Goal: Task Accomplishment & Management: Complete application form

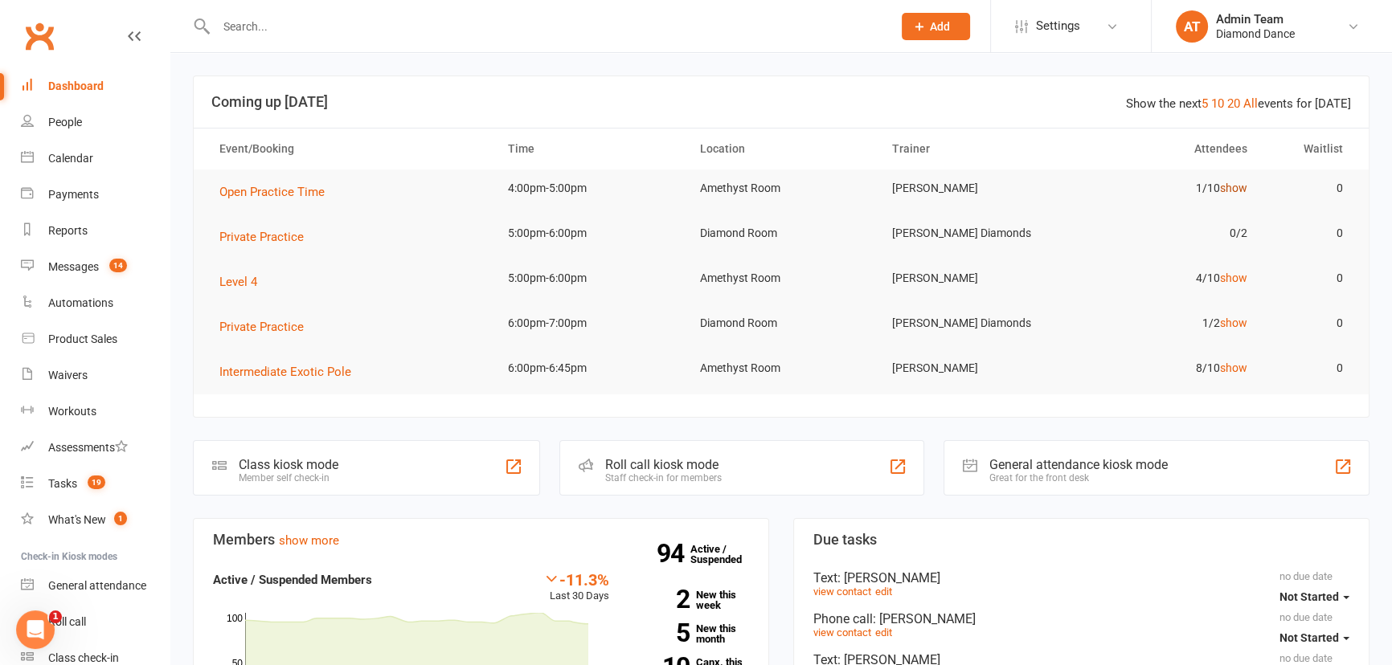
click at [1240, 189] on link "show" at bounding box center [1233, 188] width 27 height 13
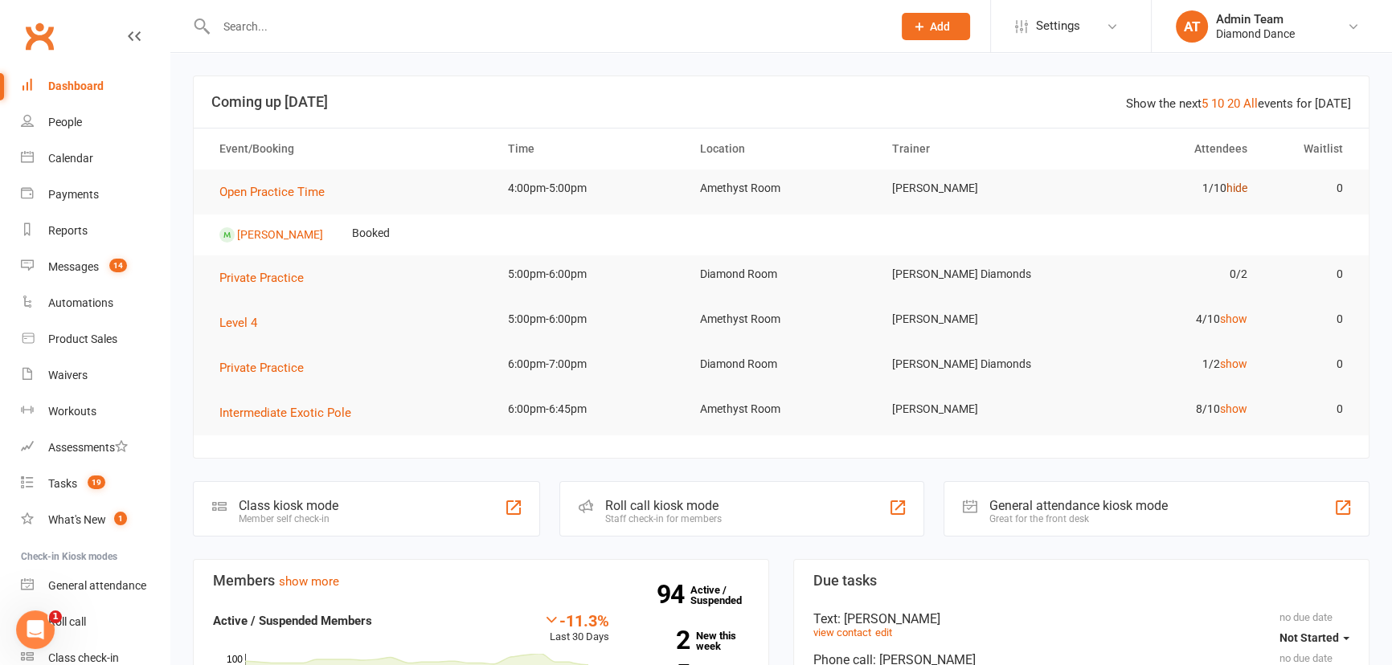
click at [1233, 186] on link "hide" at bounding box center [1236, 188] width 21 height 13
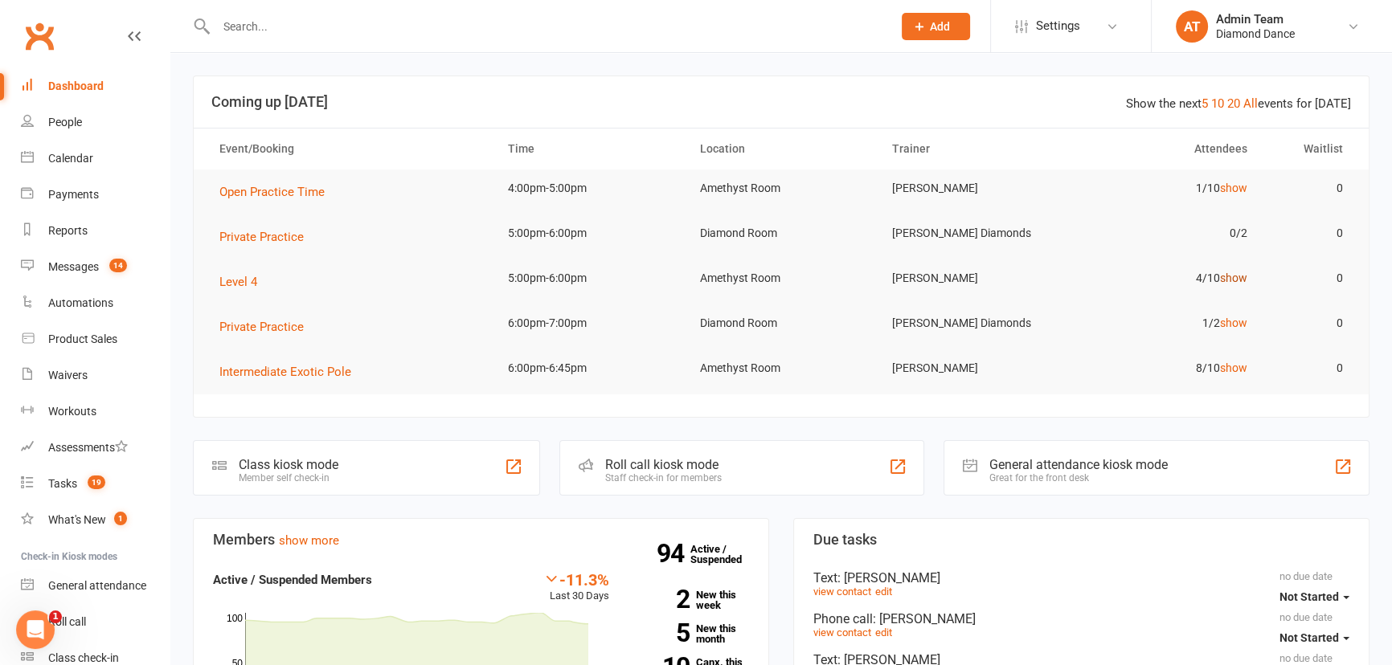
click at [1229, 277] on link "show" at bounding box center [1233, 278] width 27 height 13
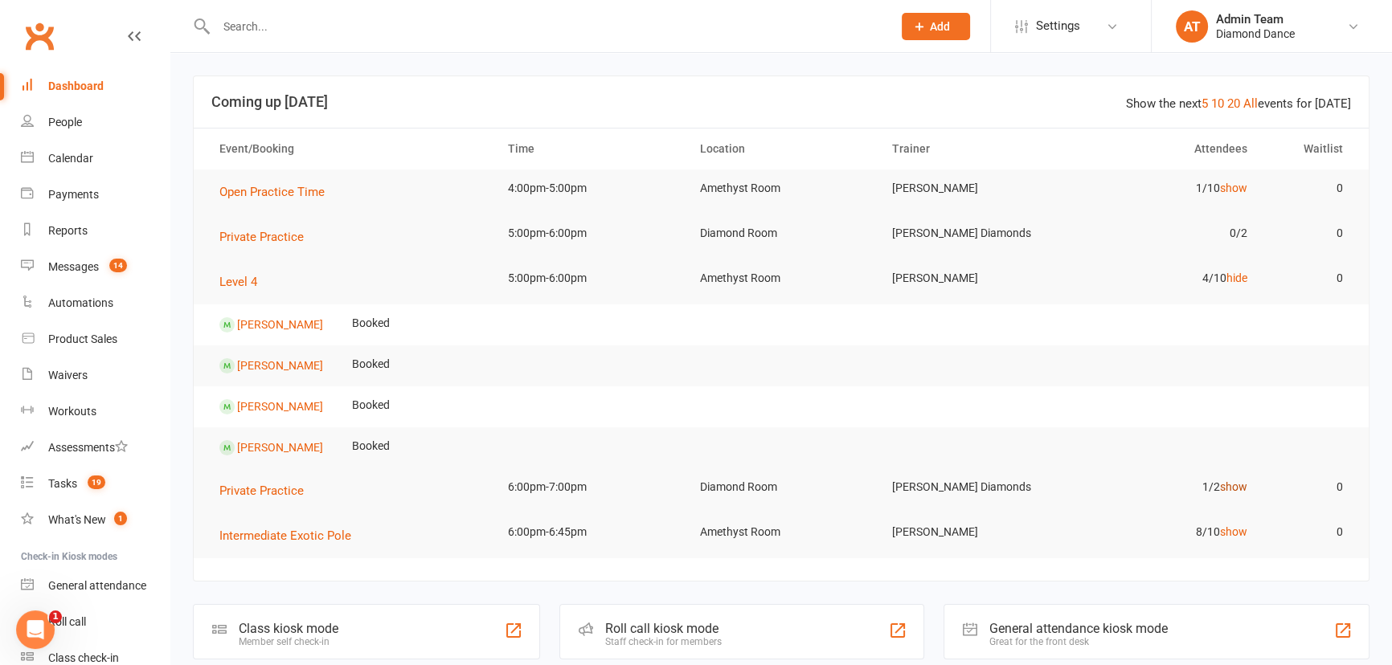
click at [1239, 487] on link "show" at bounding box center [1233, 487] width 27 height 13
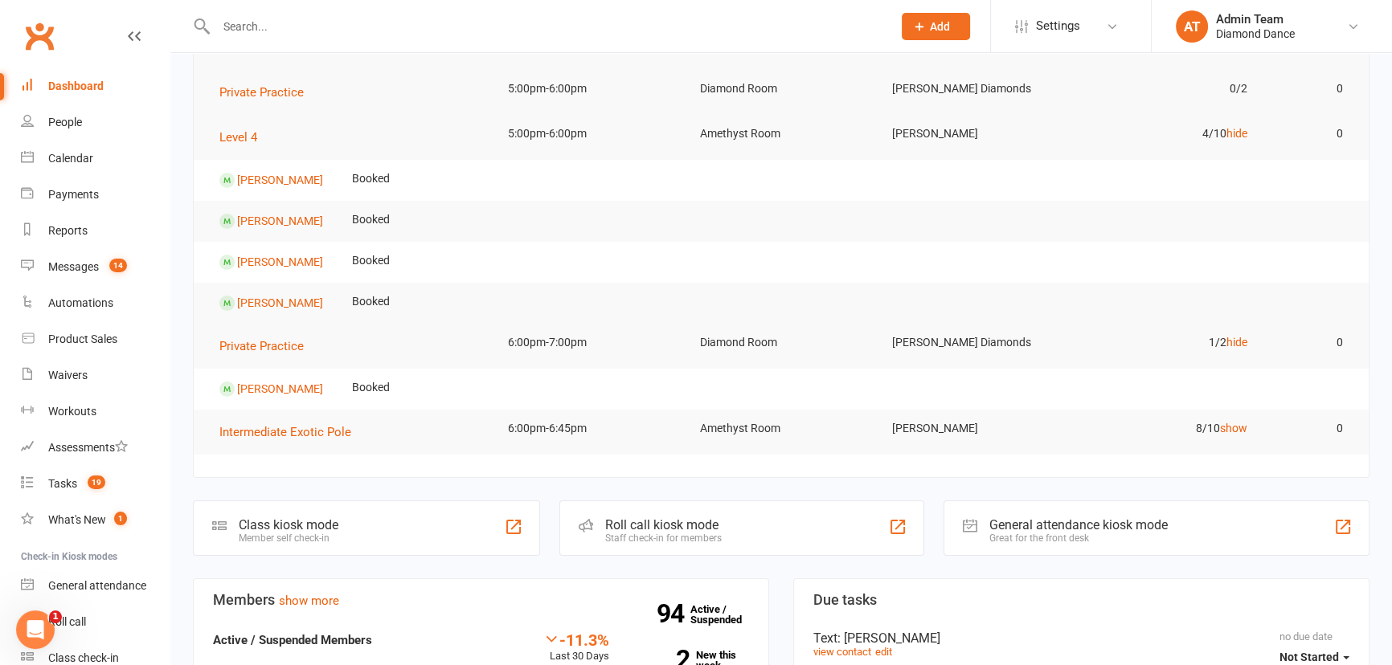
scroll to position [145, 0]
click at [1229, 426] on link "show" at bounding box center [1233, 427] width 27 height 13
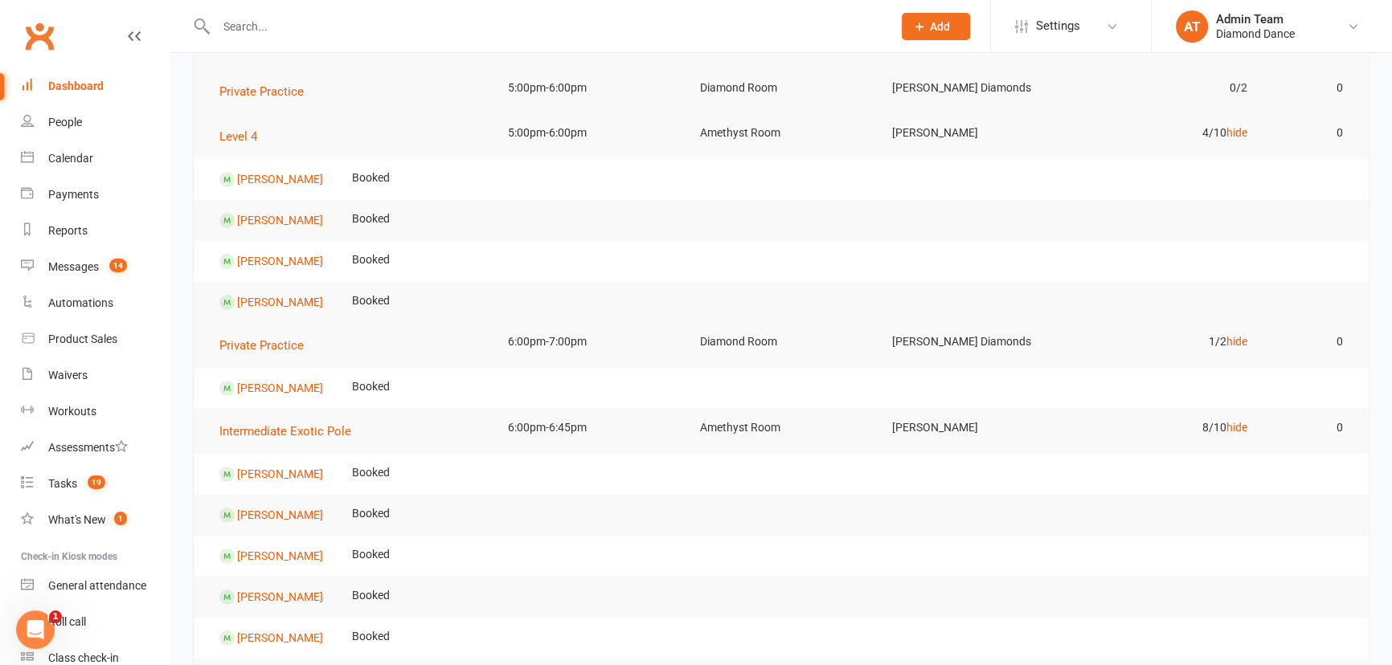
scroll to position [0, 0]
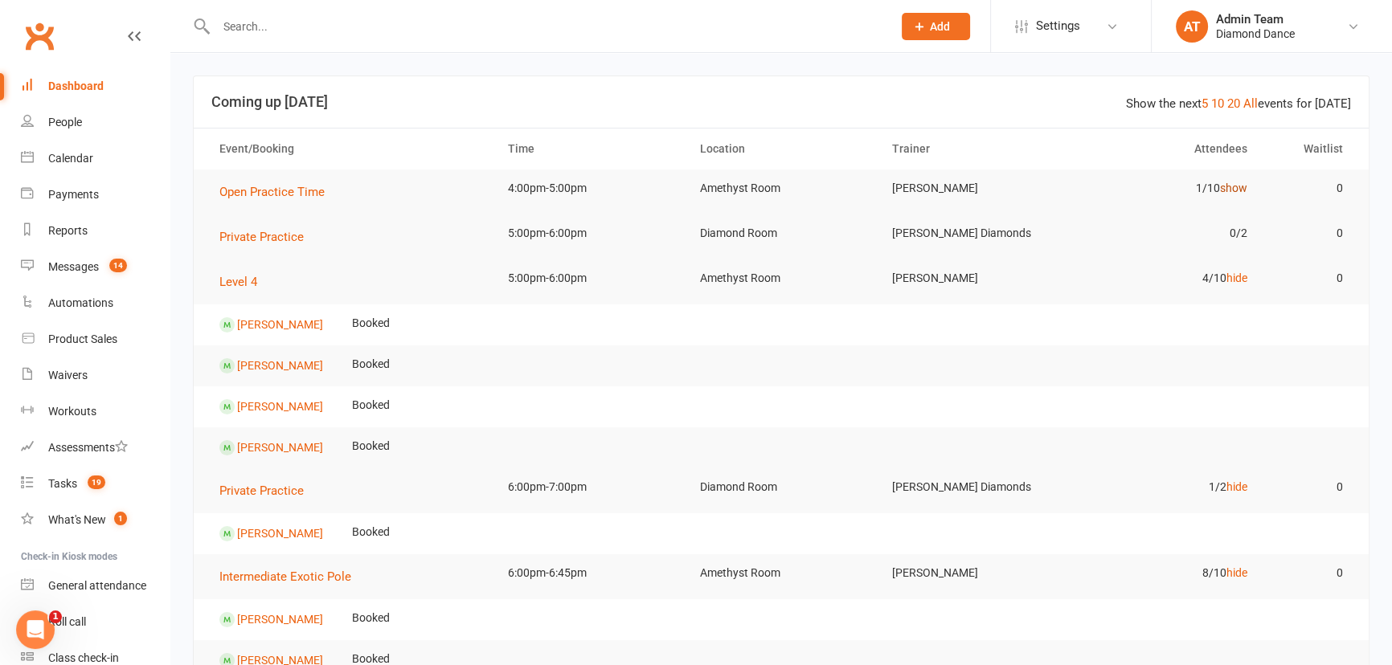
click at [1230, 190] on link "show" at bounding box center [1233, 188] width 27 height 13
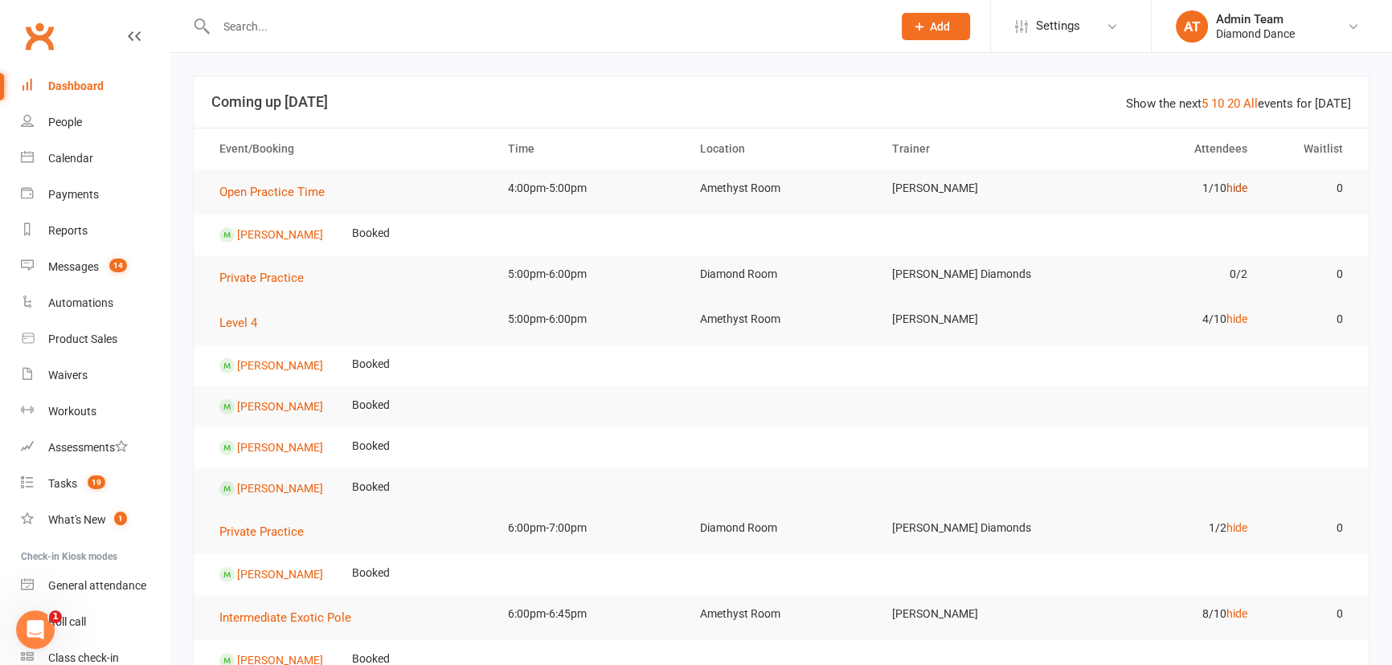
click at [1239, 189] on link "hide" at bounding box center [1236, 188] width 21 height 13
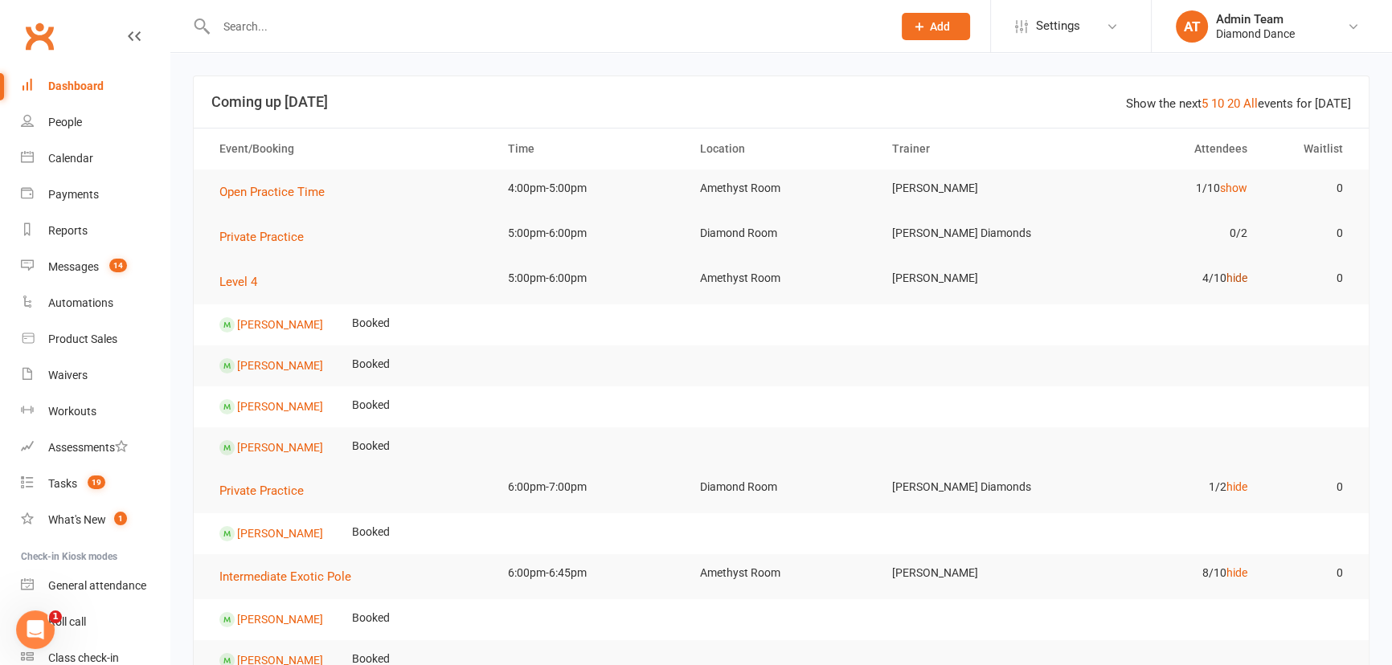
click at [1239, 275] on link "hide" at bounding box center [1236, 278] width 21 height 13
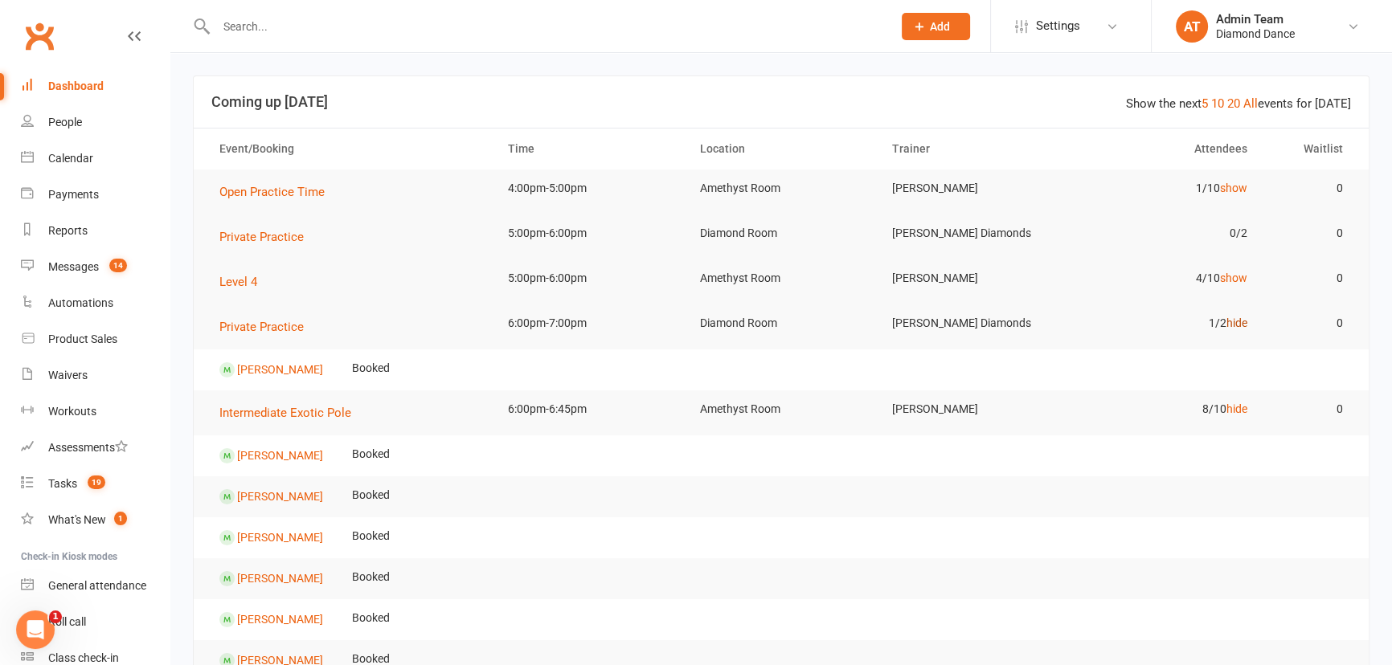
click at [1239, 319] on link "hide" at bounding box center [1236, 323] width 21 height 13
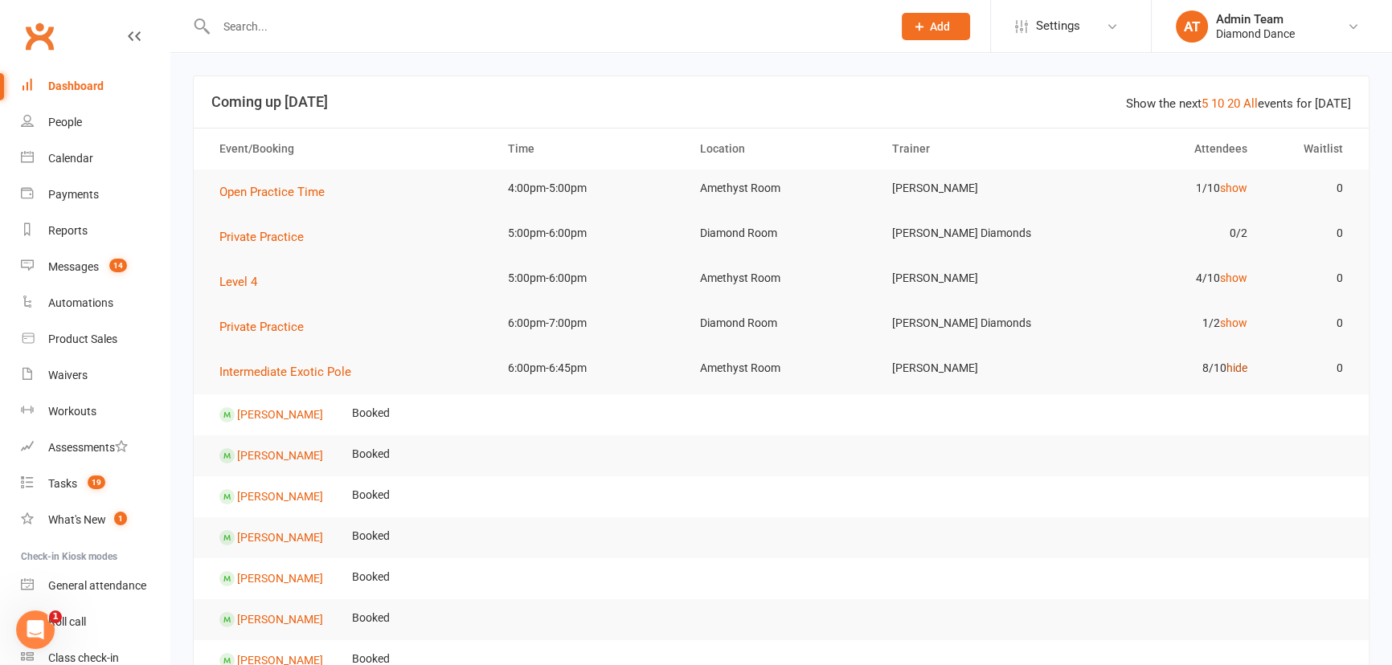
click at [1231, 367] on link "hide" at bounding box center [1236, 368] width 21 height 13
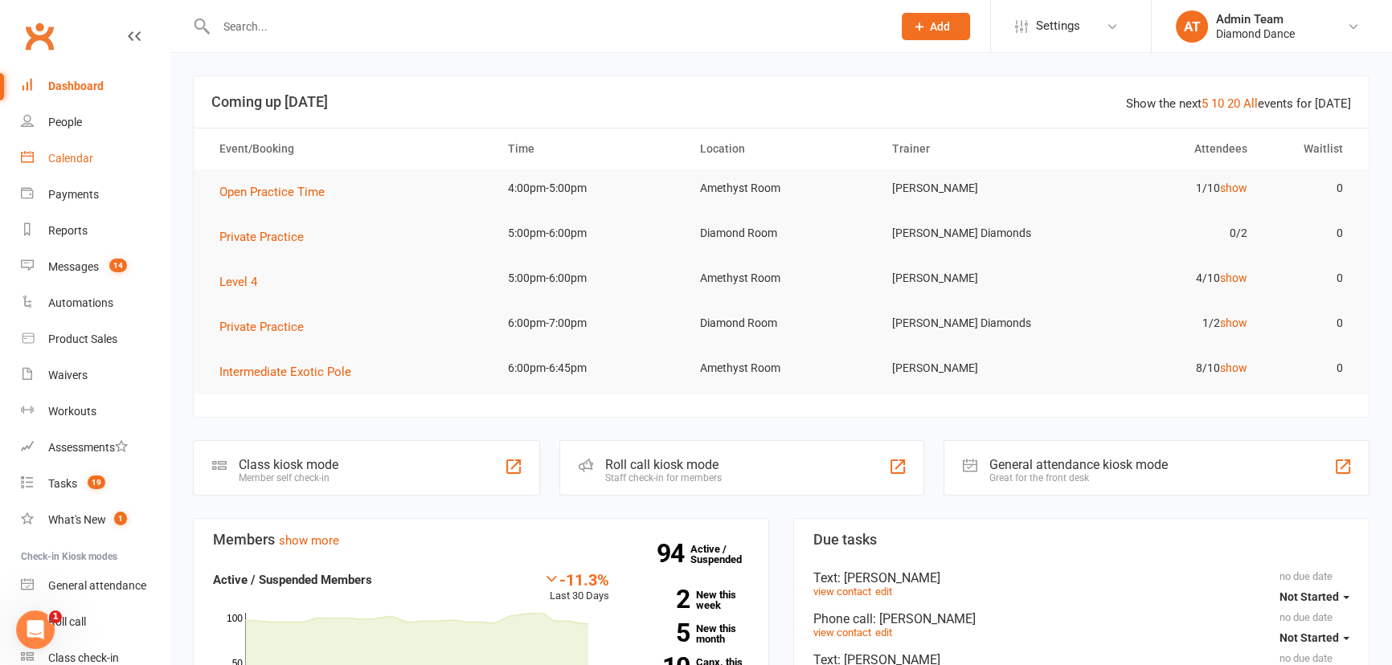
click at [86, 162] on div "Calendar" at bounding box center [70, 158] width 45 height 13
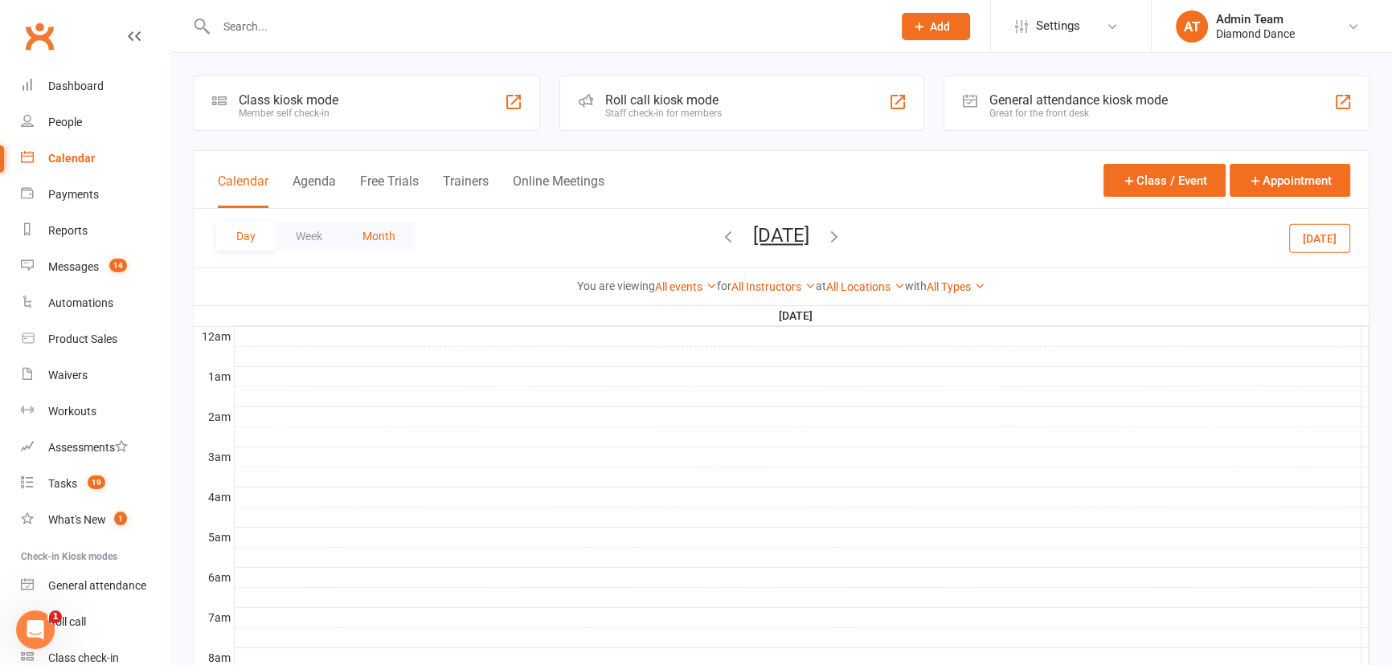
click at [383, 242] on button "Month" at bounding box center [378, 236] width 73 height 29
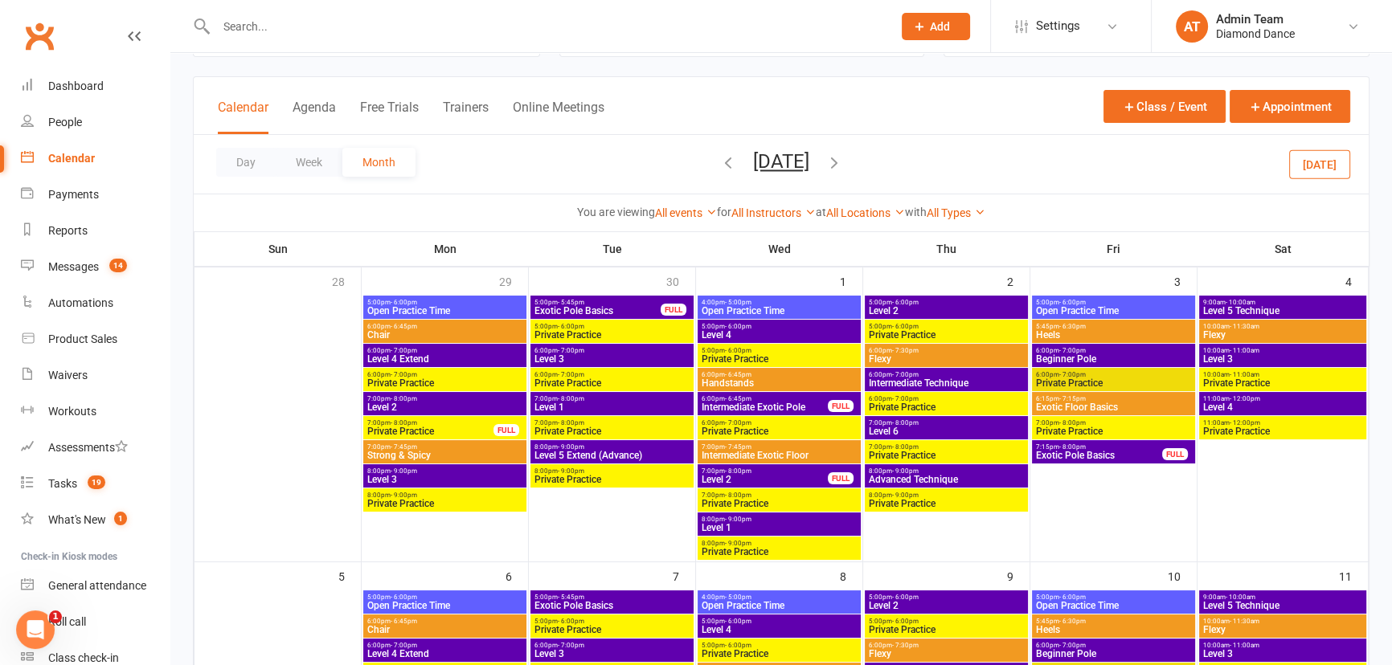
scroll to position [72, 0]
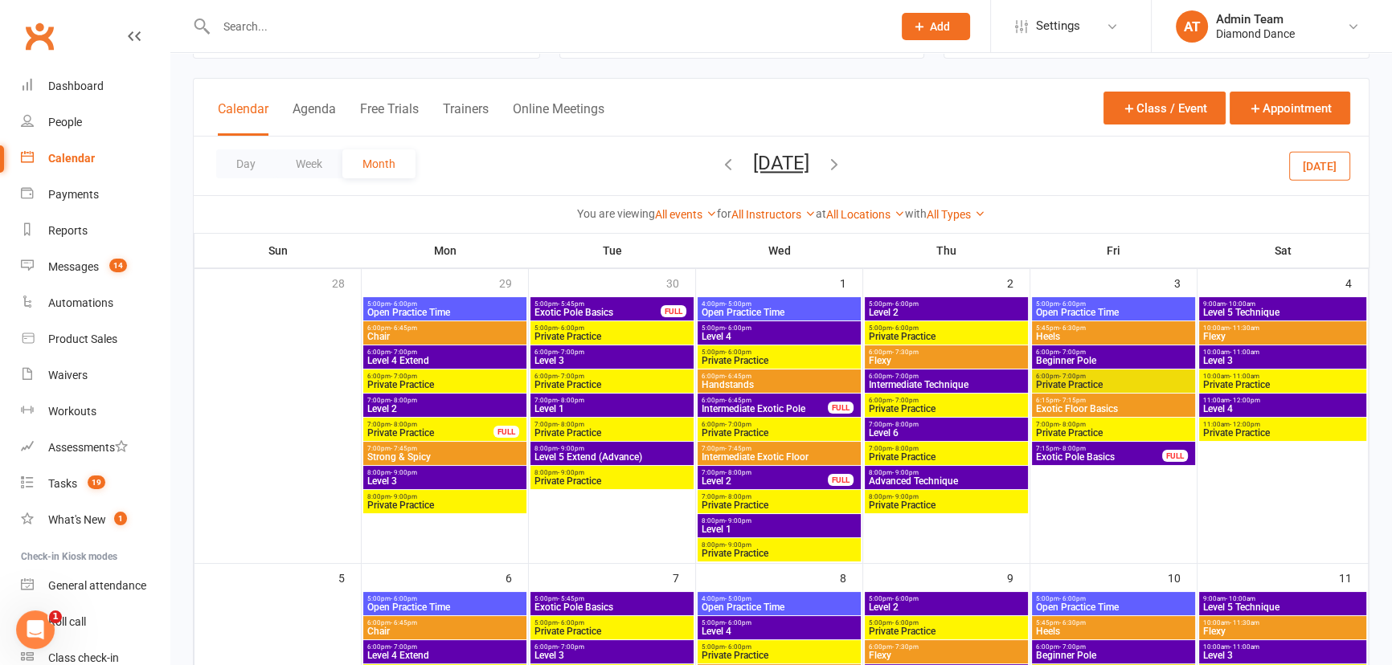
click at [719, 162] on icon "button" at bounding box center [728, 164] width 18 height 18
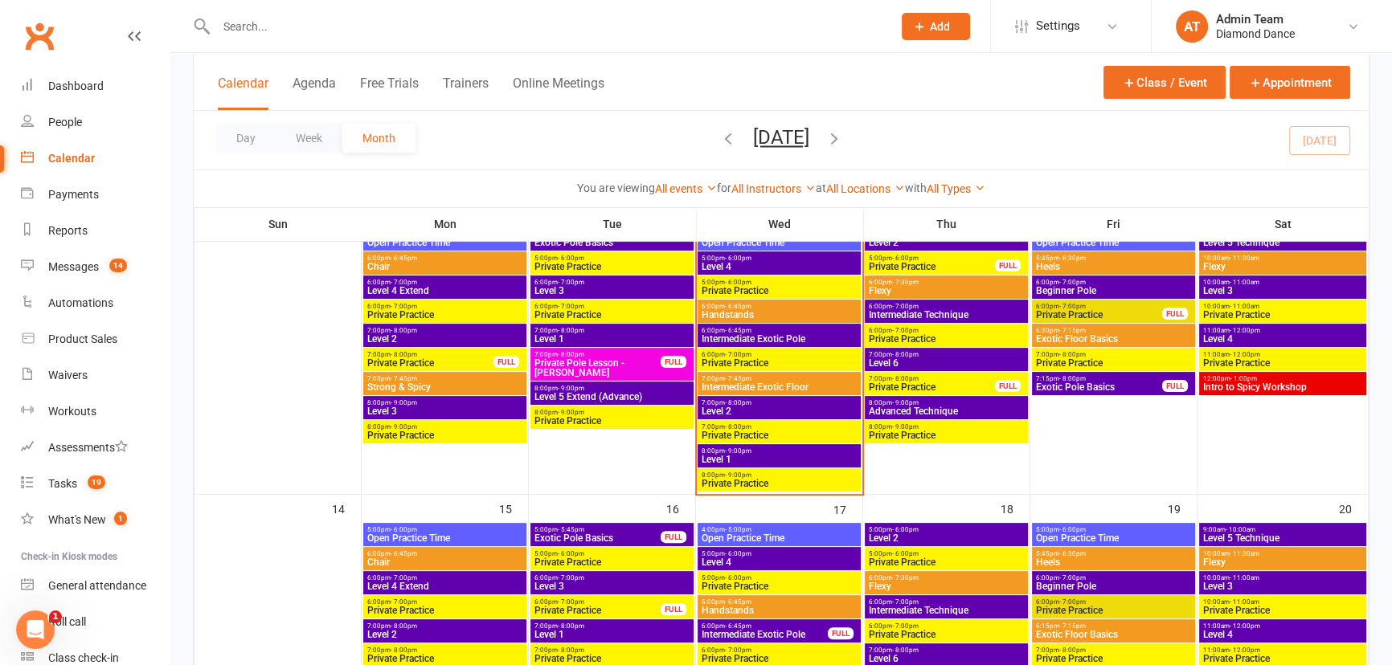
scroll to position [438, 0]
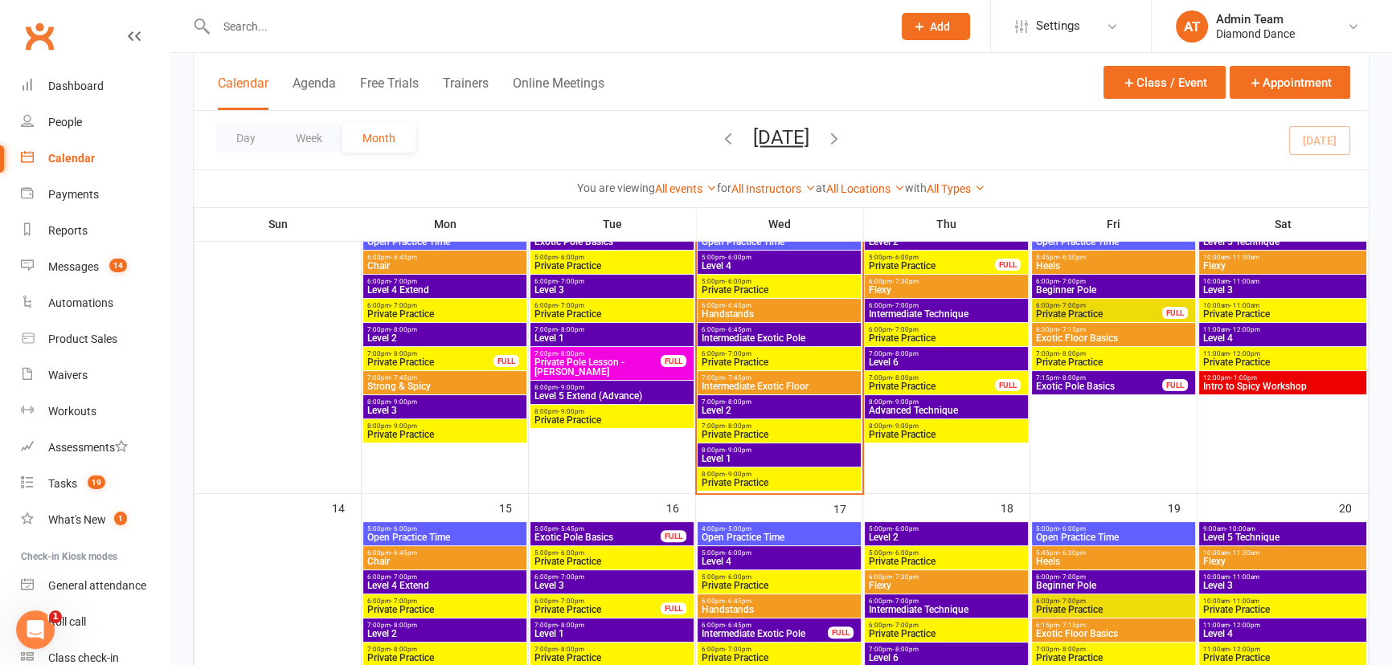
click at [952, 264] on span "Private Practice" at bounding box center [932, 266] width 128 height 10
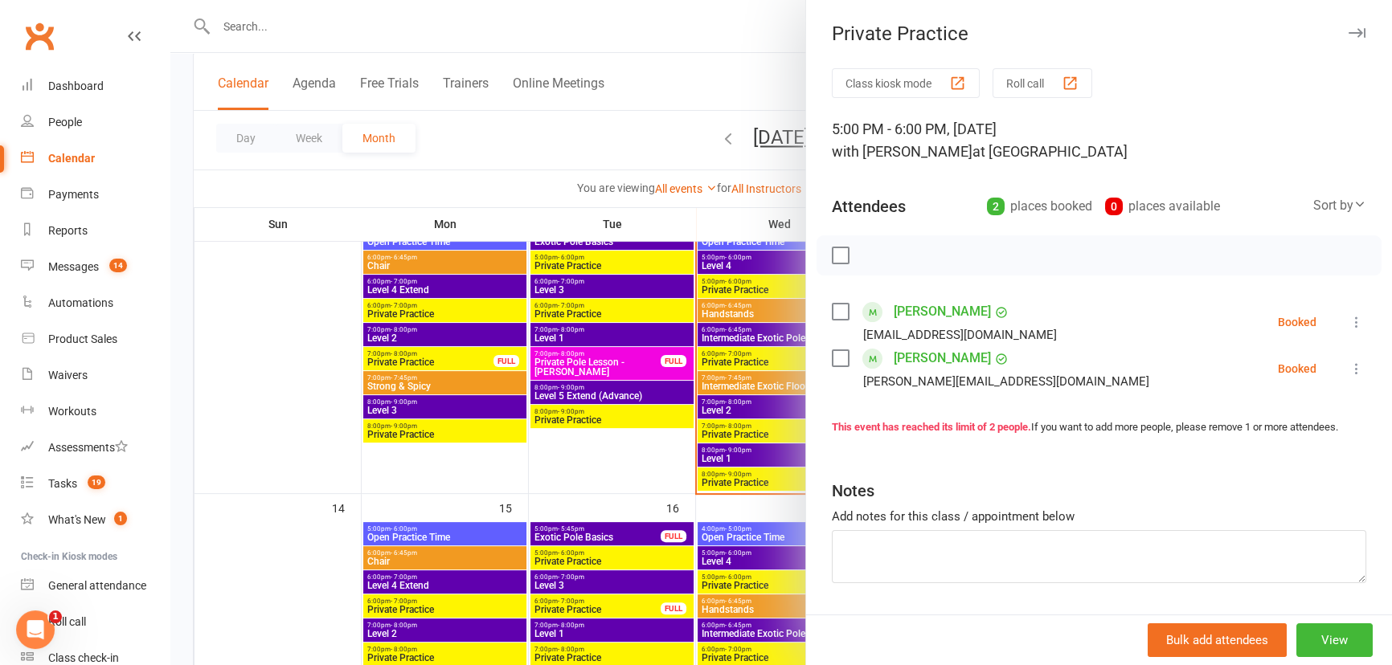
click at [744, 325] on div at bounding box center [781, 332] width 1222 height 665
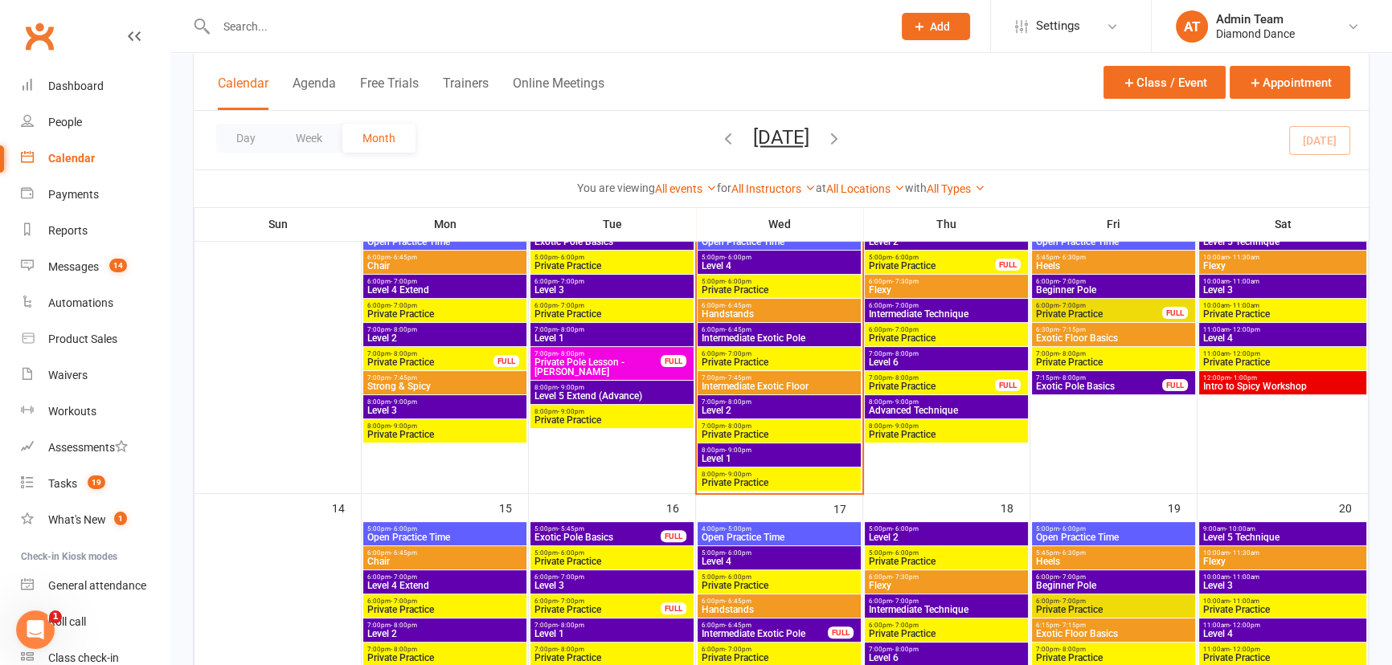
click at [957, 383] on span "Private Practice" at bounding box center [932, 387] width 128 height 10
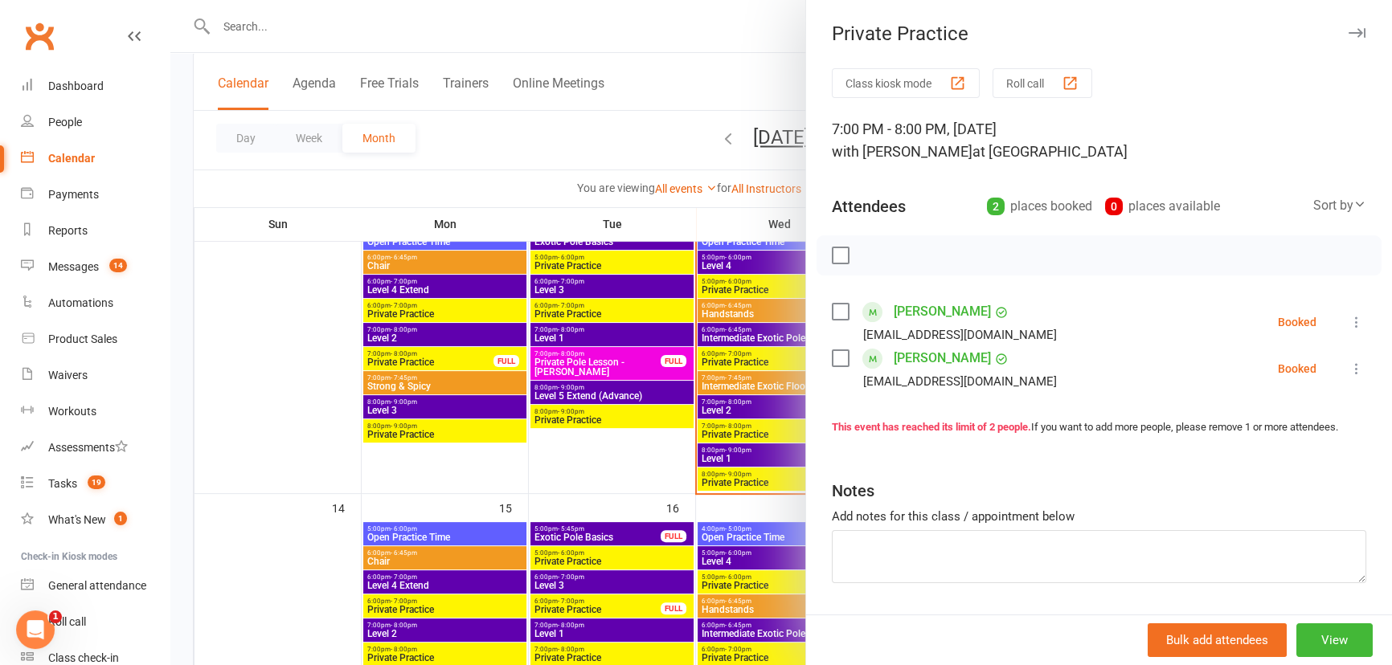
click at [758, 331] on div at bounding box center [781, 332] width 1222 height 665
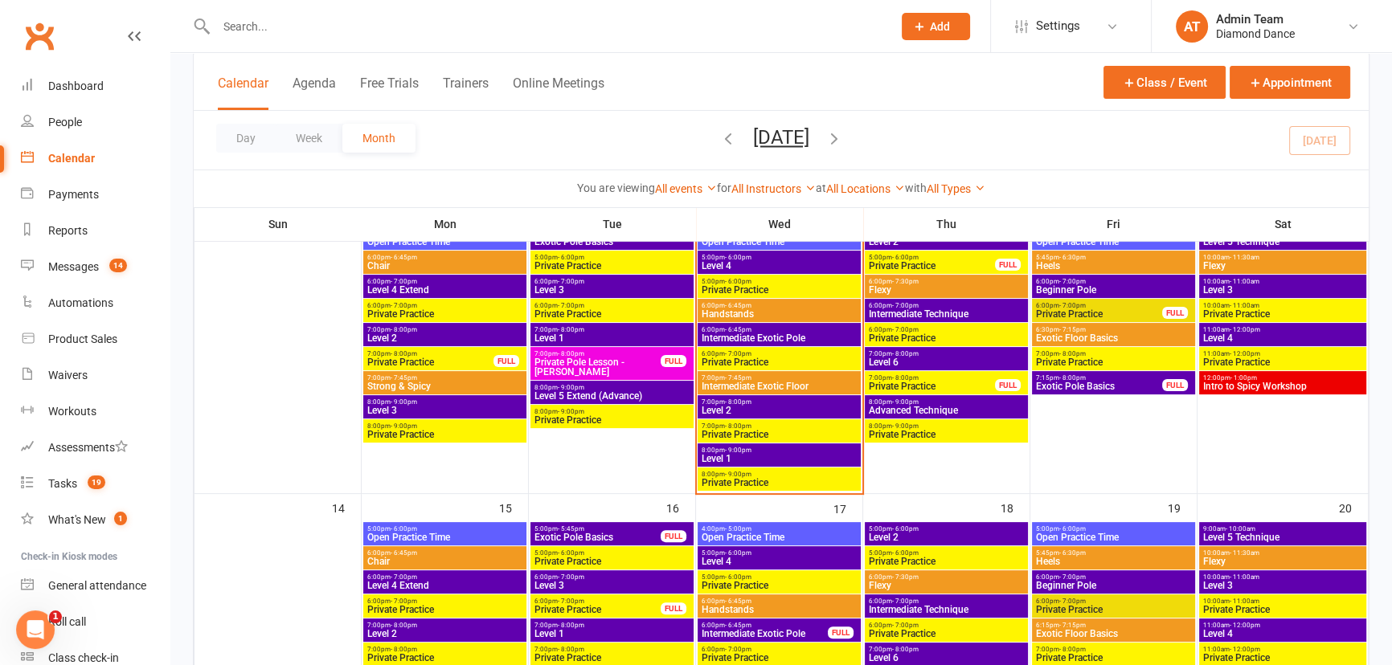
click at [1086, 309] on span "Private Practice" at bounding box center [1099, 314] width 128 height 10
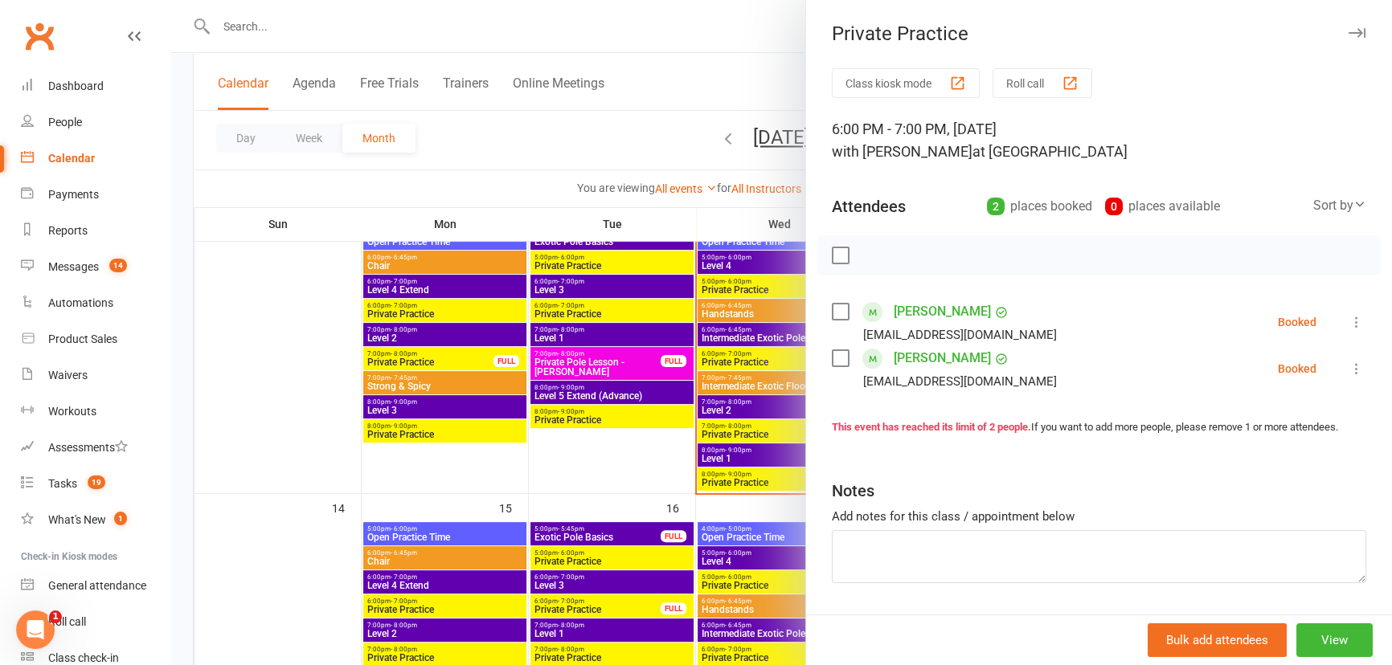
click at [747, 343] on div at bounding box center [781, 332] width 1222 height 665
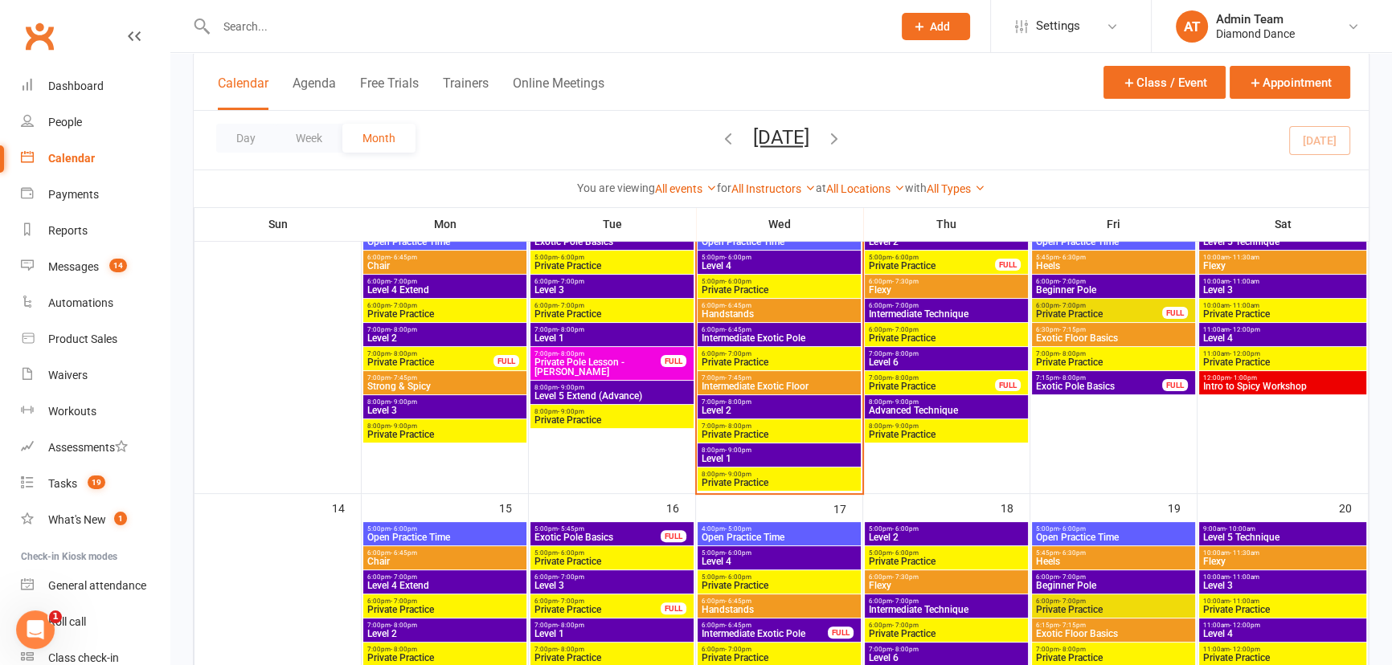
click at [940, 313] on span "Intermediate Technique" at bounding box center [946, 314] width 157 height 10
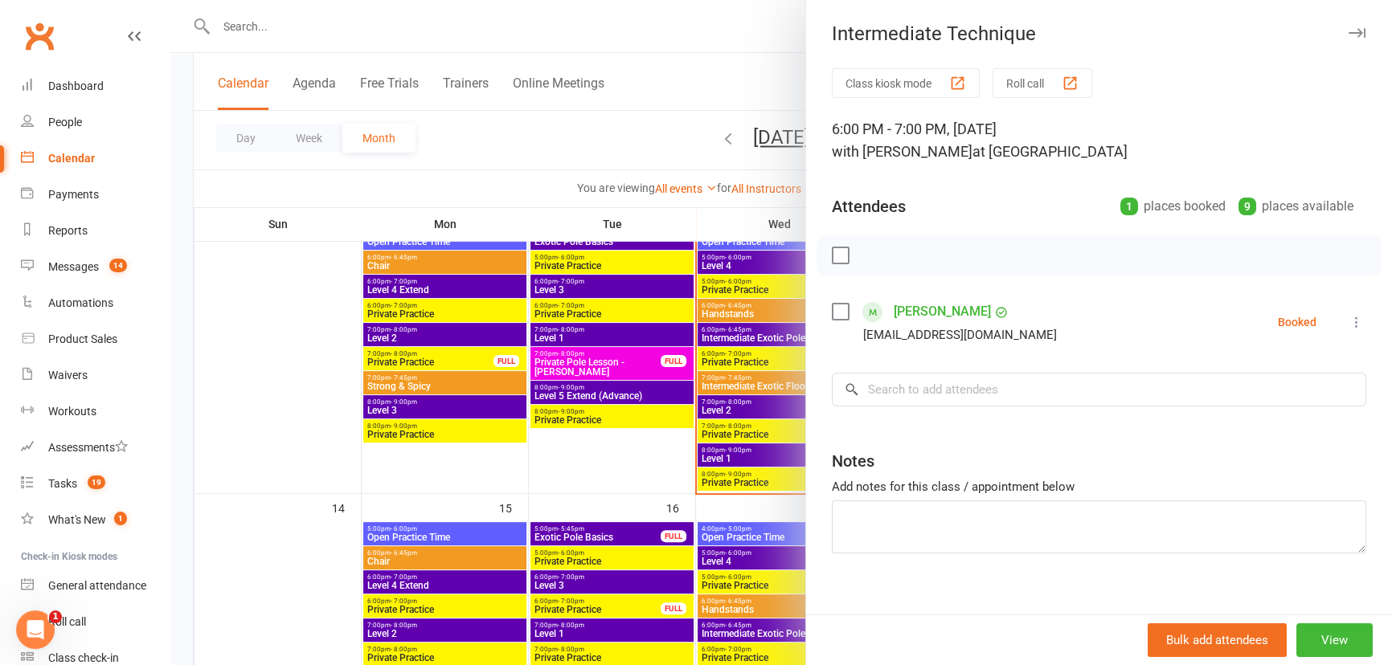
click at [772, 82] on div at bounding box center [781, 332] width 1222 height 665
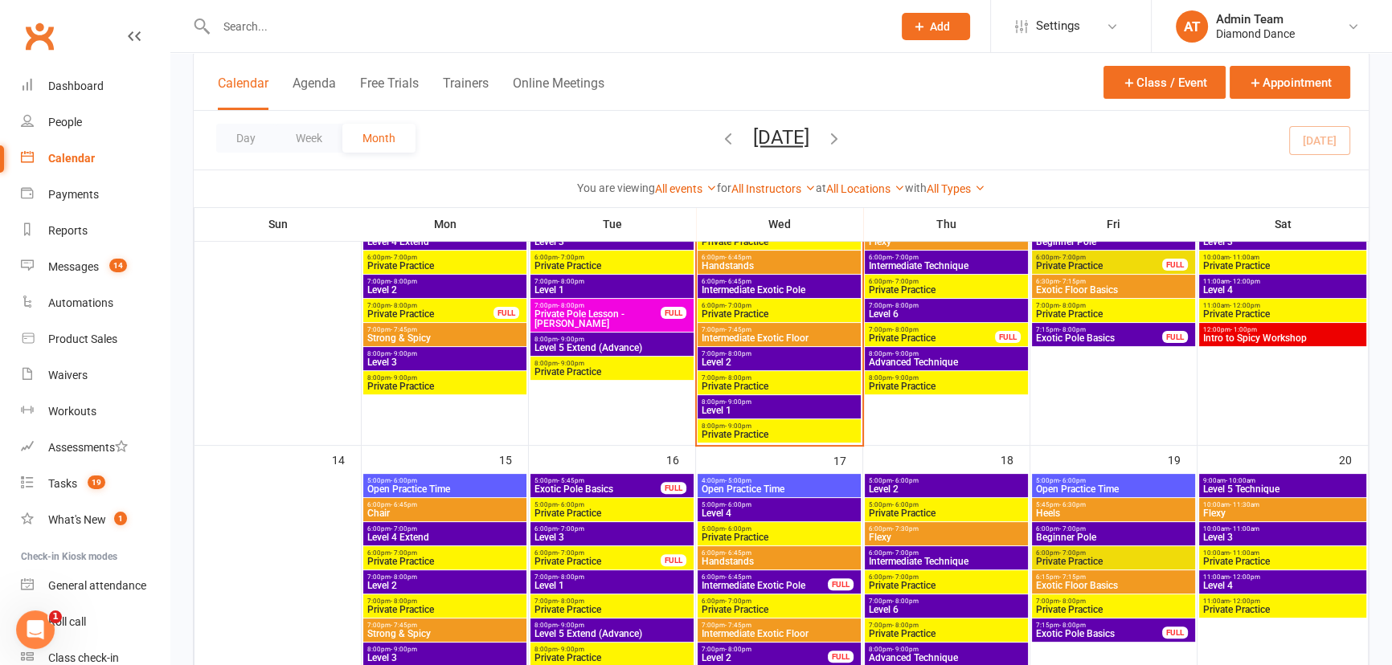
scroll to position [511, 0]
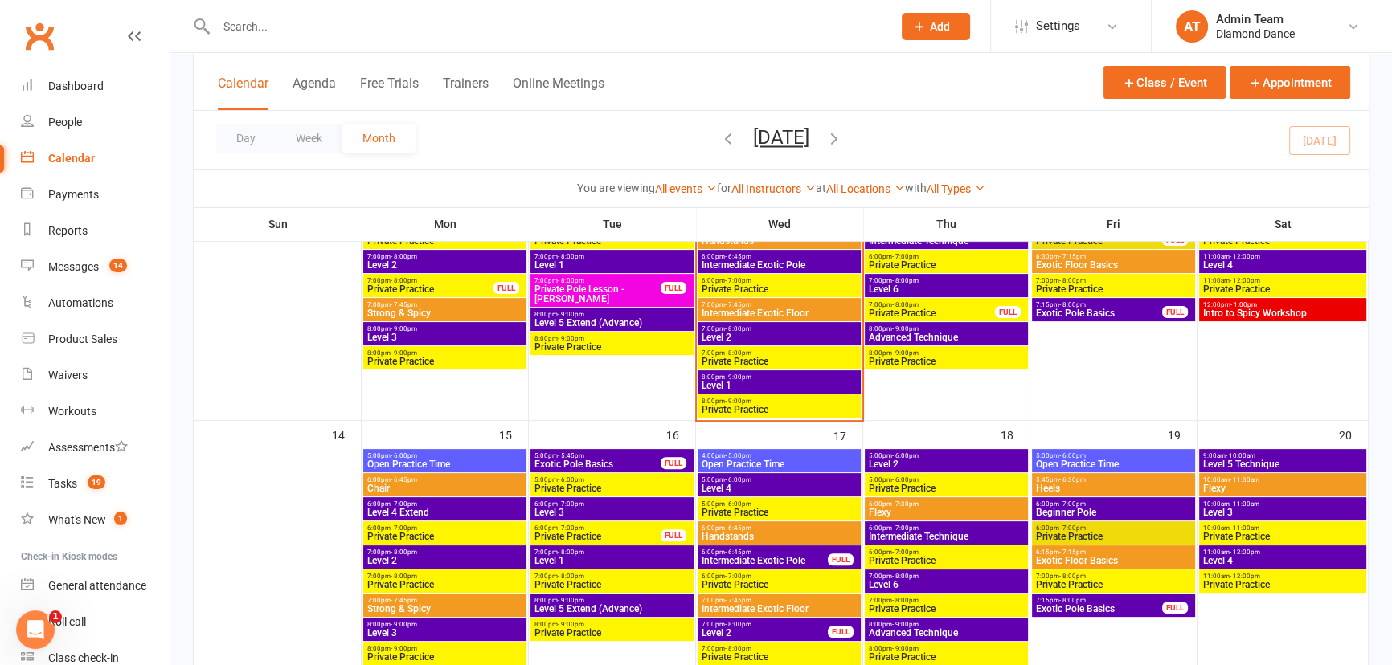
click at [937, 525] on span "6:00pm - 7:00pm" at bounding box center [946, 528] width 157 height 7
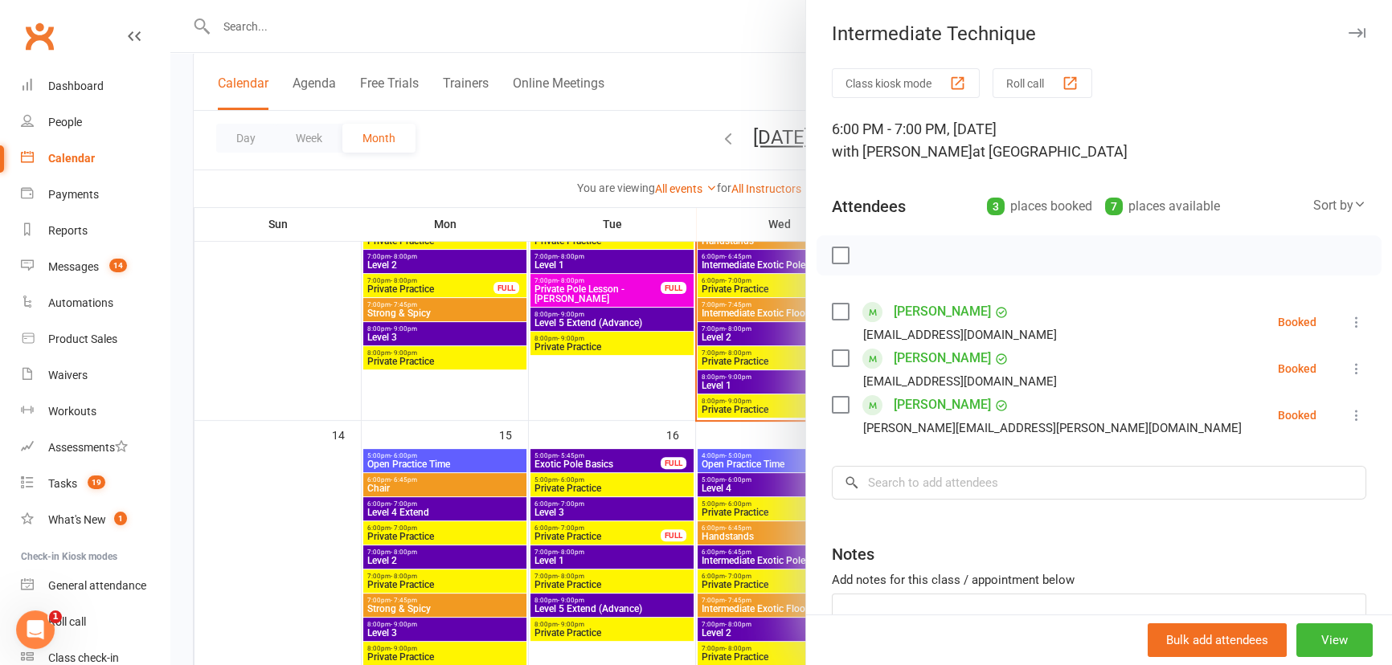
click at [758, 88] on div at bounding box center [781, 332] width 1222 height 665
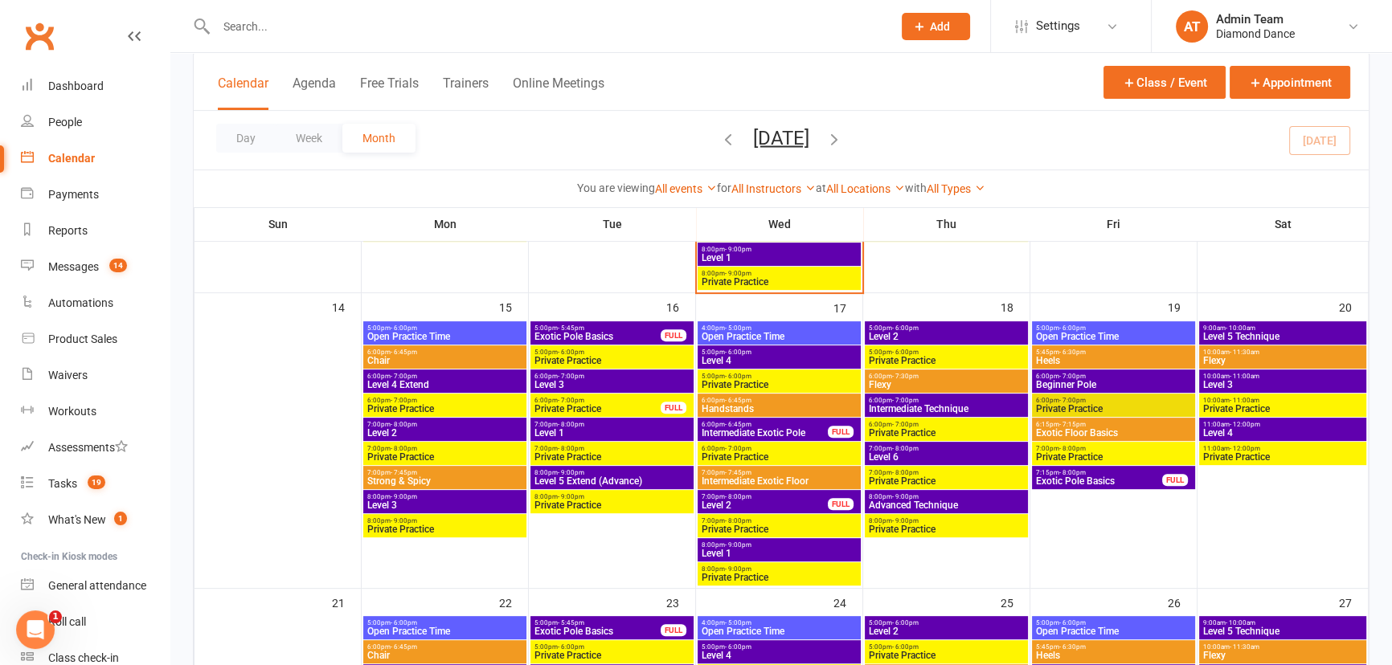
scroll to position [657, 0]
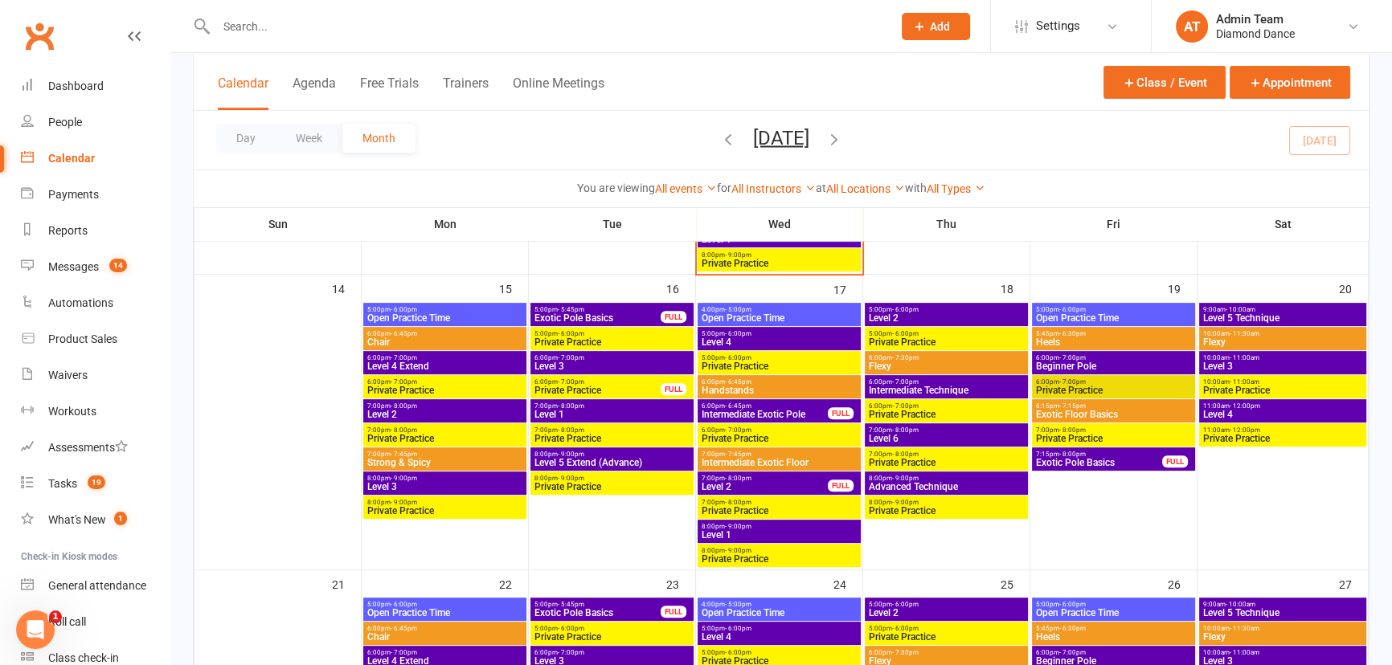
click at [828, 416] on div "FULL" at bounding box center [841, 413] width 26 height 12
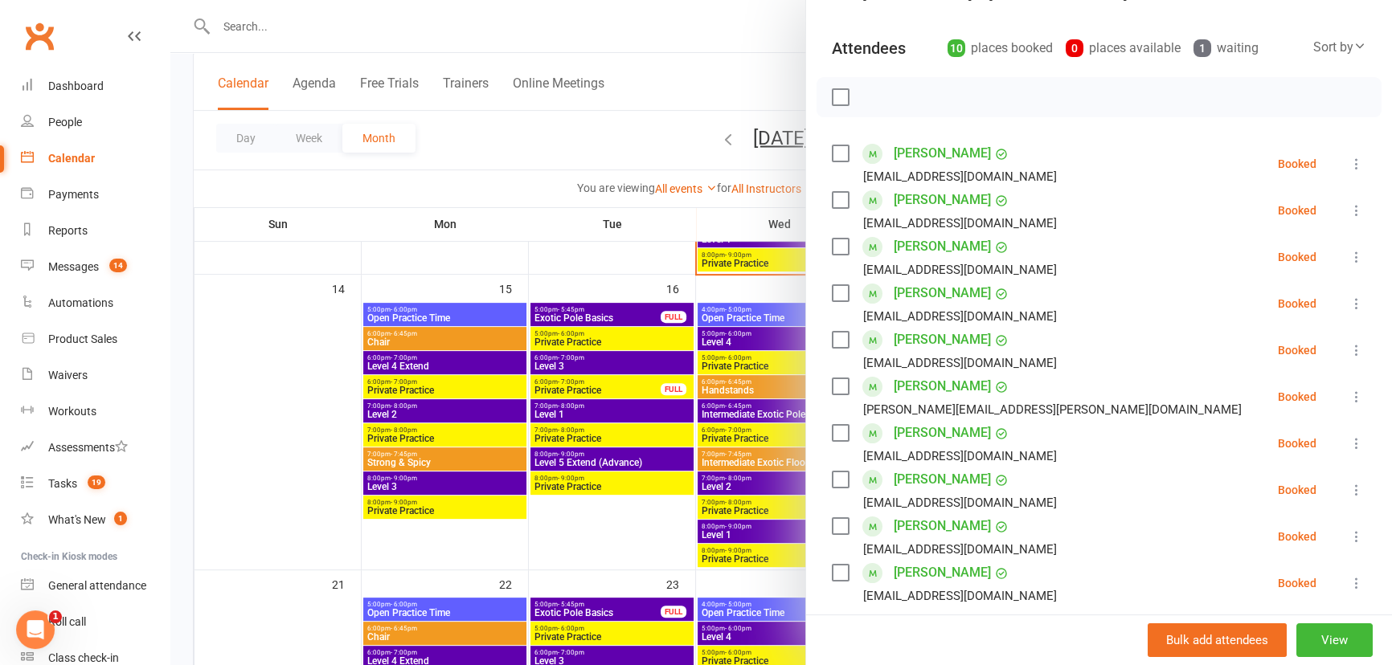
scroll to position [145, 0]
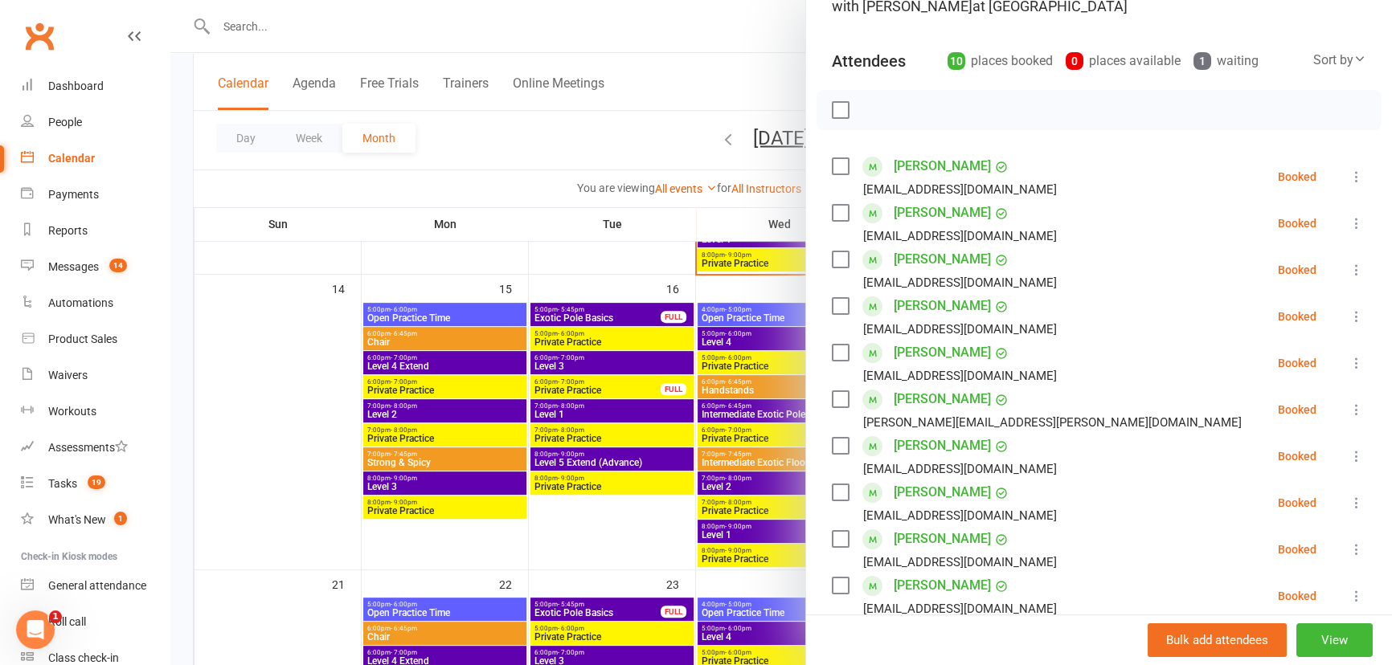
click at [708, 79] on div at bounding box center [781, 332] width 1222 height 665
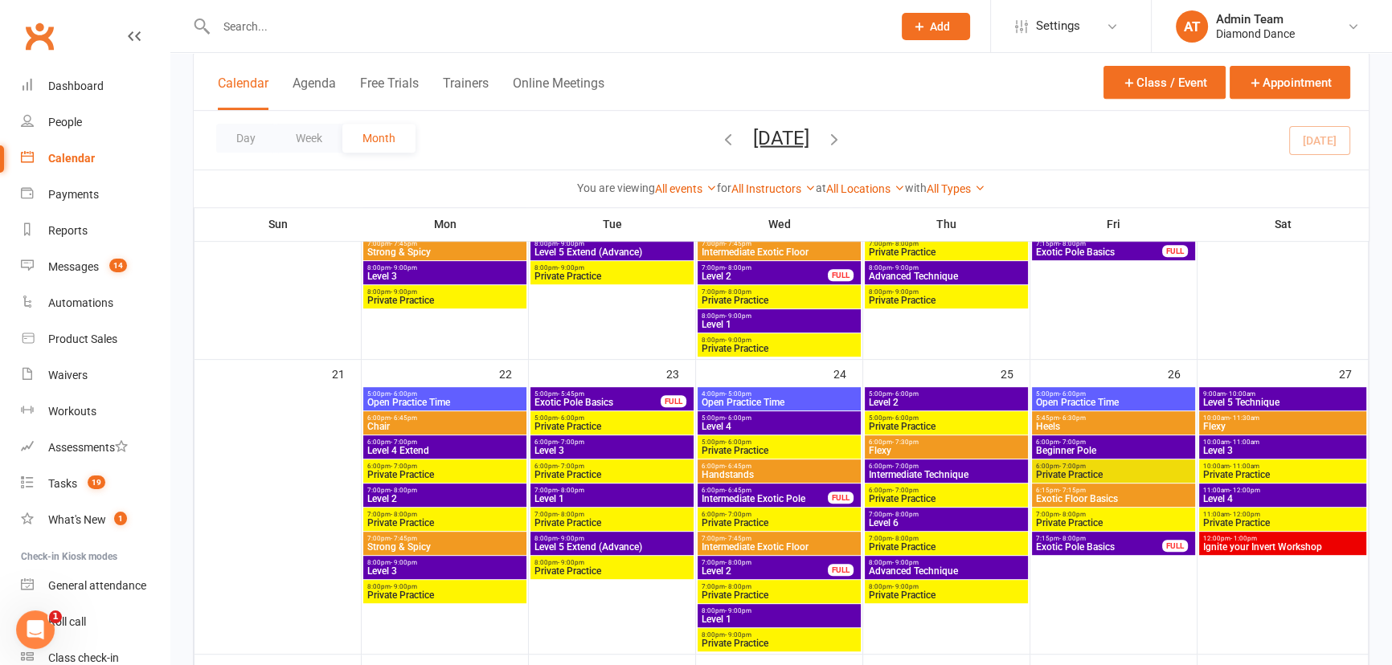
scroll to position [876, 0]
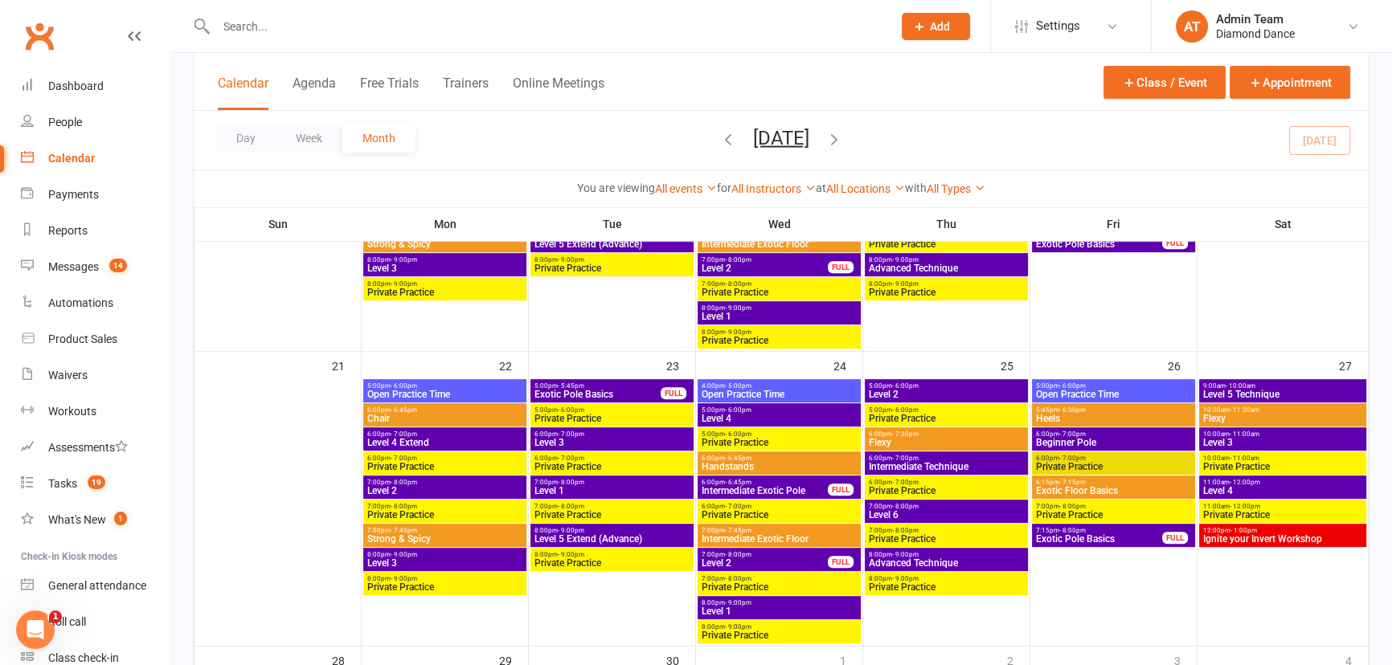
click at [795, 489] on span "Intermediate Exotic Pole" at bounding box center [765, 491] width 128 height 10
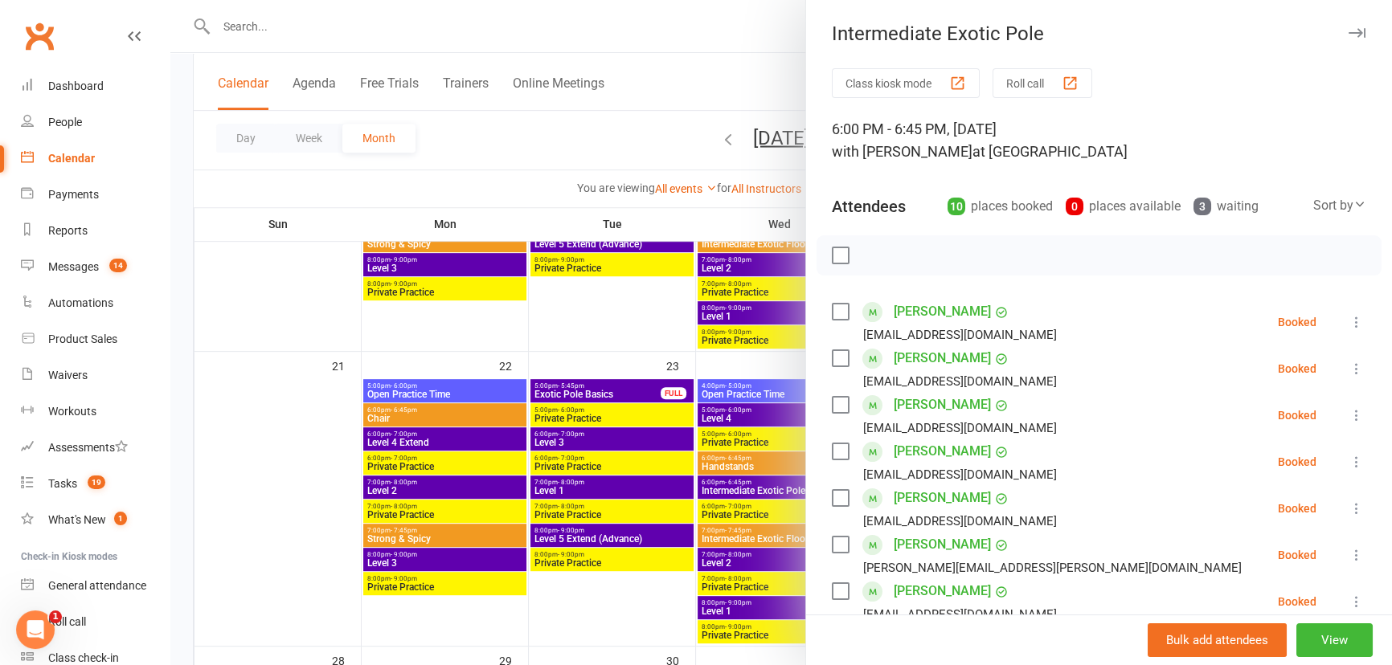
drag, startPoint x: 715, startPoint y: 71, endPoint x: 736, endPoint y: 118, distance: 51.8
click at [714, 70] on div at bounding box center [781, 332] width 1222 height 665
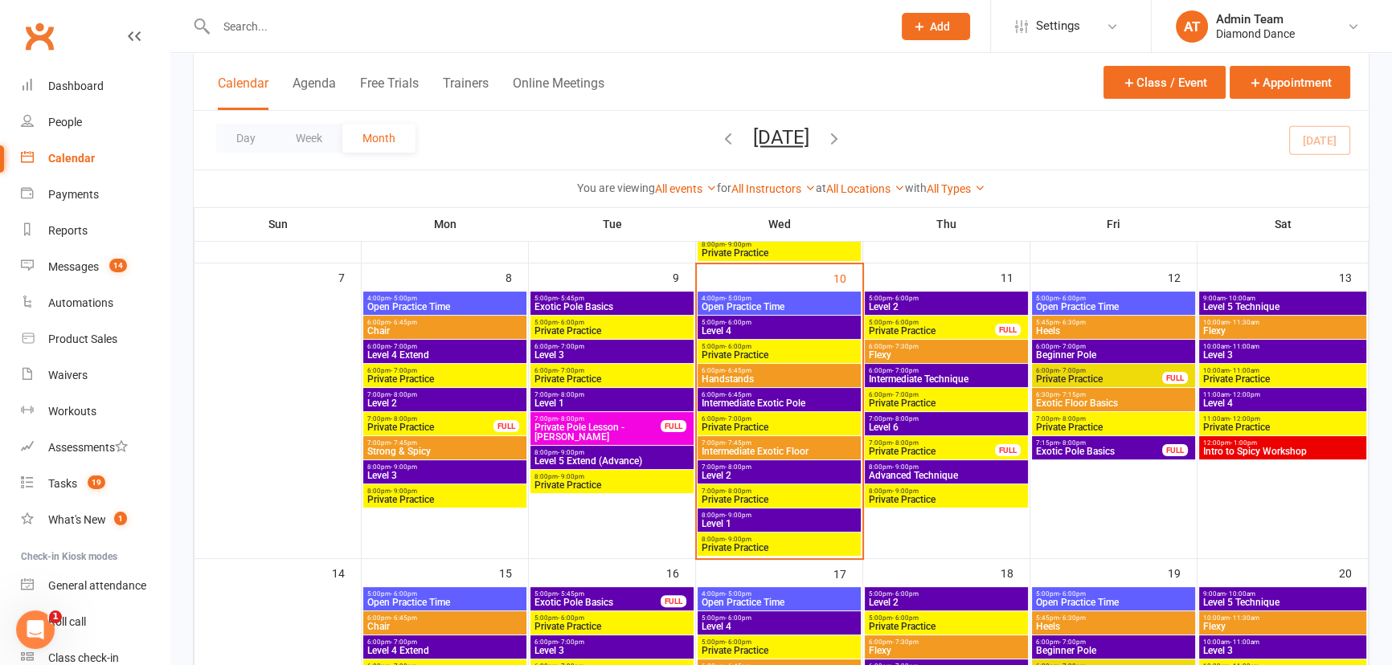
scroll to position [365, 0]
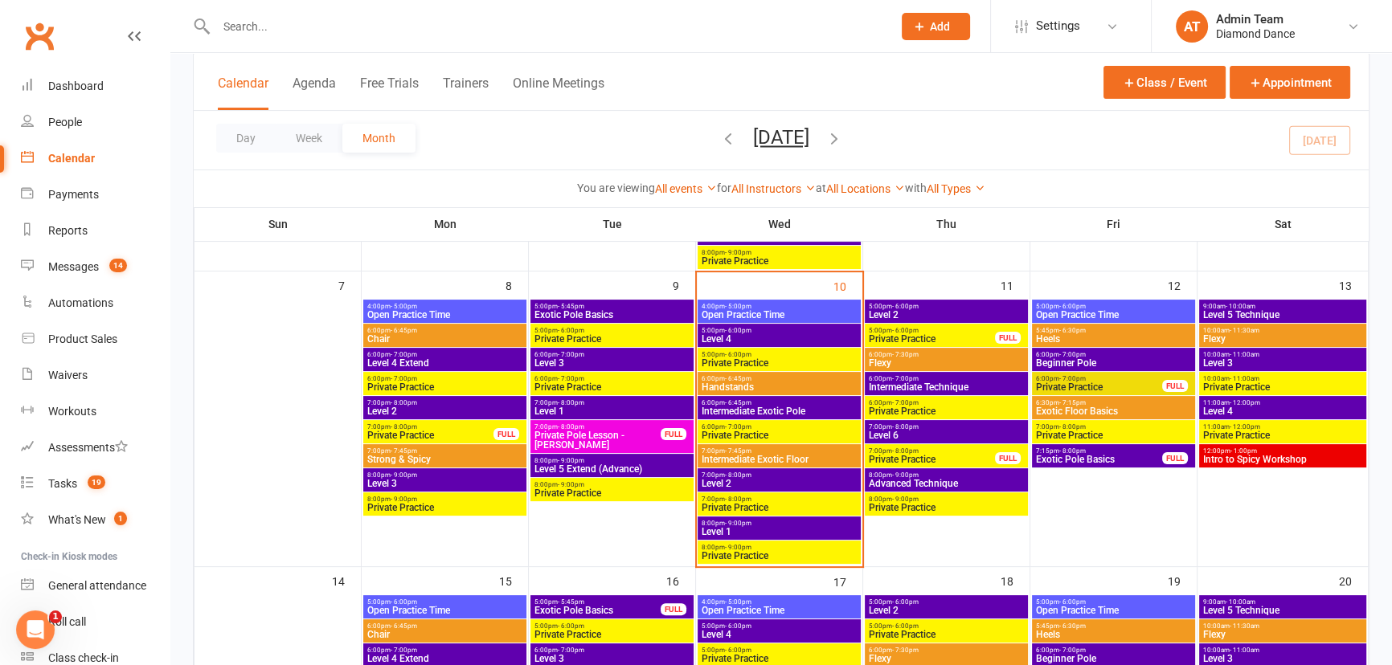
click at [931, 313] on span "Level 2" at bounding box center [946, 315] width 157 height 10
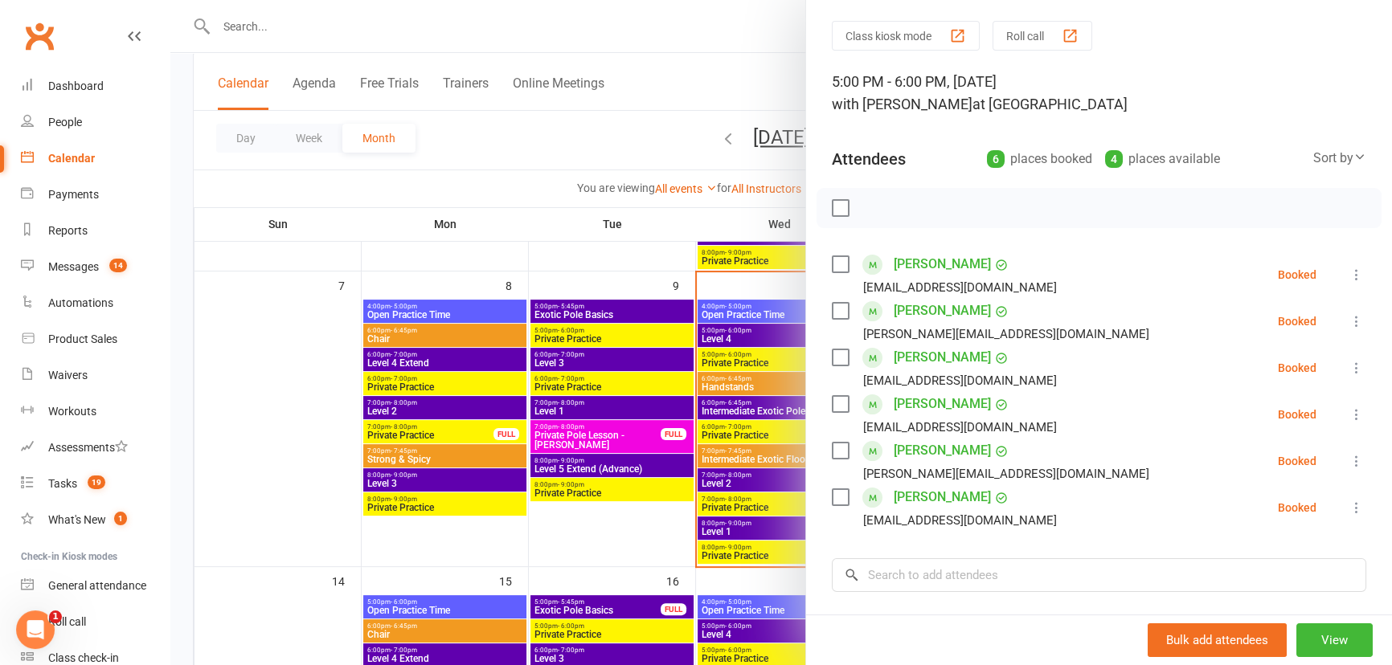
scroll to position [72, 0]
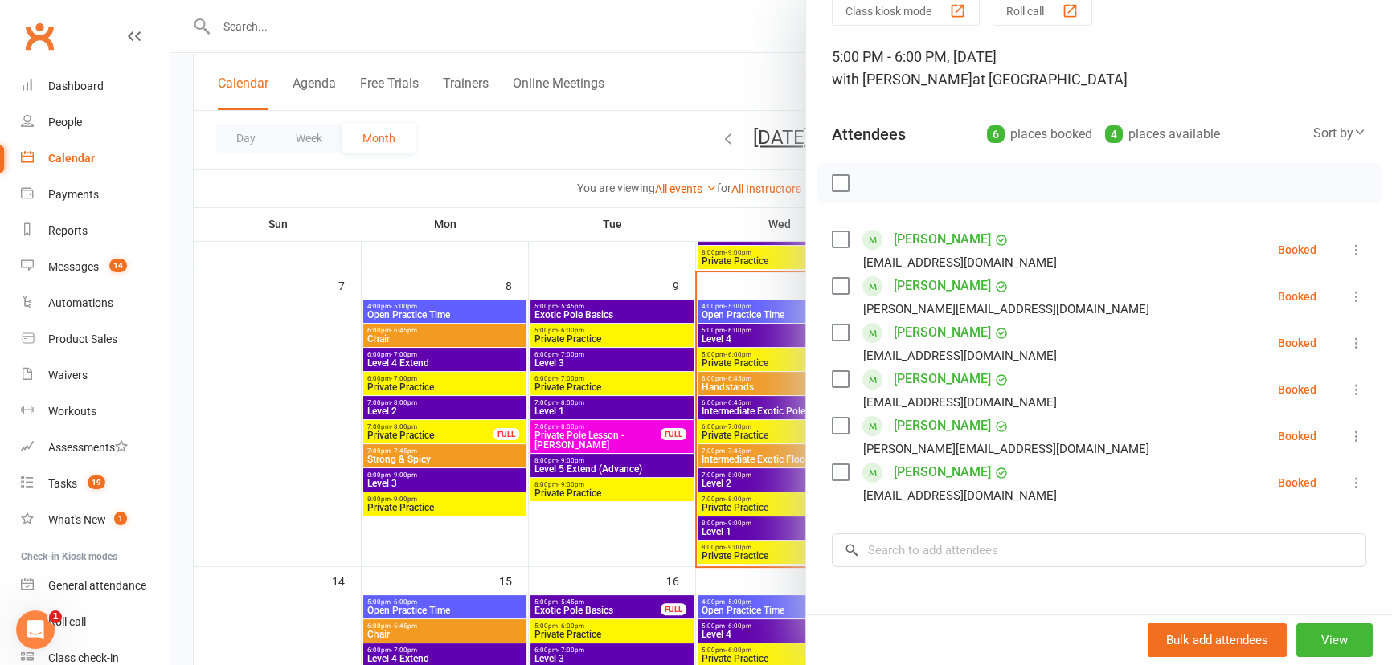
click at [707, 93] on div at bounding box center [781, 332] width 1222 height 665
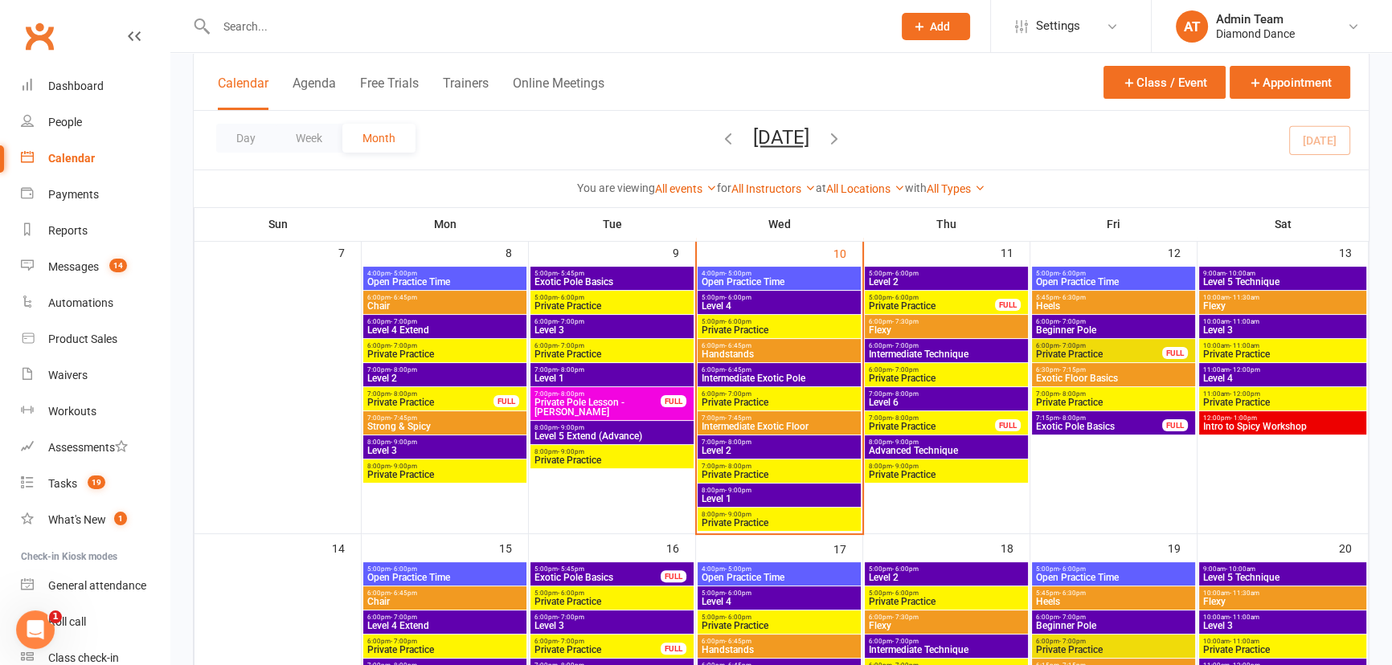
scroll to position [365, 0]
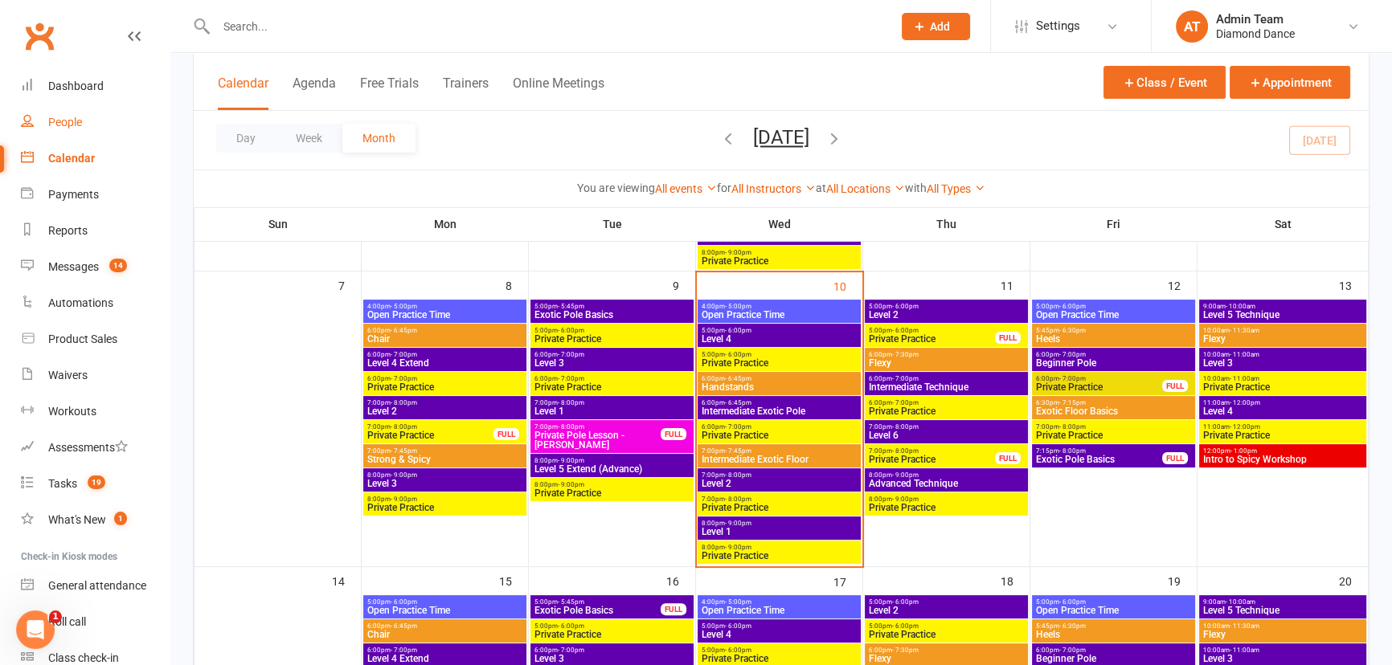
click at [89, 121] on link "People" at bounding box center [95, 122] width 149 height 36
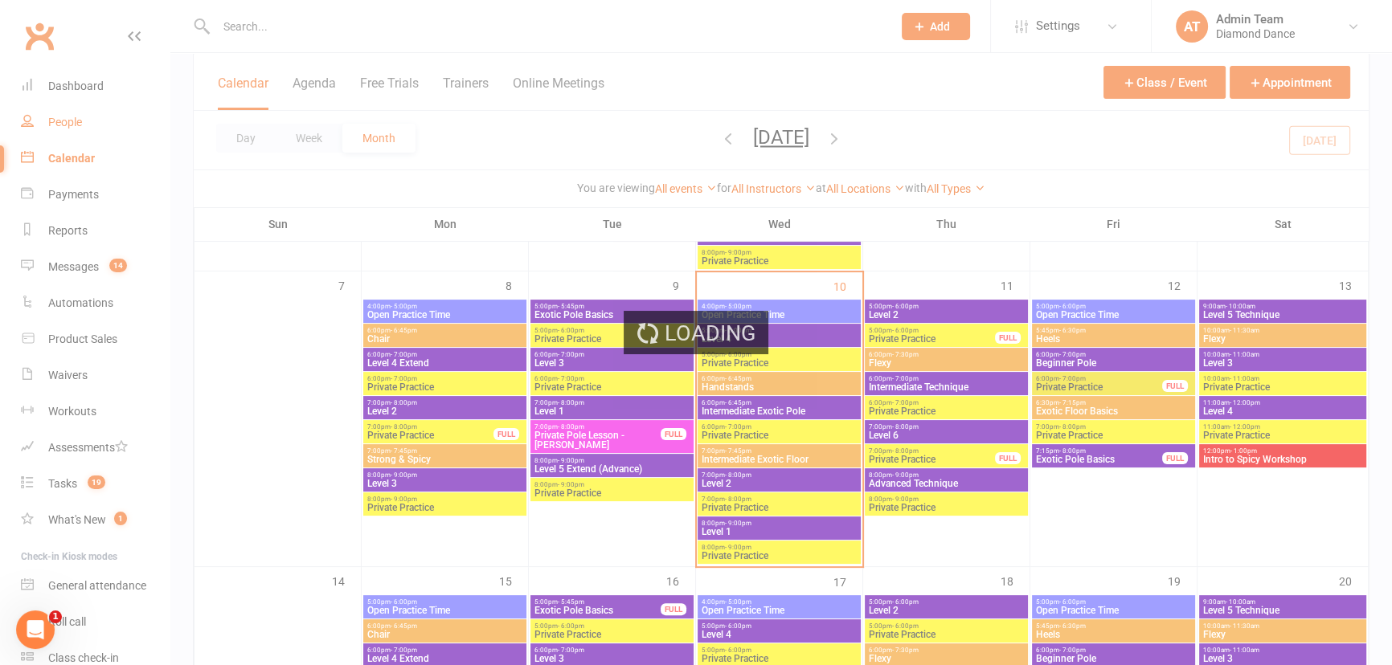
select select "100"
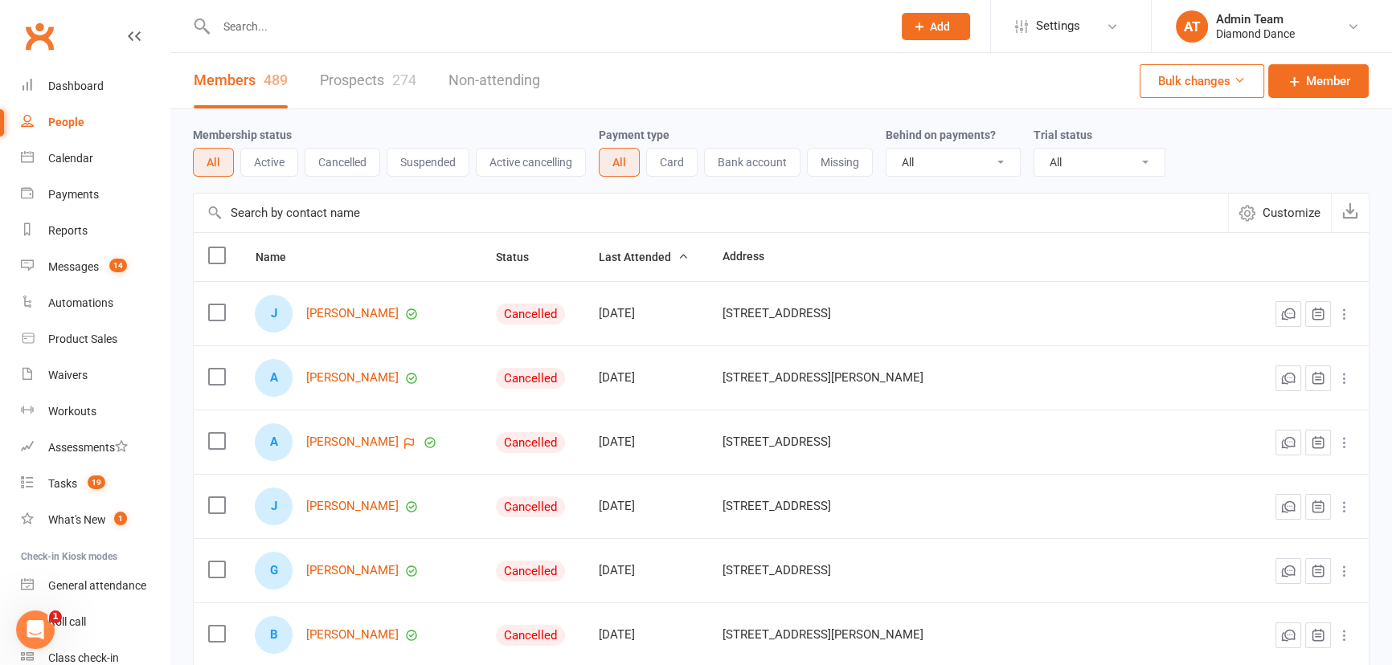
click at [1234, 84] on icon at bounding box center [1240, 80] width 12 height 12
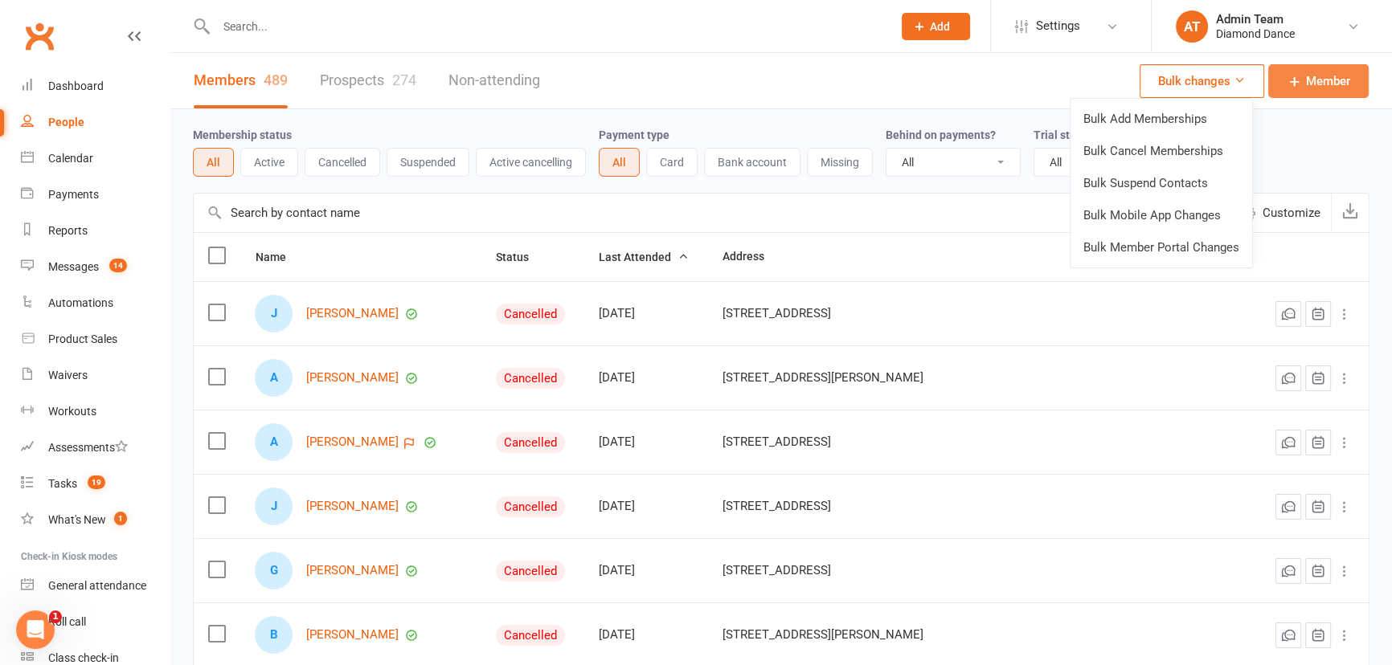
click at [1297, 94] on link "Member" at bounding box center [1318, 81] width 100 height 34
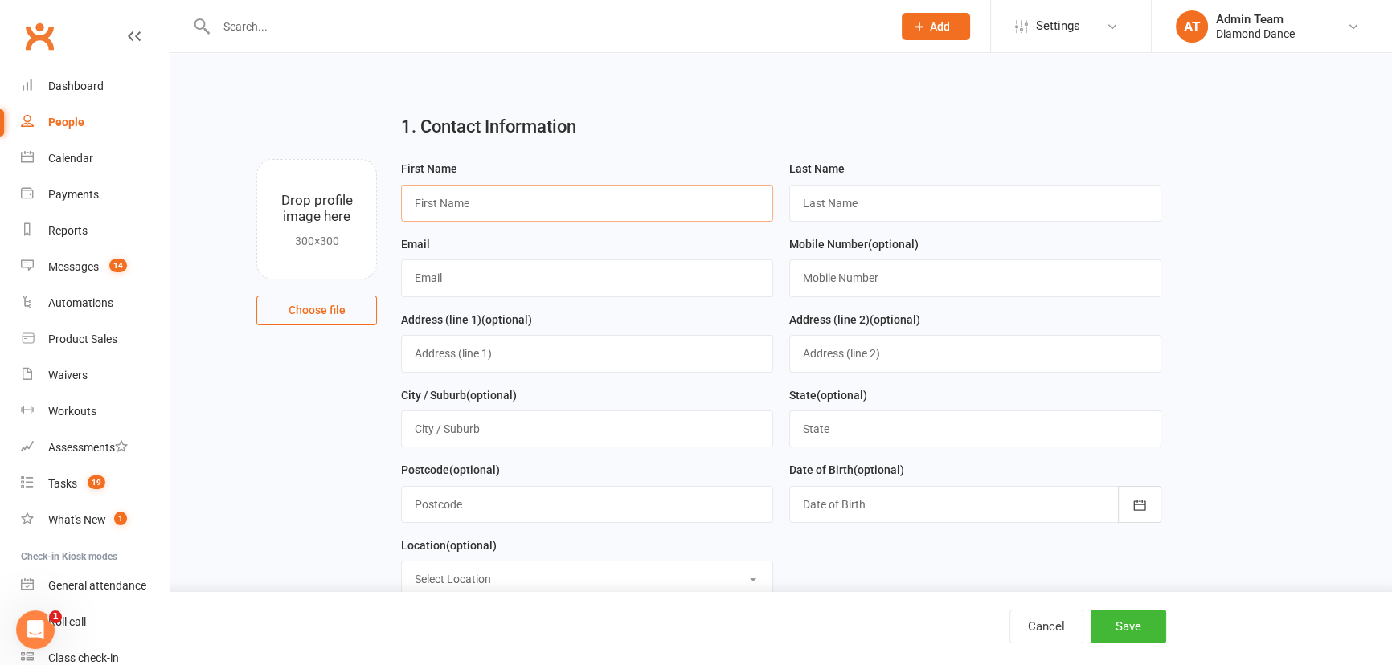
click at [511, 207] on input "text" at bounding box center [587, 203] width 372 height 37
type input "Renee-Lee"
click at [1018, 207] on input "text" at bounding box center [975, 203] width 372 height 37
type input "George"
click at [656, 280] on input "text" at bounding box center [587, 278] width 372 height 37
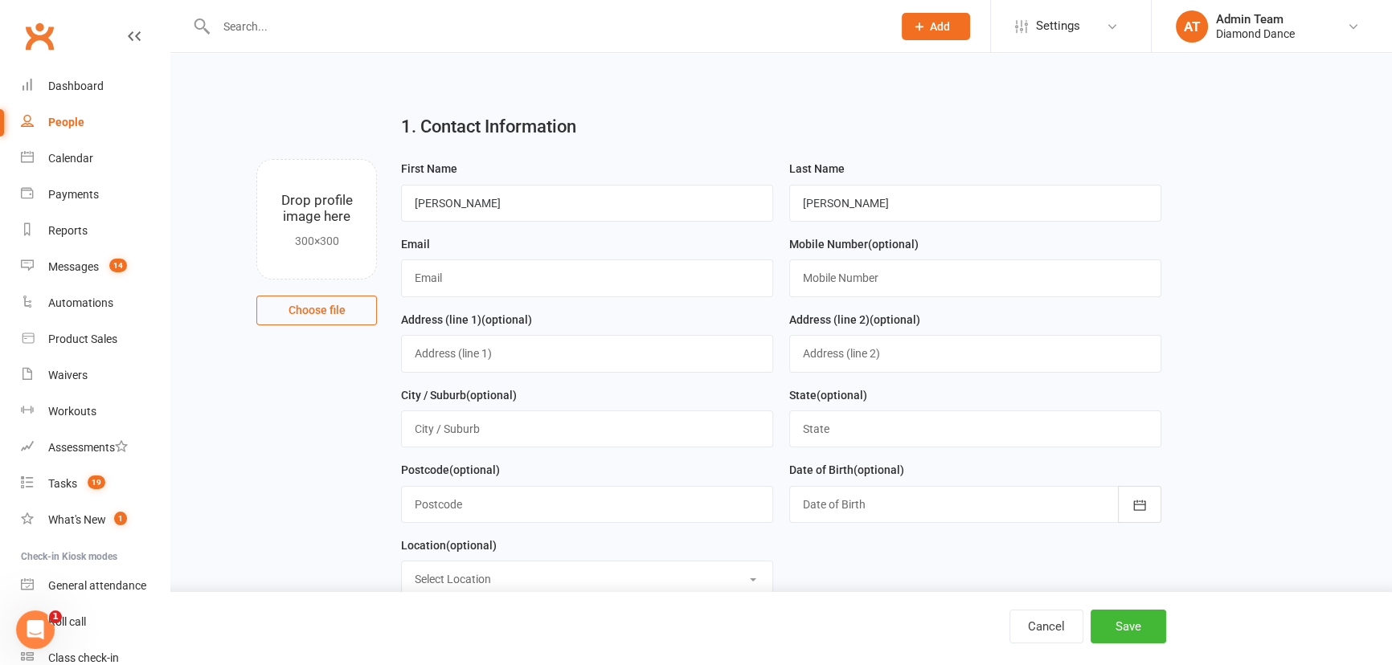
click at [502, 257] on div "Email" at bounding box center [587, 266] width 372 height 63
click at [513, 274] on input "text" at bounding box center [587, 278] width 372 height 37
type input "[EMAIL_ADDRESS][DOMAIN_NAME]"
click at [867, 276] on input "text" at bounding box center [975, 278] width 372 height 37
click at [1318, 337] on main "1. Contact Information Drop profile image here 300×300 Choose file First Name R…" at bounding box center [781, 509] width 1177 height 817
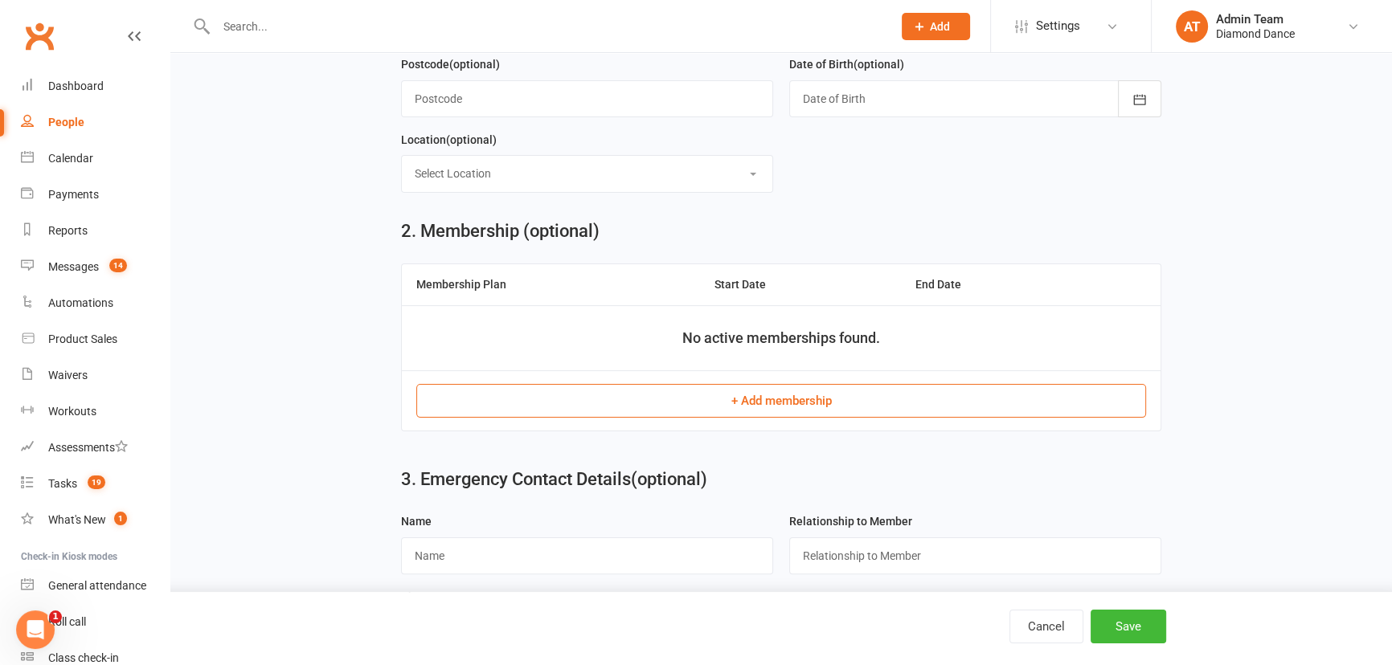
scroll to position [438, 0]
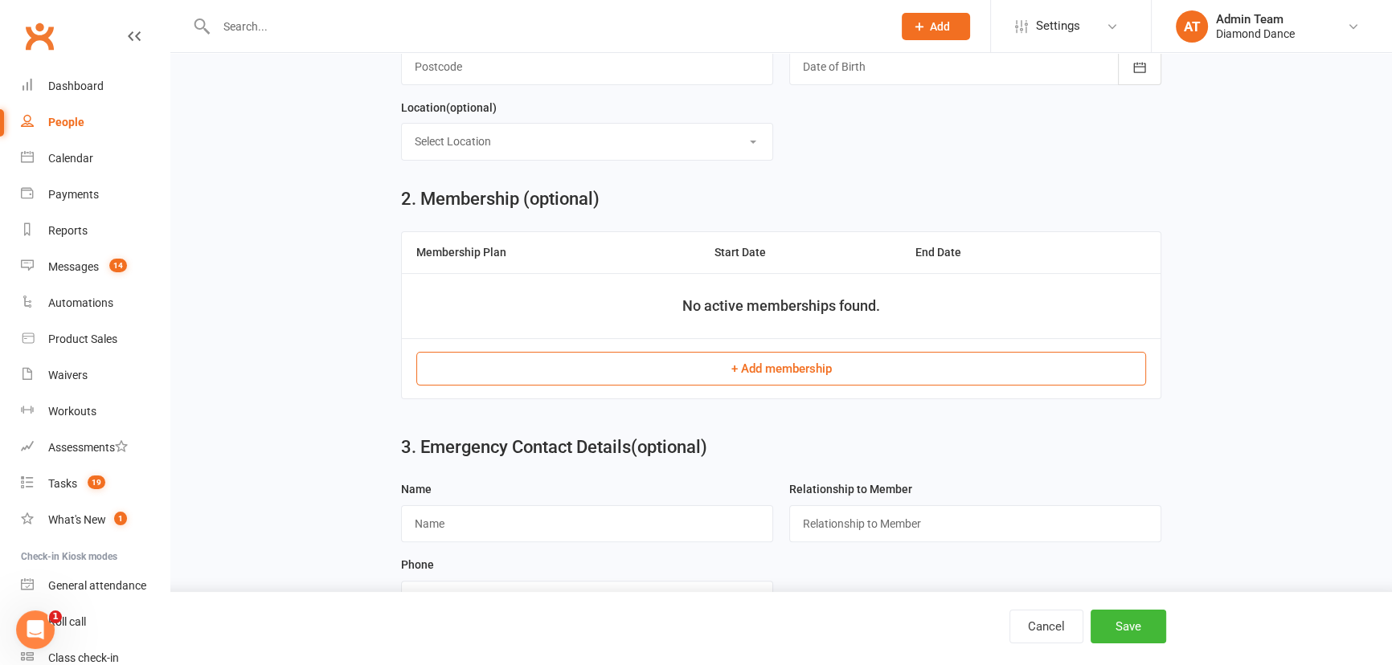
click at [645, 389] on td "+ Add membership" at bounding box center [781, 368] width 759 height 60
click at [650, 374] on button "+ Add membership" at bounding box center [781, 369] width 730 height 34
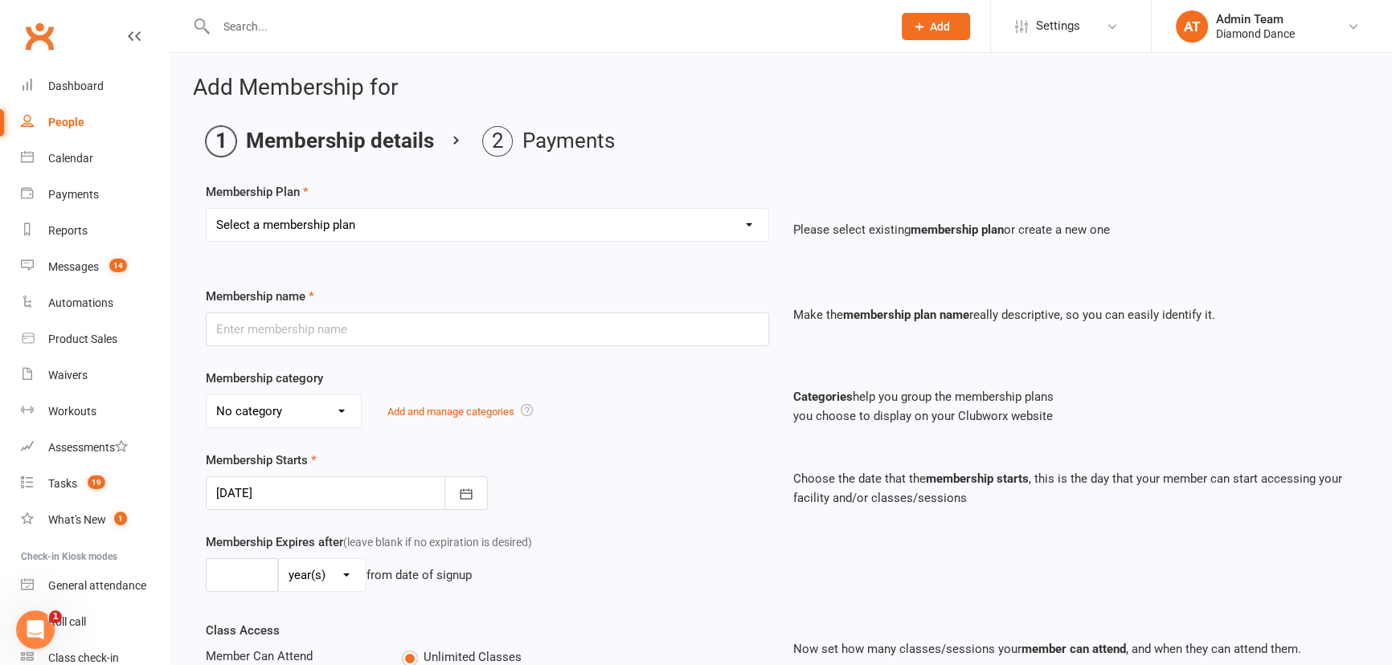
click at [536, 226] on select "Select a membership plan Create new Membership Plan Practice Time 1 Private Pra…" at bounding box center [488, 225] width 562 height 32
select select "1"
click at [207, 209] on select "Select a membership plan Create new Membership Plan Practice Time 1 Private Pra…" at bounding box center [488, 225] width 562 height 32
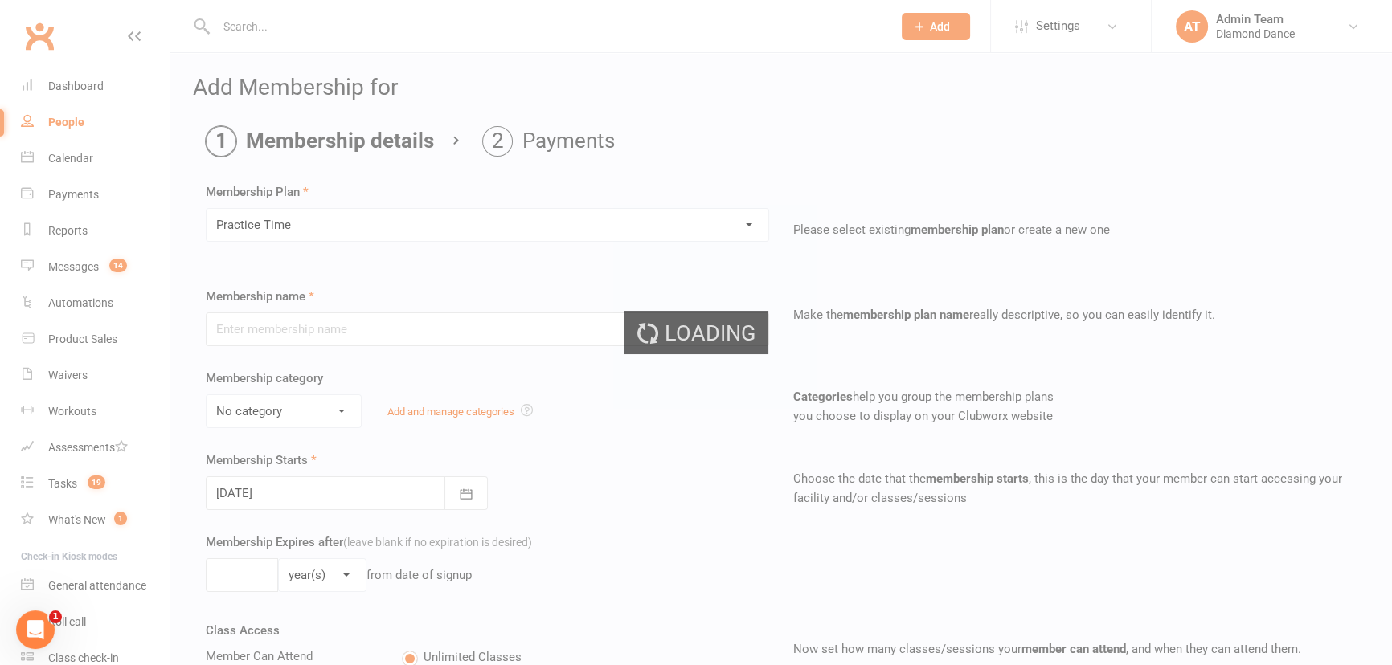
type input "Practice Time"
select select "5"
type input "3"
select select "2"
type input "1"
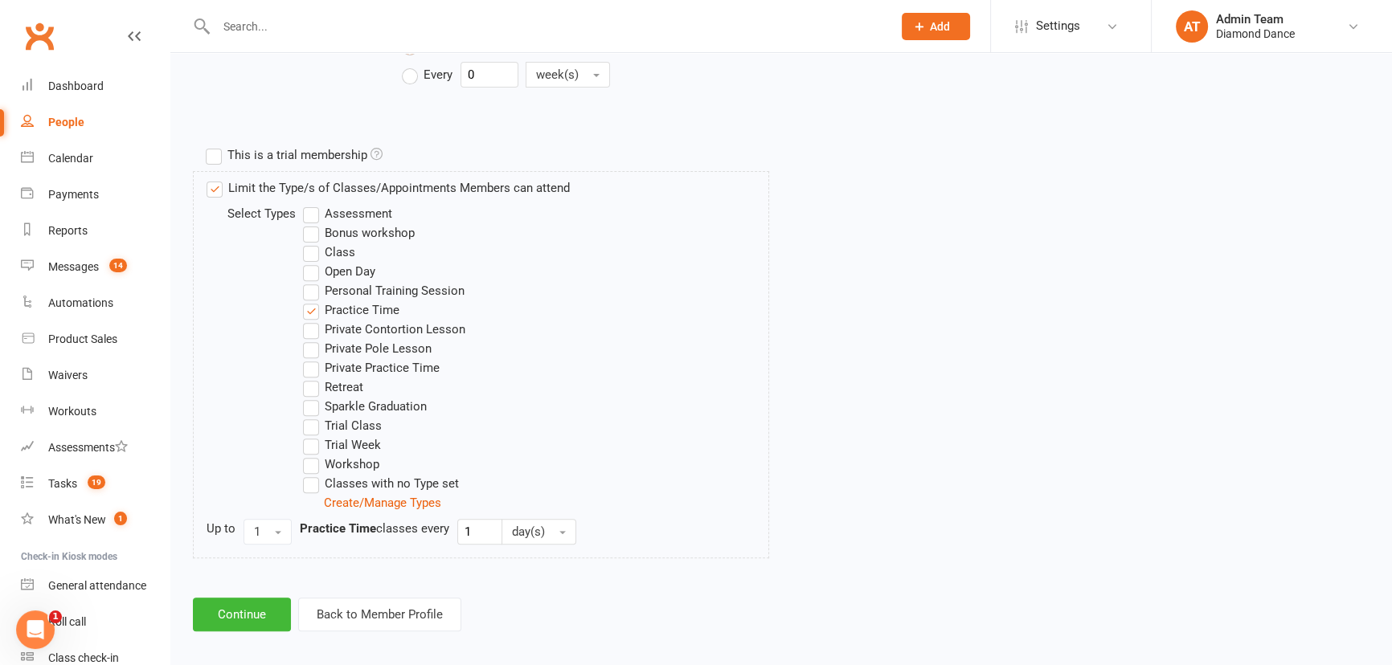
scroll to position [703, 0]
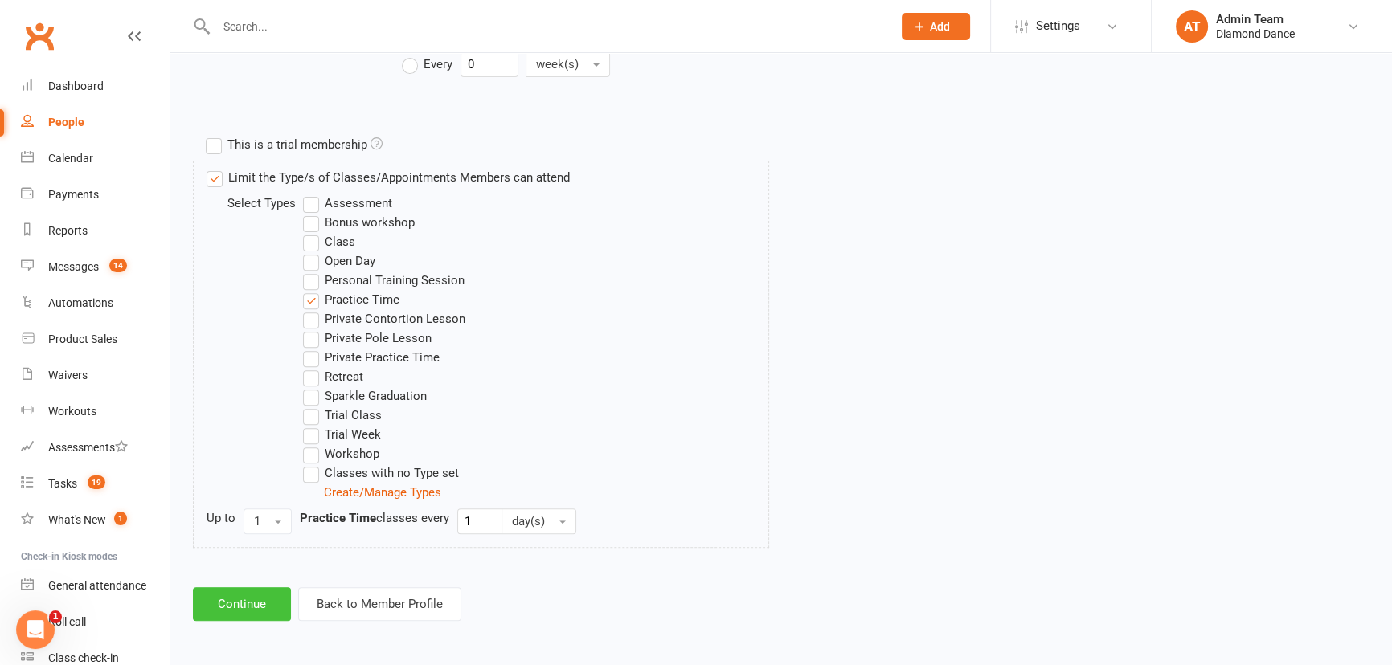
click at [258, 603] on button "Continue" at bounding box center [242, 605] width 98 height 34
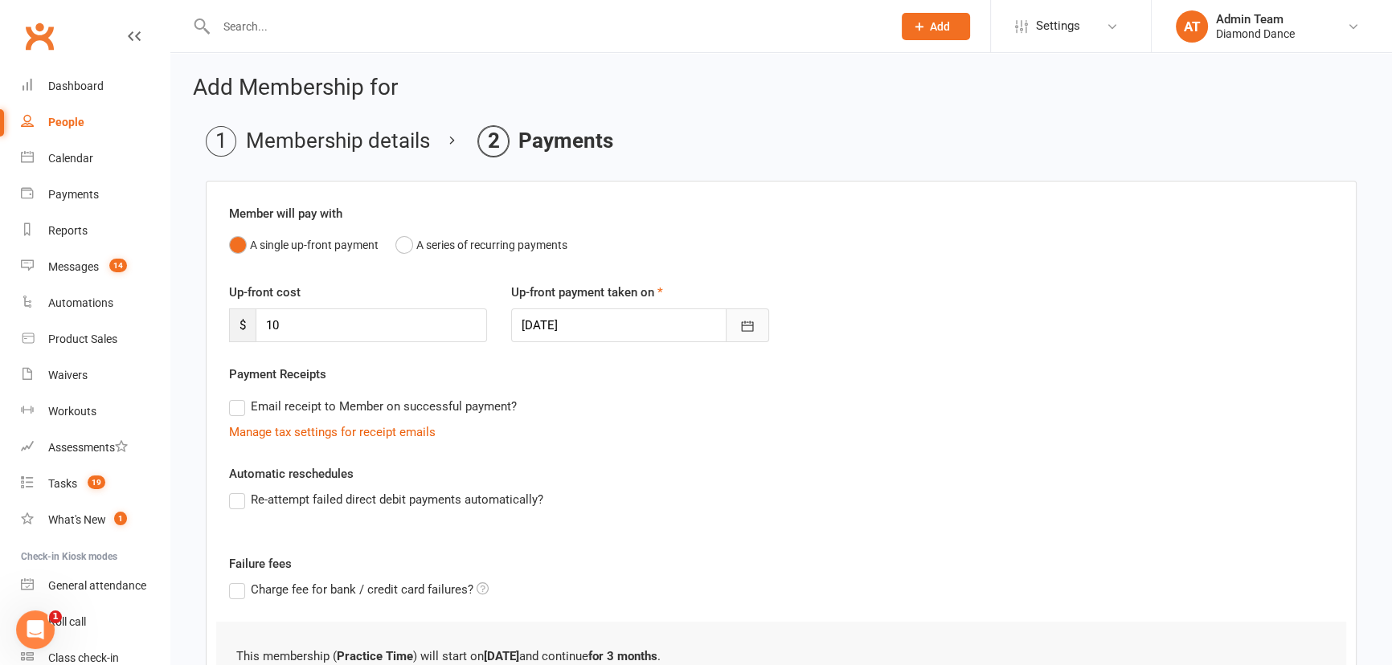
click at [747, 324] on icon "button" at bounding box center [747, 326] width 16 height 16
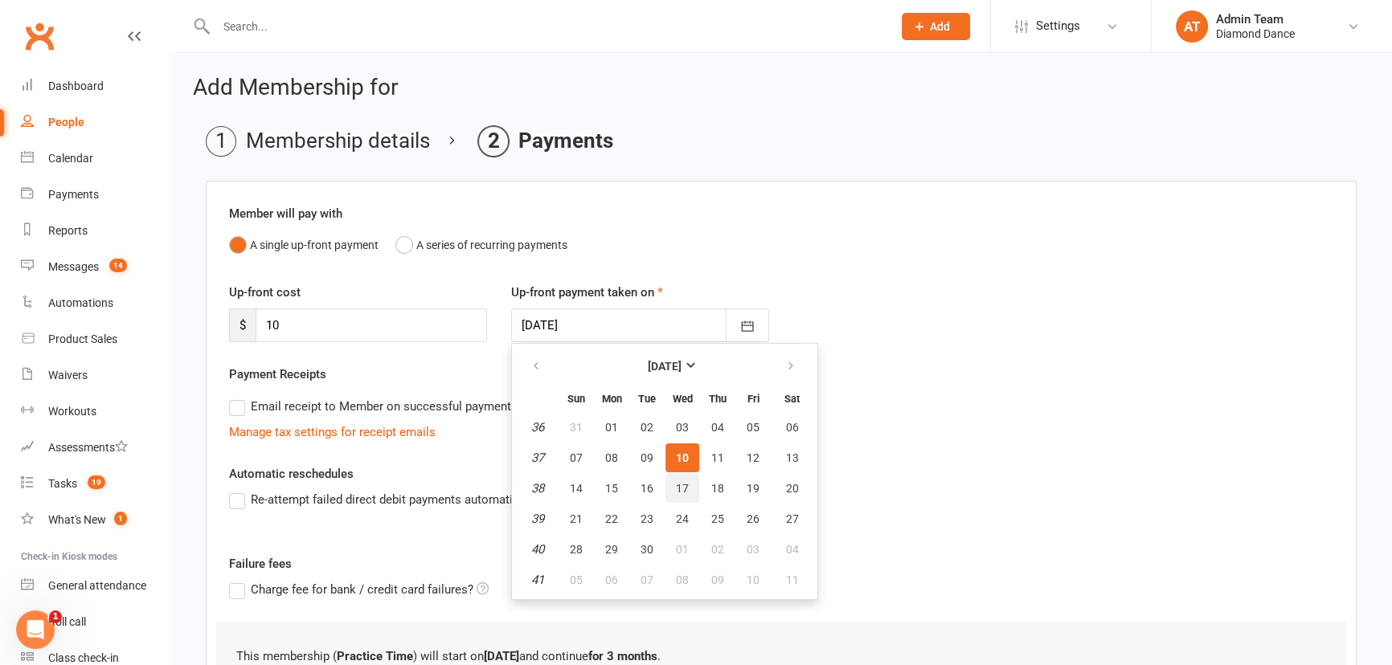
click at [687, 484] on button "17" at bounding box center [682, 488] width 34 height 29
type input "17 Sep 2025"
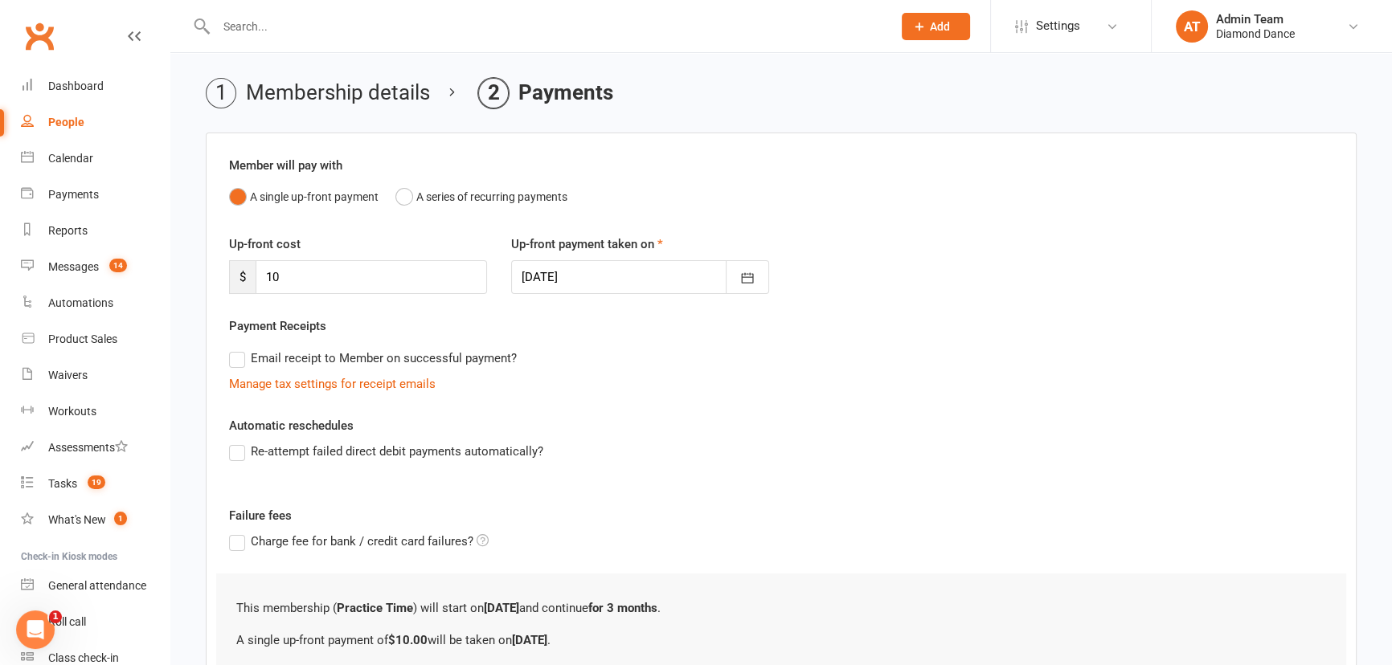
scroll to position [209, 0]
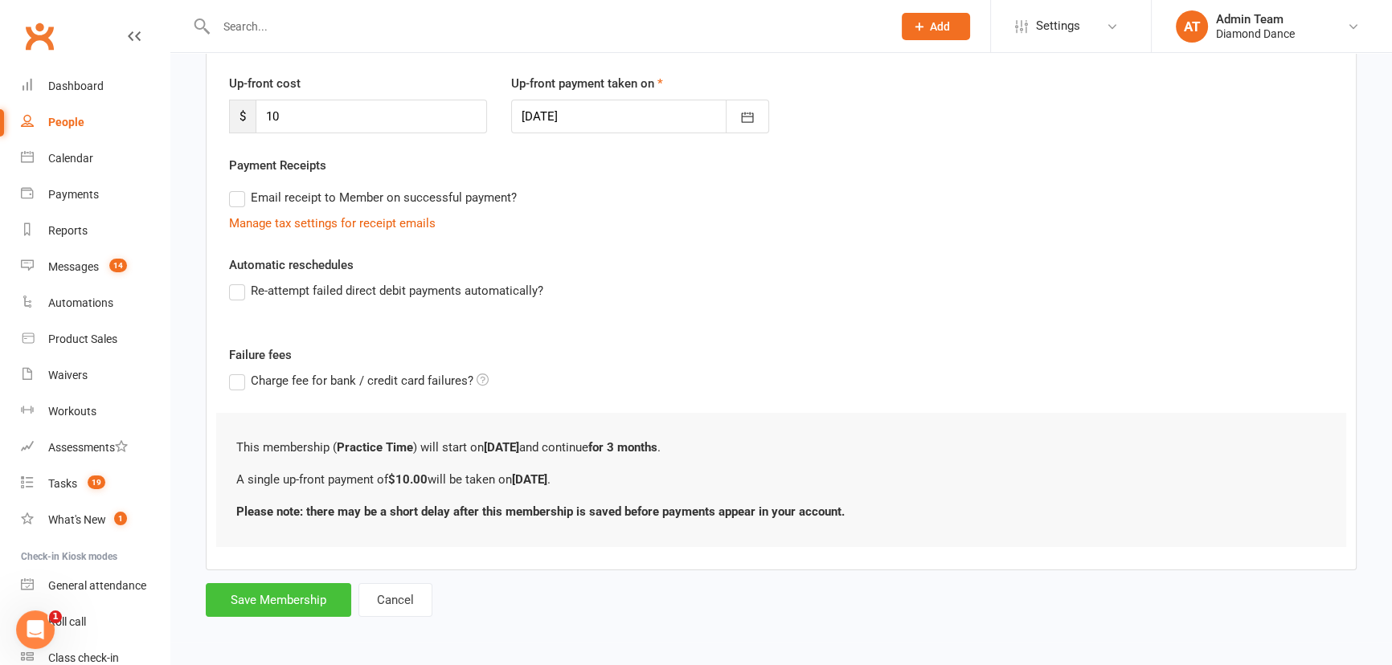
click at [273, 608] on button "Save Membership" at bounding box center [278, 600] width 145 height 34
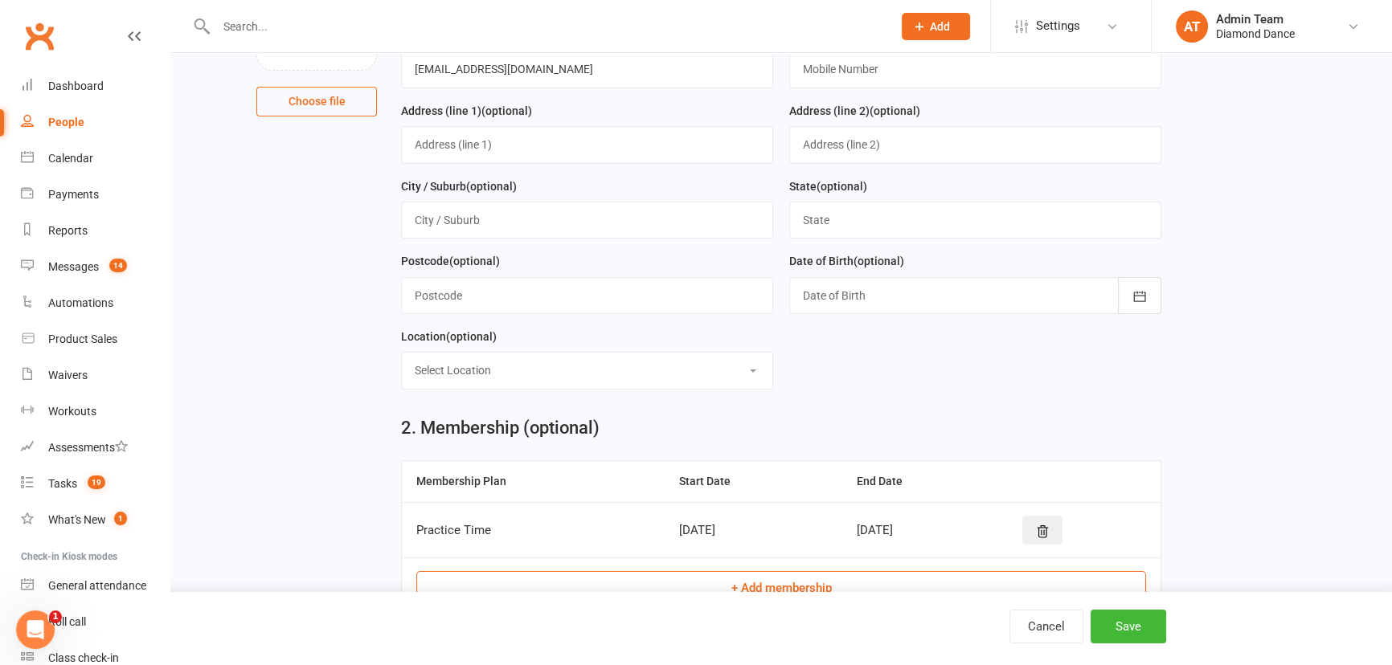
scroll to position [486, 0]
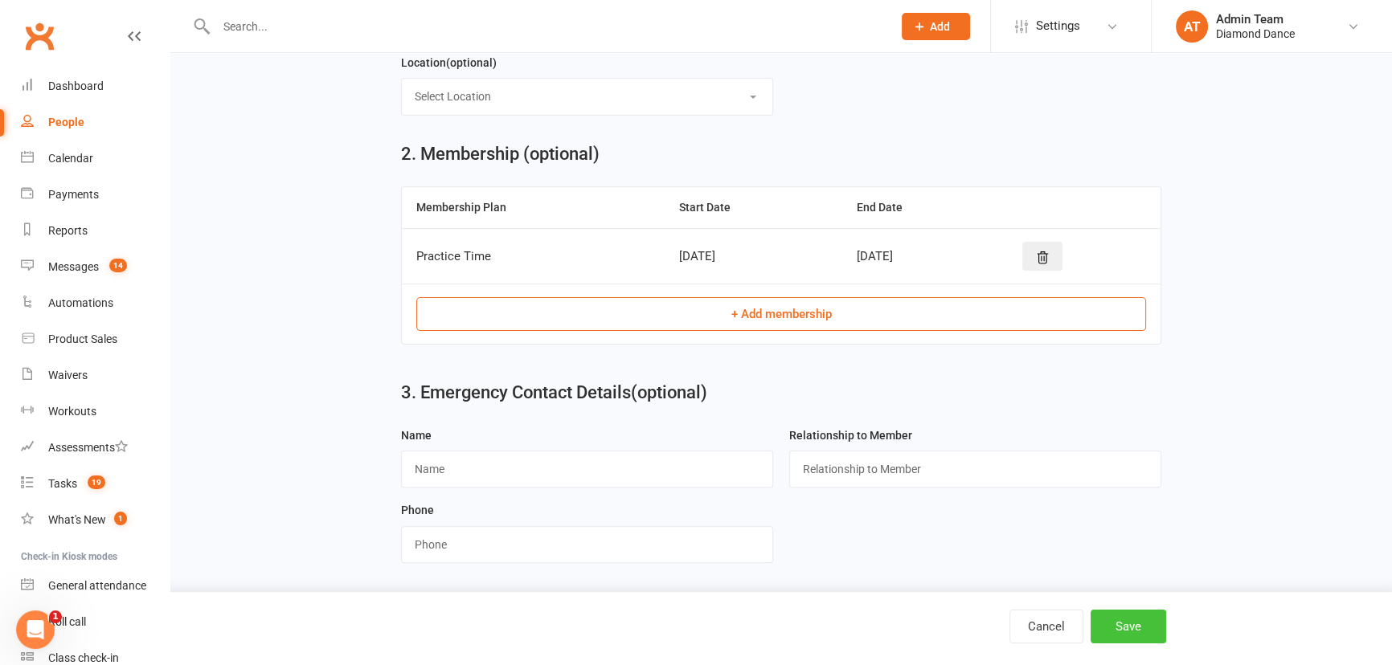
click at [1143, 626] on button "Save" at bounding box center [1129, 627] width 76 height 34
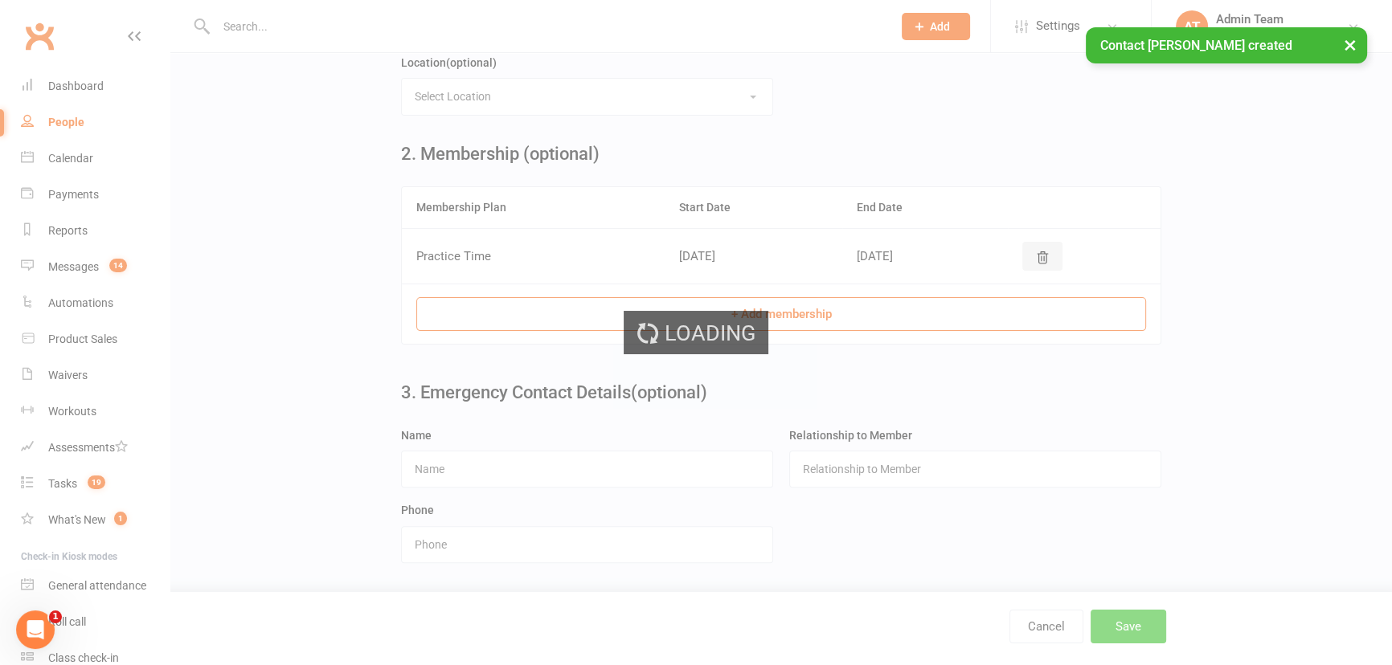
scroll to position [0, 0]
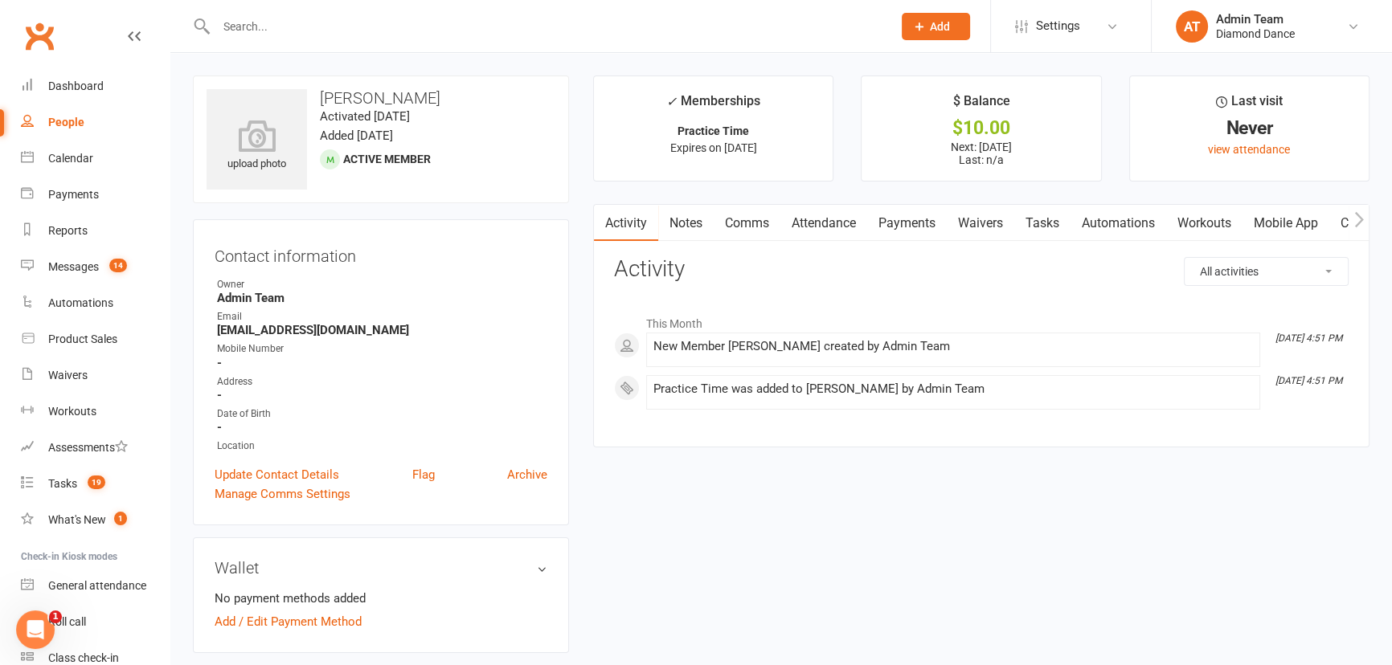
click at [918, 222] on link "Payments" at bounding box center [907, 223] width 80 height 37
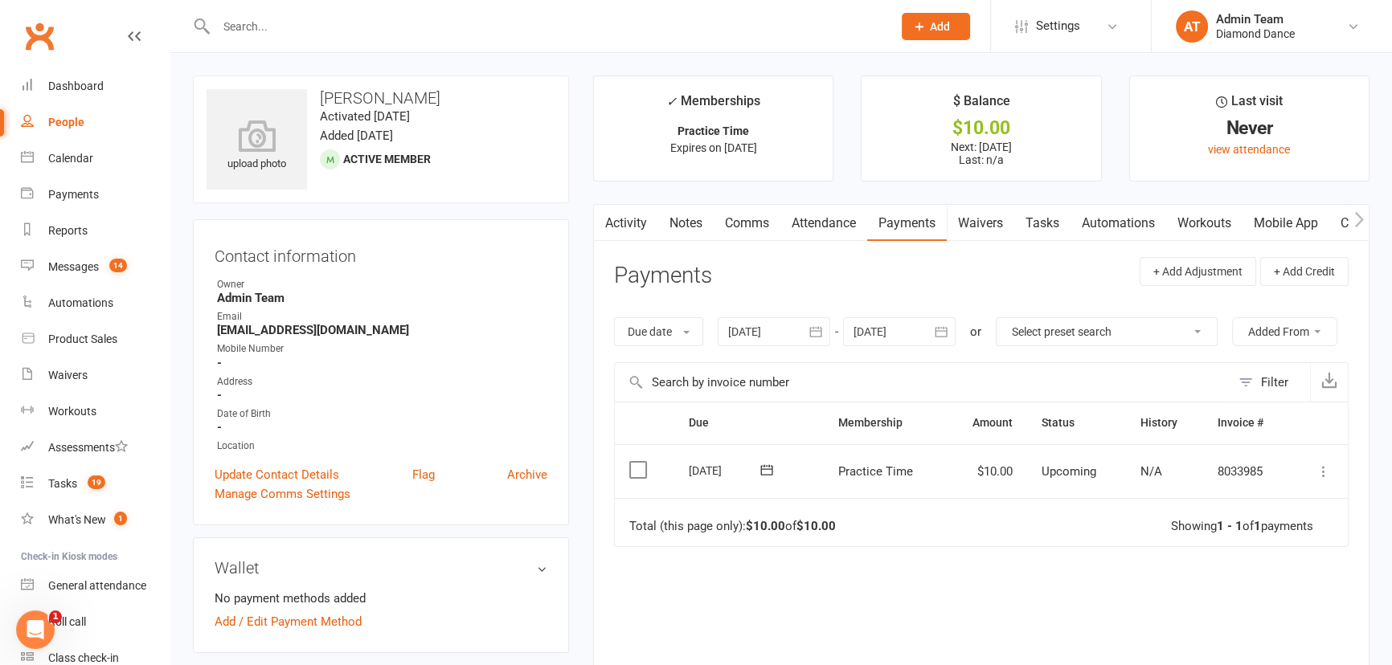
click at [1335, 473] on td "Mark as Paid (Cash) Mark as Paid (POS) Mark as Paid (Other) Skip Change amount …" at bounding box center [1319, 471] width 57 height 55
click at [1328, 473] on icon at bounding box center [1324, 472] width 16 height 16
click at [1217, 538] on link "Mark as Paid (POS)" at bounding box center [1252, 535] width 159 height 32
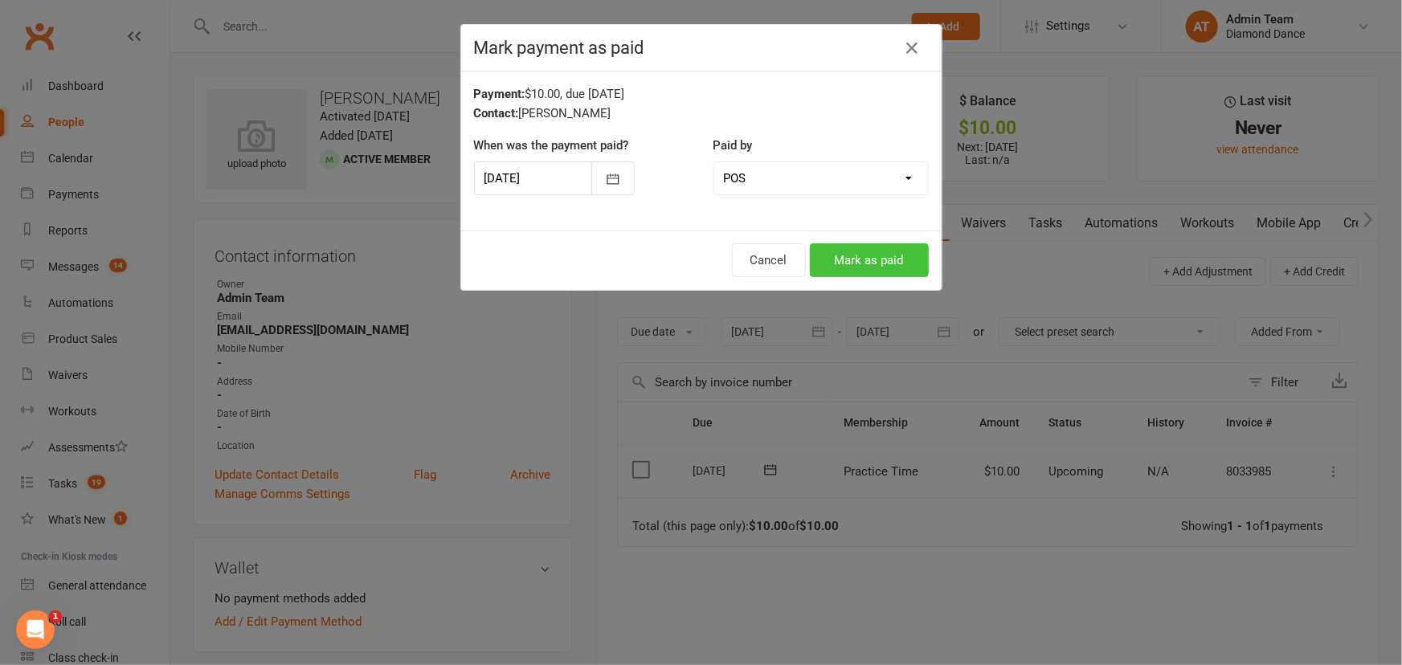
click at [865, 252] on button "Mark as paid" at bounding box center [869, 261] width 119 height 34
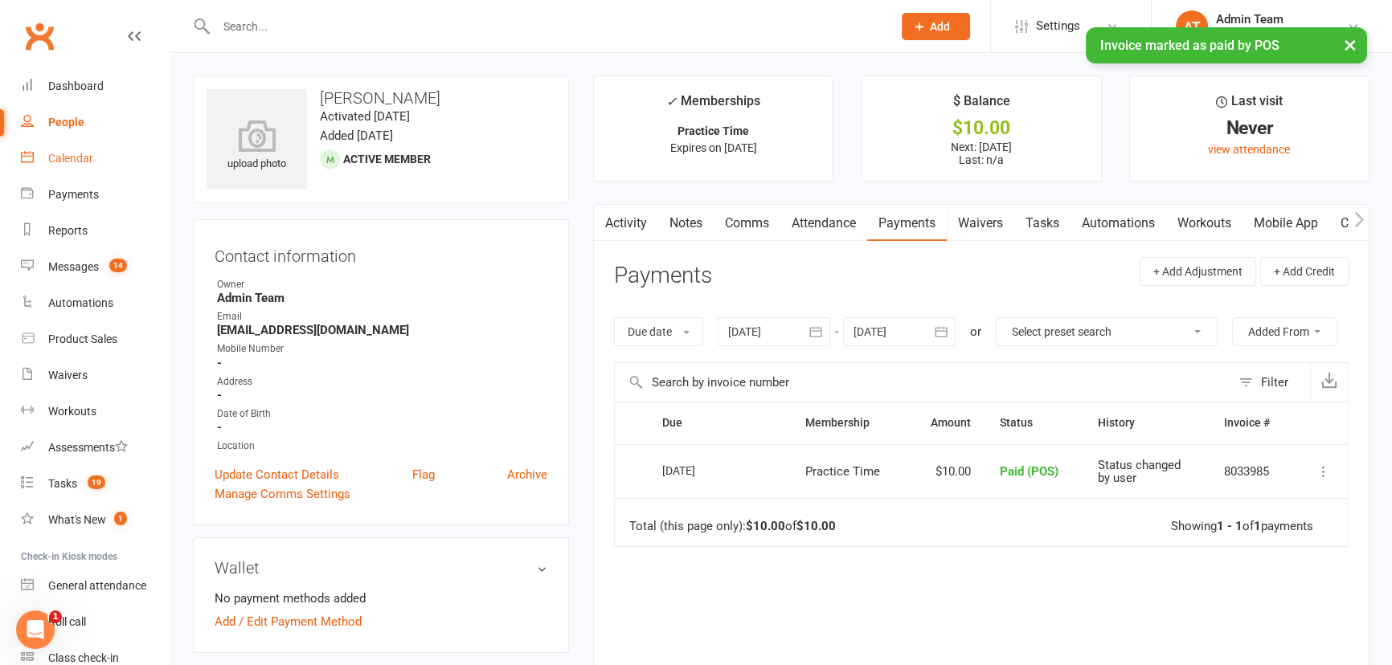
click at [68, 154] on div "Calendar" at bounding box center [70, 158] width 45 height 13
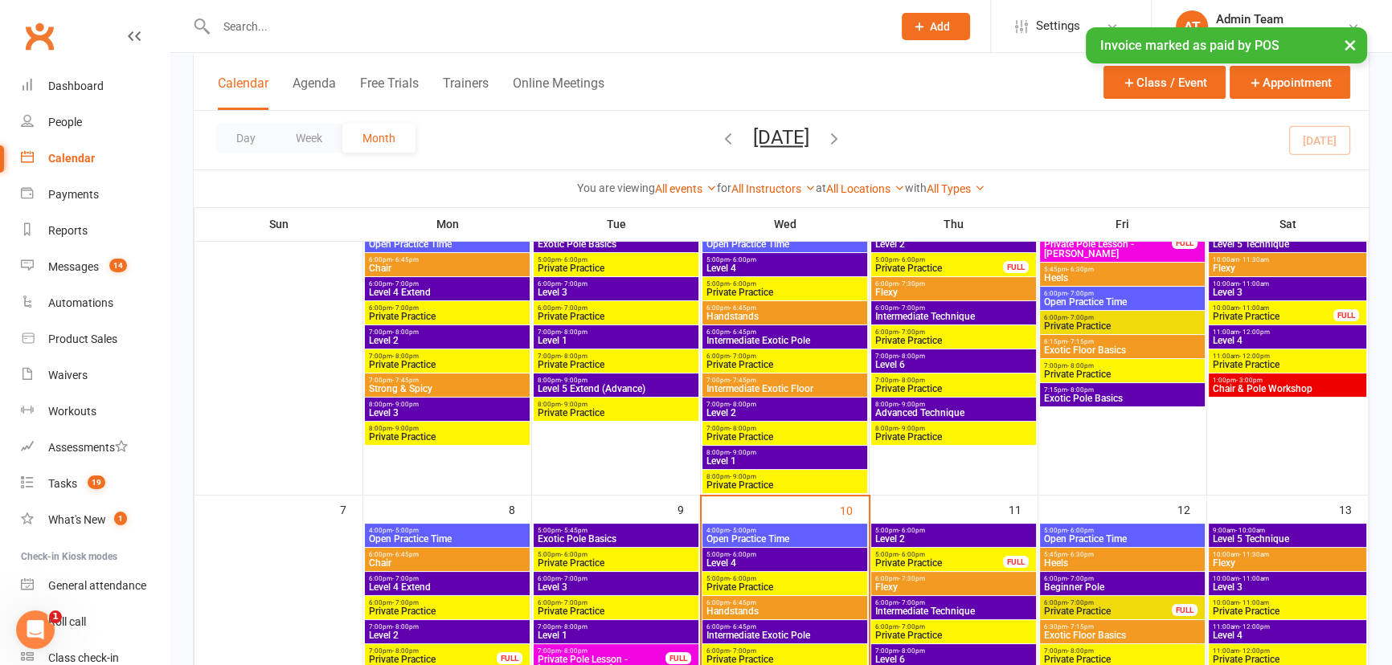
scroll to position [219, 0]
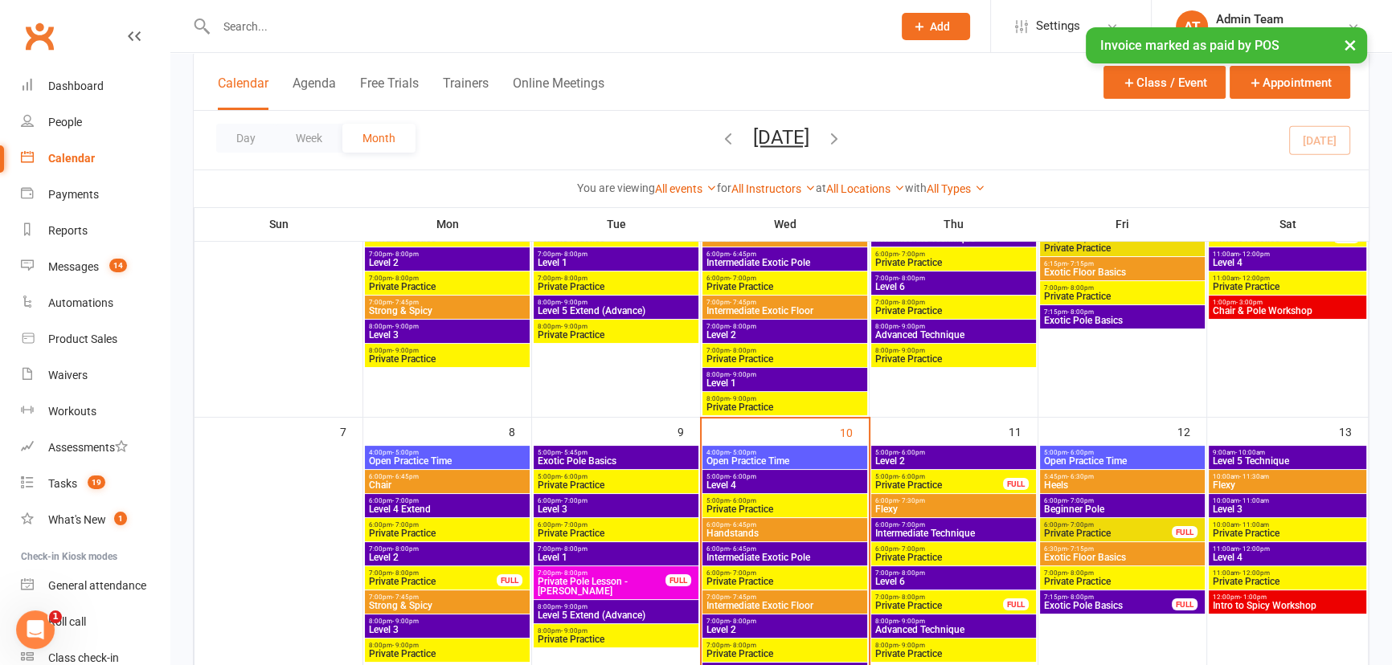
click at [764, 460] on span "Open Practice Time" at bounding box center [785, 462] width 158 height 10
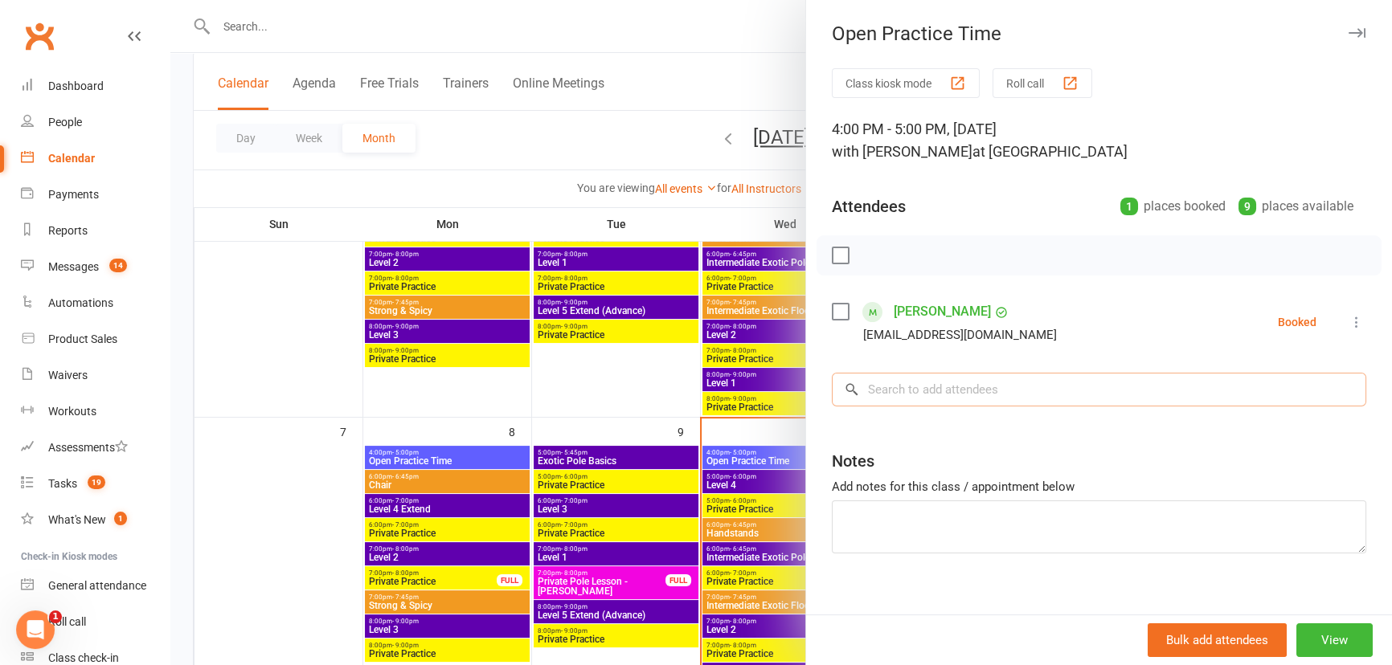
click at [1017, 382] on input "search" at bounding box center [1099, 390] width 534 height 34
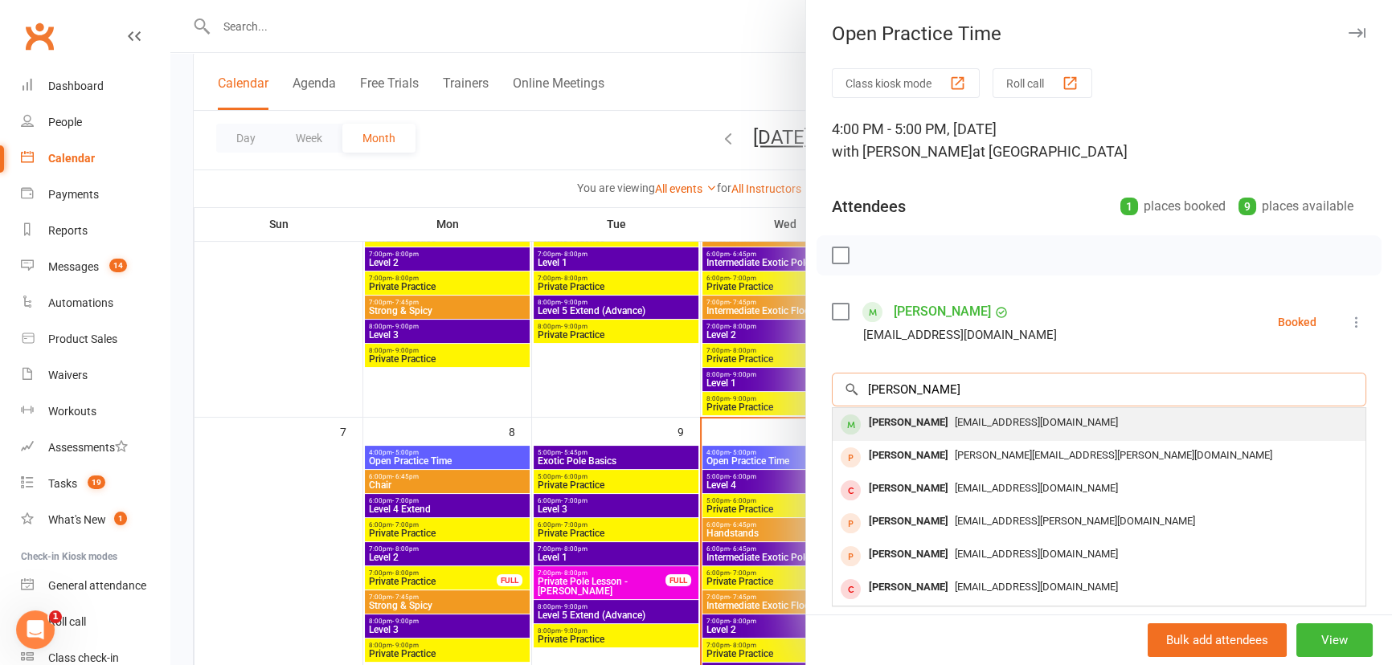
type input "lee"
click at [980, 423] on span "[EMAIL_ADDRESS][DOMAIN_NAME]" at bounding box center [1036, 422] width 163 height 12
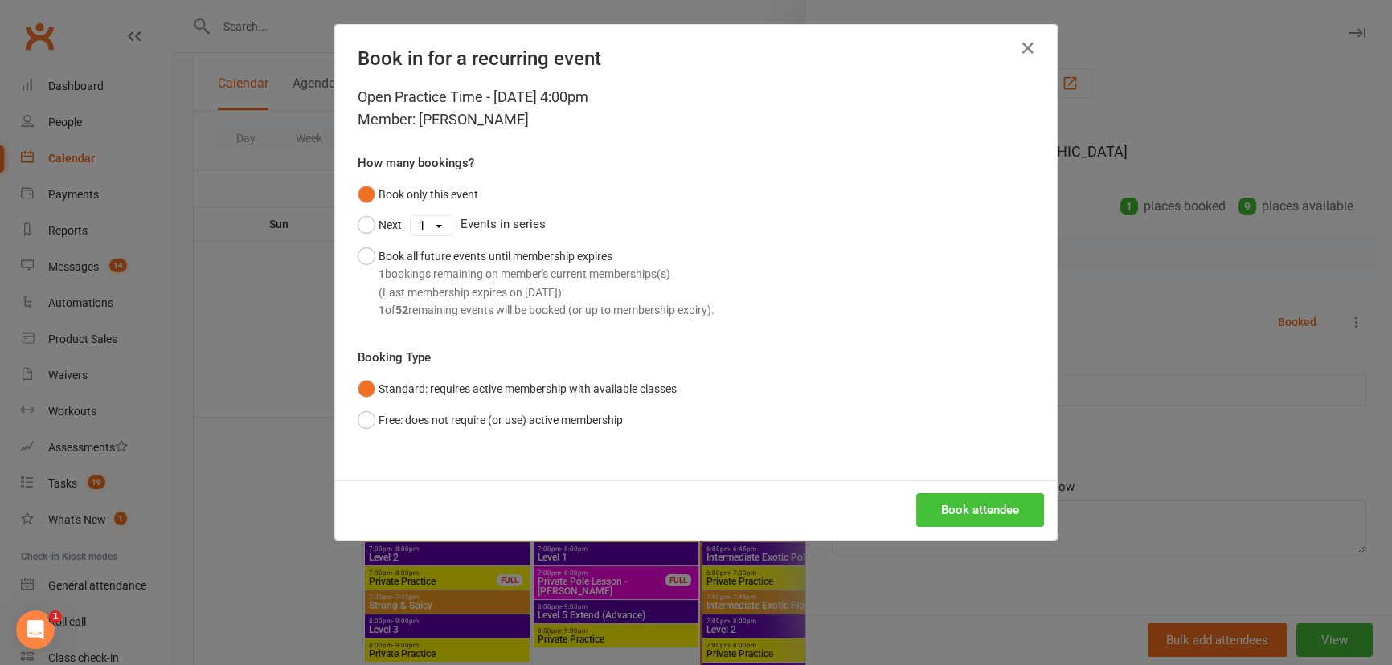
click at [927, 518] on button "Book attendee" at bounding box center [980, 510] width 128 height 34
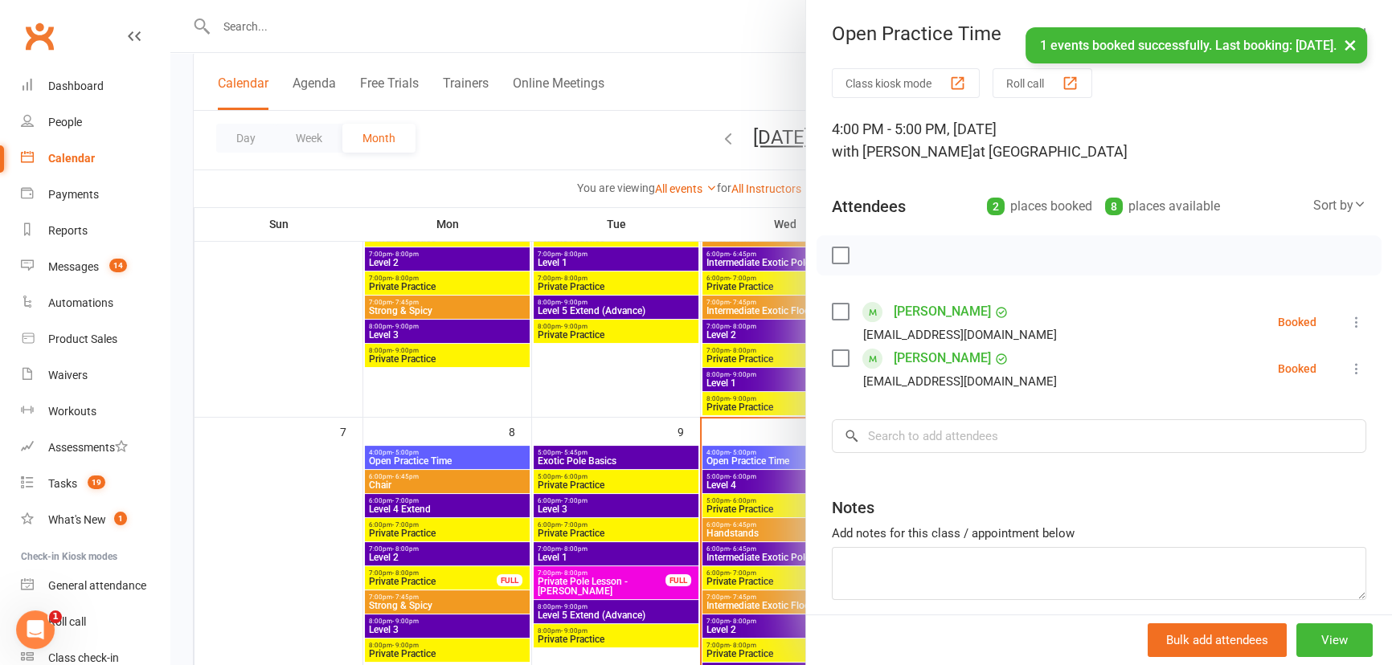
click at [1349, 324] on icon at bounding box center [1357, 322] width 16 height 16
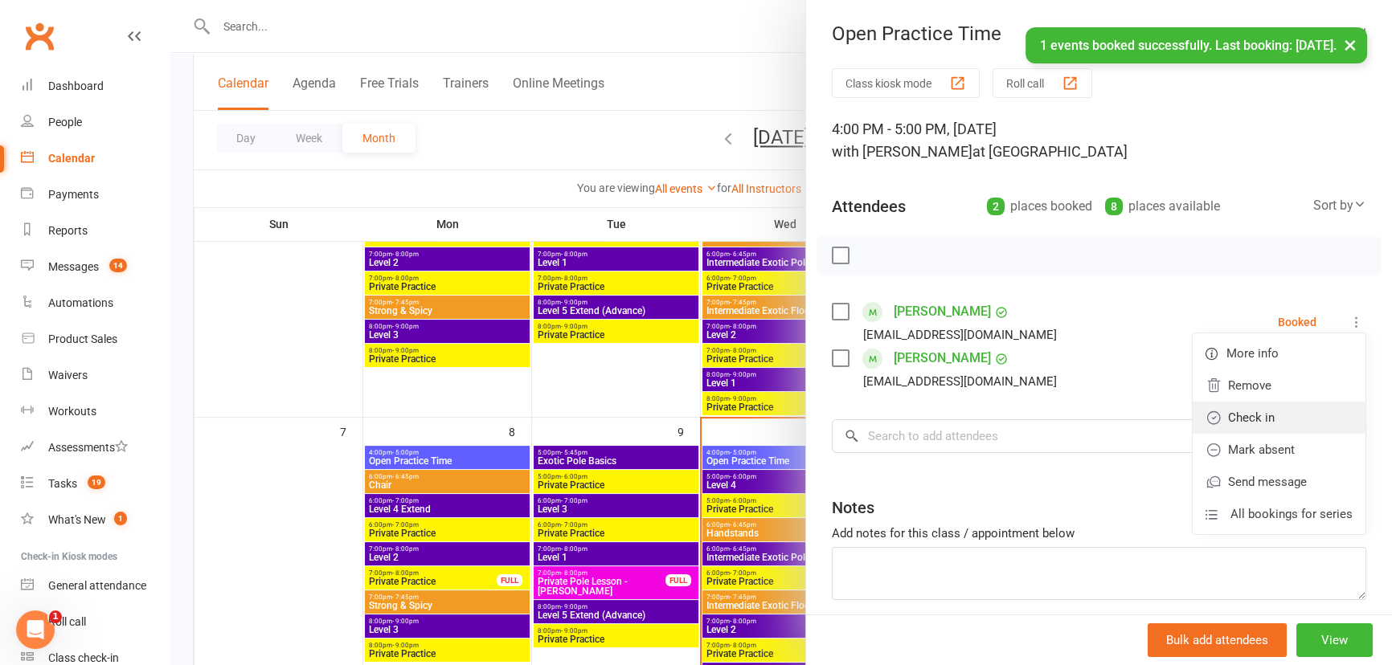
click at [1282, 411] on link "Check in" at bounding box center [1279, 418] width 173 height 32
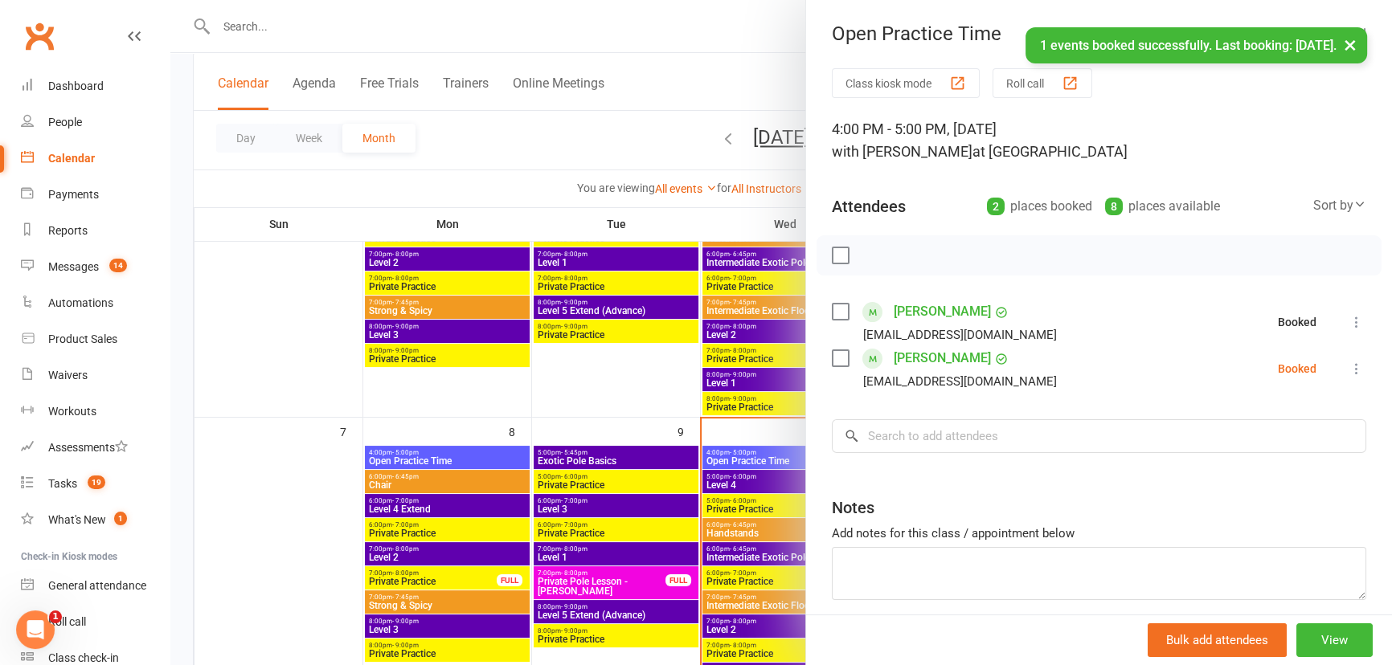
click at [1349, 366] on icon at bounding box center [1357, 369] width 16 height 16
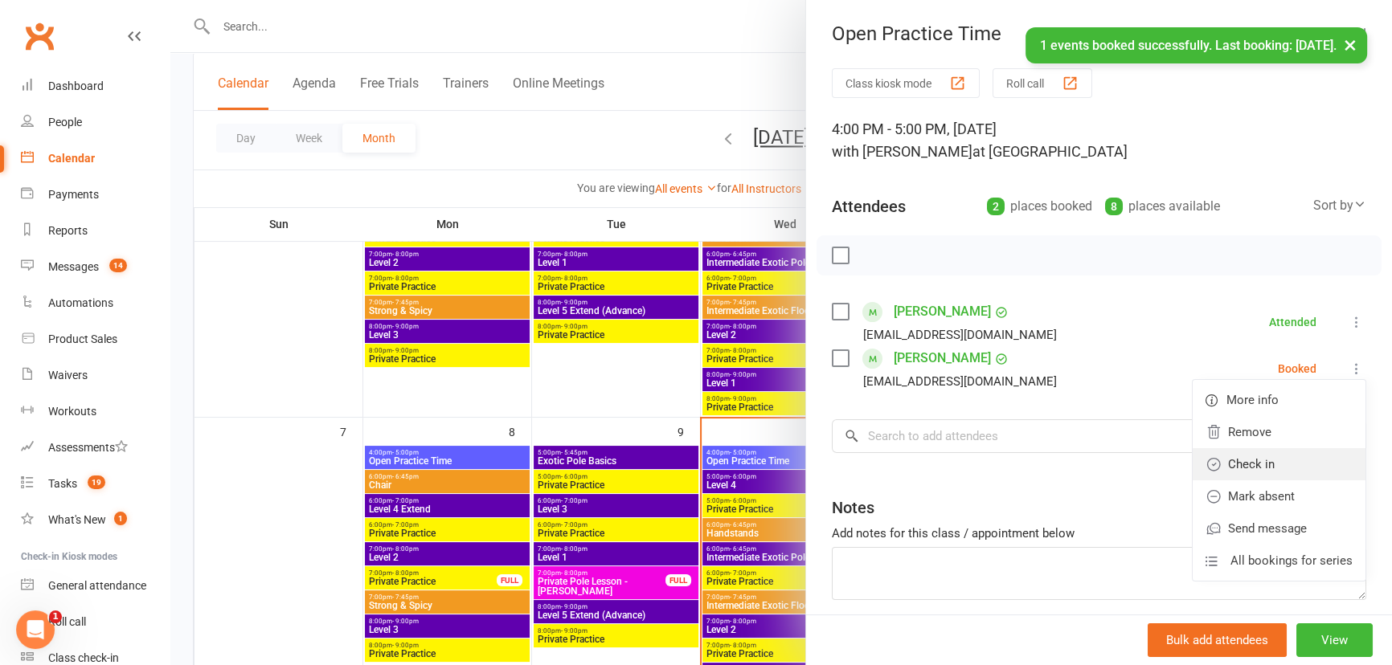
click at [1295, 456] on link "Check in" at bounding box center [1279, 464] width 173 height 32
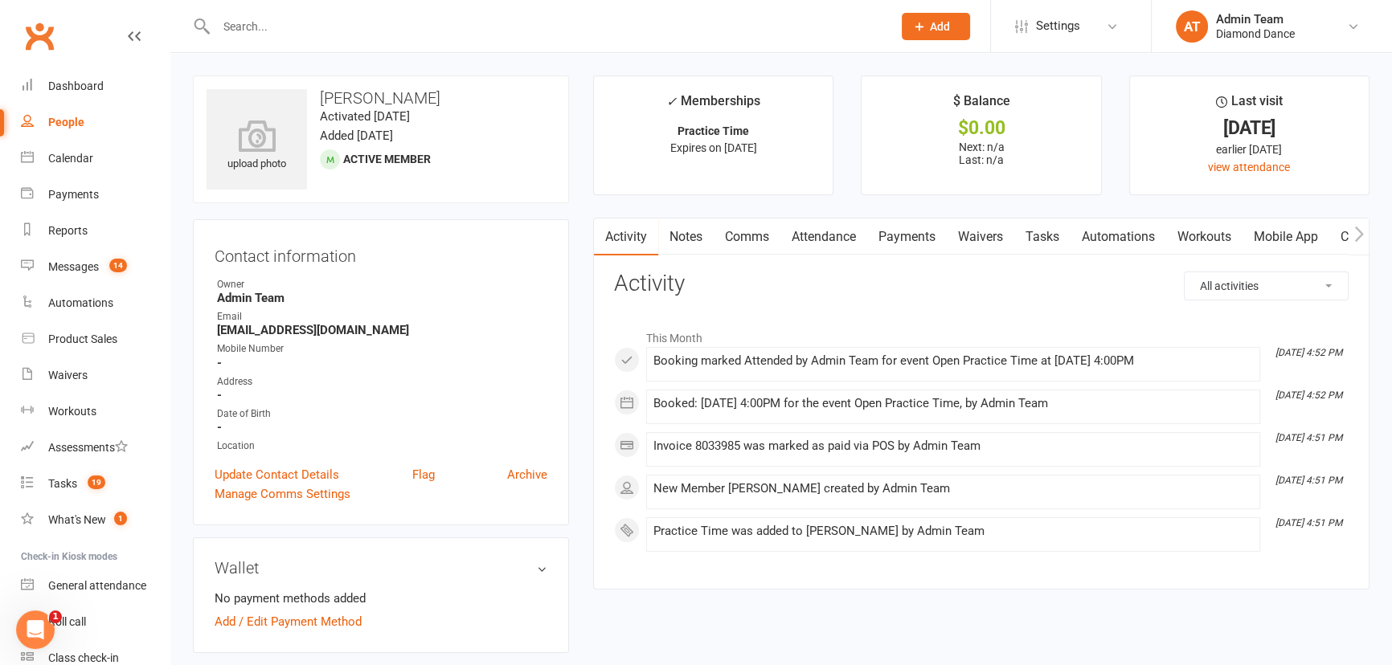
click at [828, 233] on link "Attendance" at bounding box center [823, 237] width 87 height 37
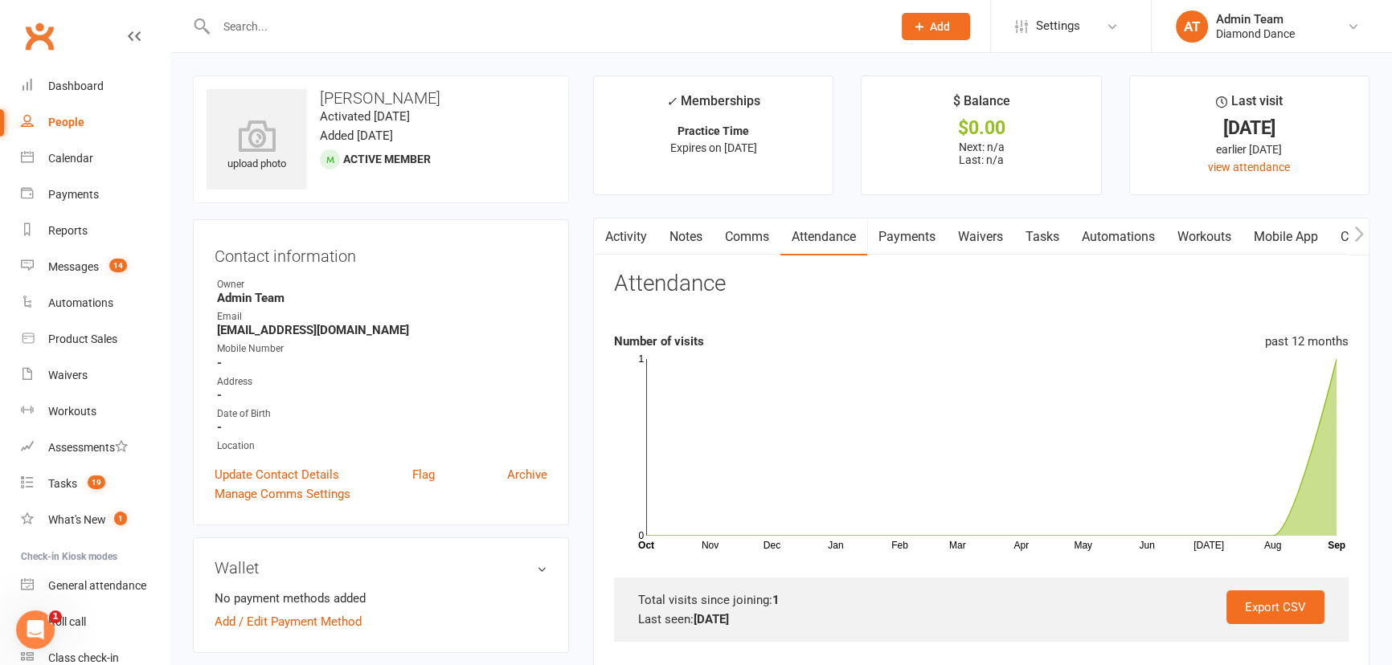
click at [756, 248] on link "Comms" at bounding box center [747, 237] width 67 height 37
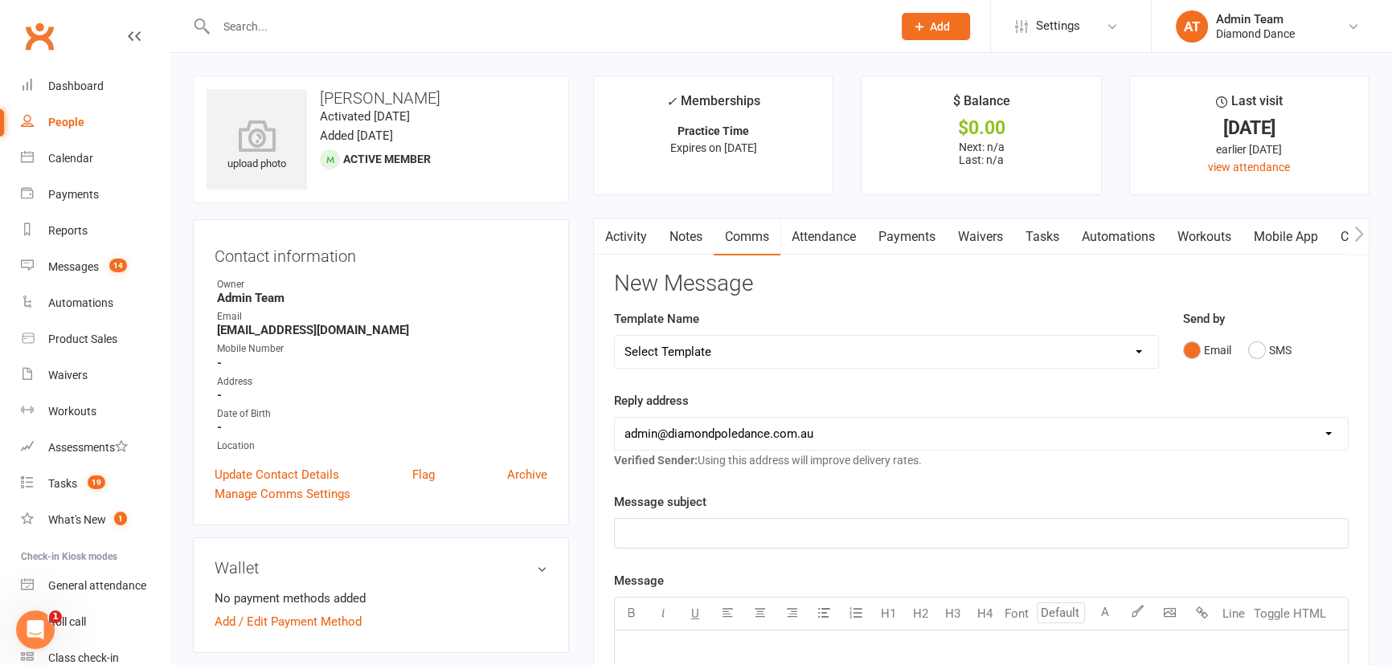
click at [793, 361] on select "Select Template [Email] Behind on Payments [Email] Direct Debit Reminder [Email…" at bounding box center [886, 352] width 543 height 32
click at [755, 394] on div "Reply address [EMAIL_ADDRESS][DOMAIN_NAME] [EMAIL_ADDRESS][DOMAIN_NAME] [PERSON…" at bounding box center [981, 430] width 735 height 79
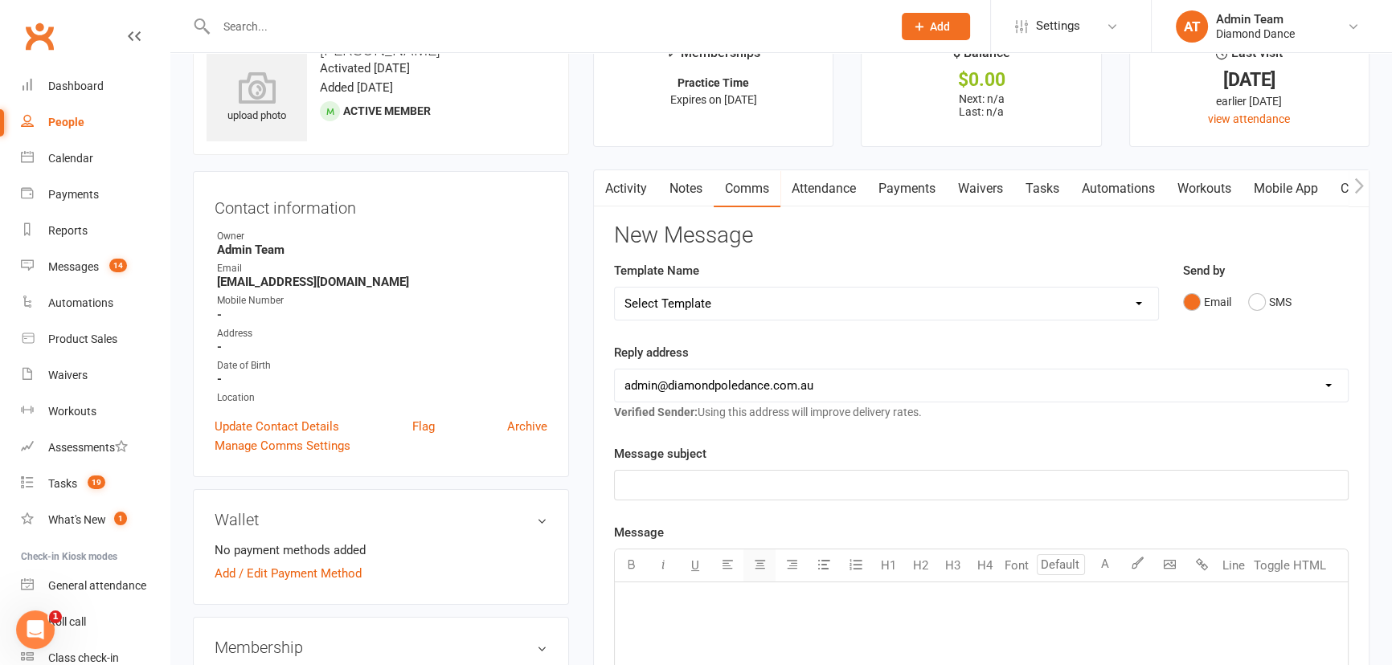
scroll to position [72, 0]
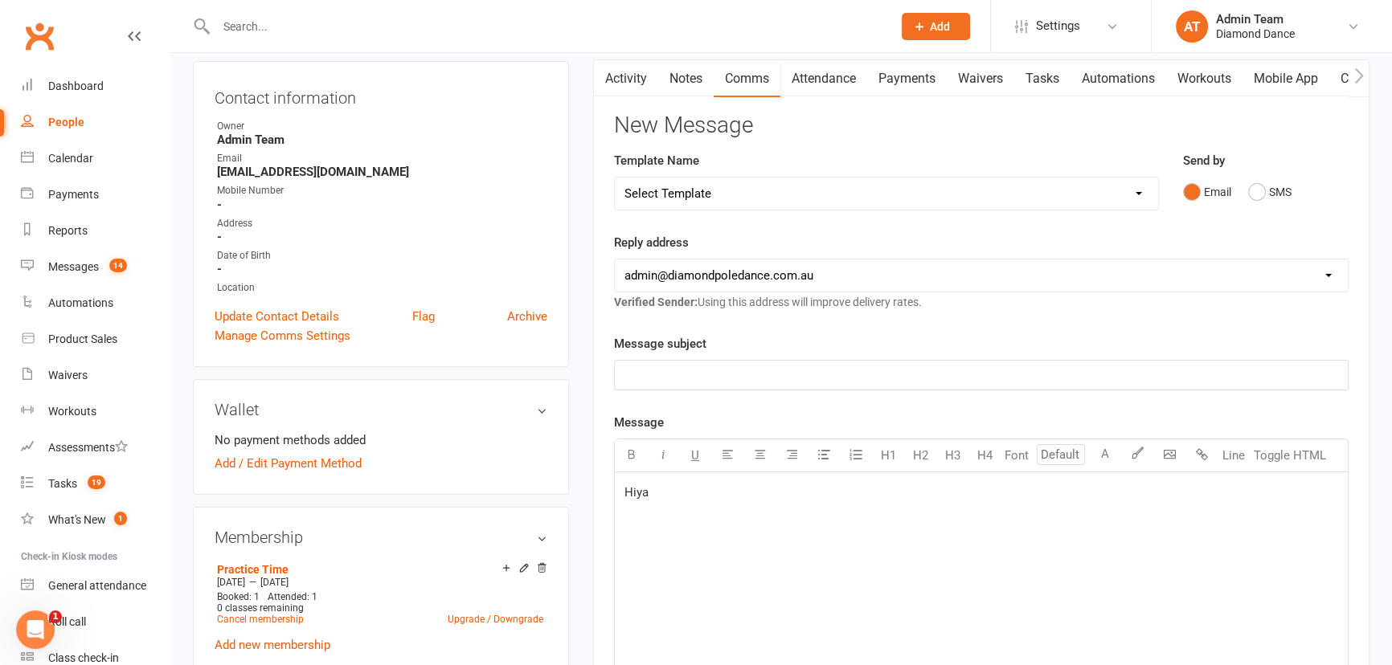
scroll to position [292, 0]
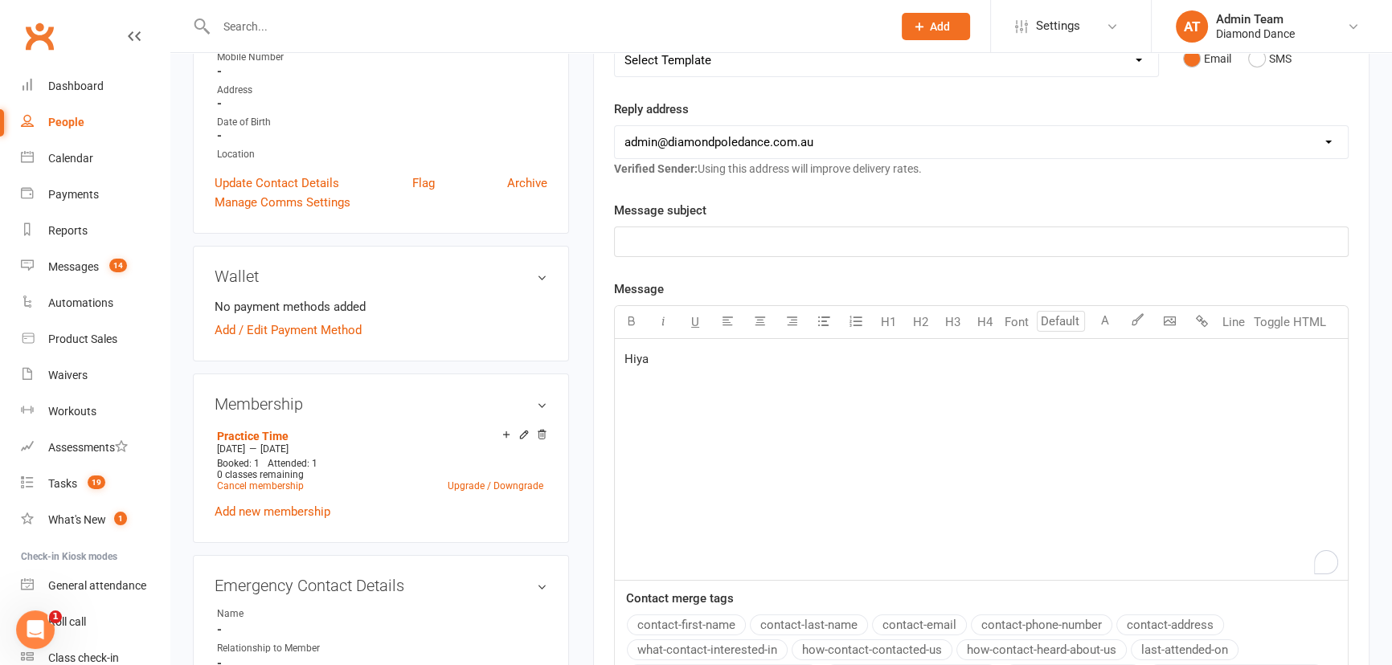
click at [683, 620] on button "contact-first-name" at bounding box center [686, 625] width 119 height 21
click at [792, 403] on span "Lovely meeting you [DATE], hopfully your practice went as you hoped." at bounding box center [809, 410] width 371 height 14
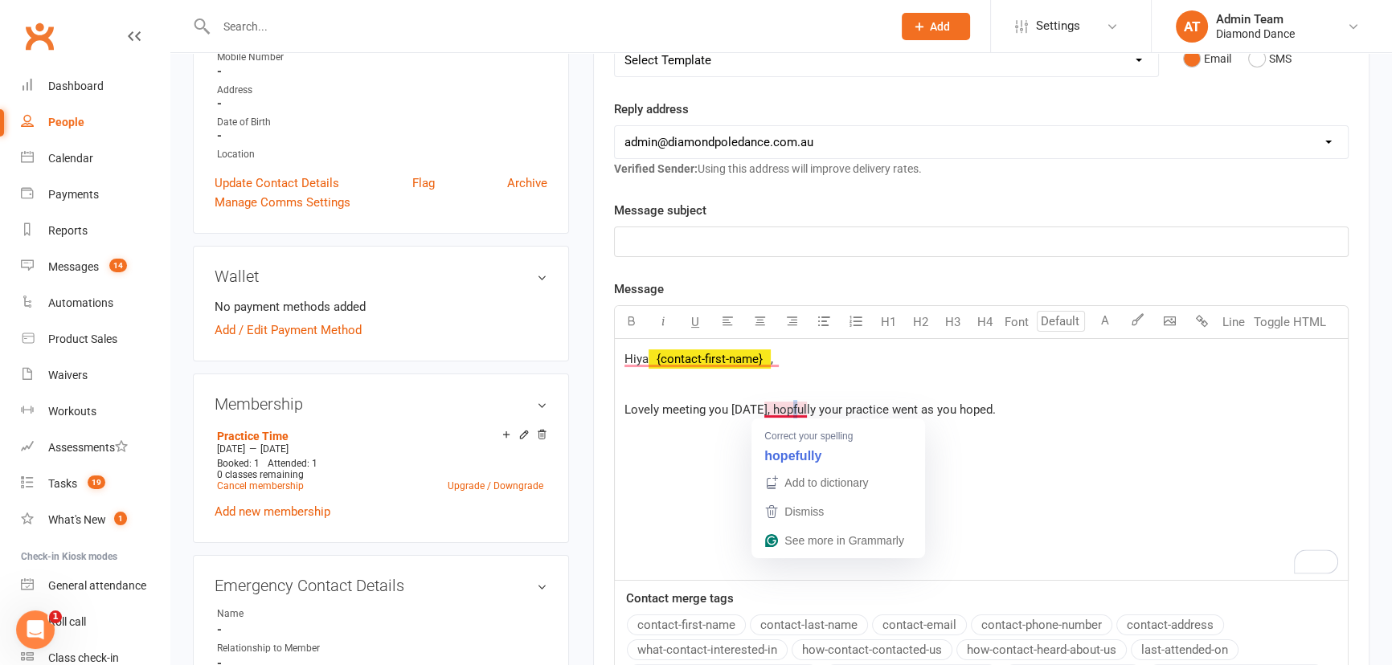
click at [792, 420] on div "Correct your spelling hopefully" at bounding box center [838, 444] width 174 height 50
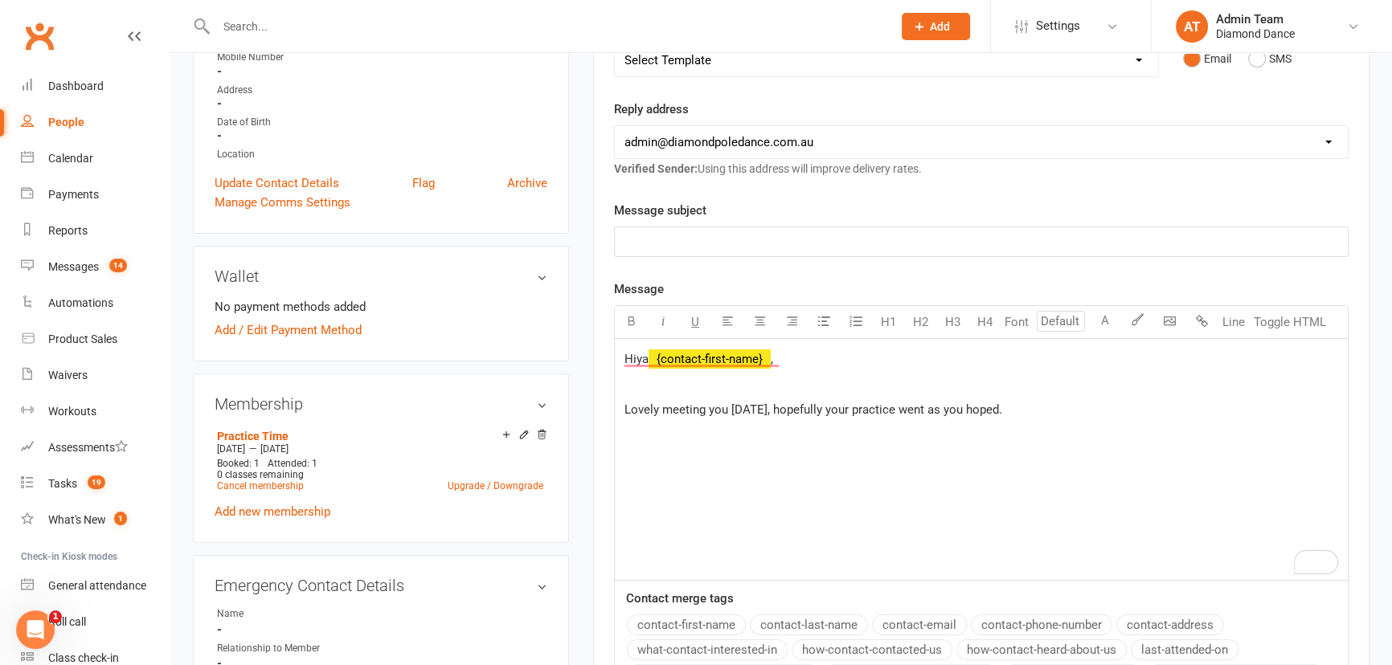
click at [998, 409] on p "Lovely meeting you [DATE], hopefully your practice went as you hoped." at bounding box center [981, 409] width 714 height 19
click at [736, 440] on span "Here's the link to pick an assessment date." at bounding box center [739, 435] width 231 height 14
click at [864, 432] on p "Here's the link to book an assessment date." at bounding box center [981, 435] width 714 height 19
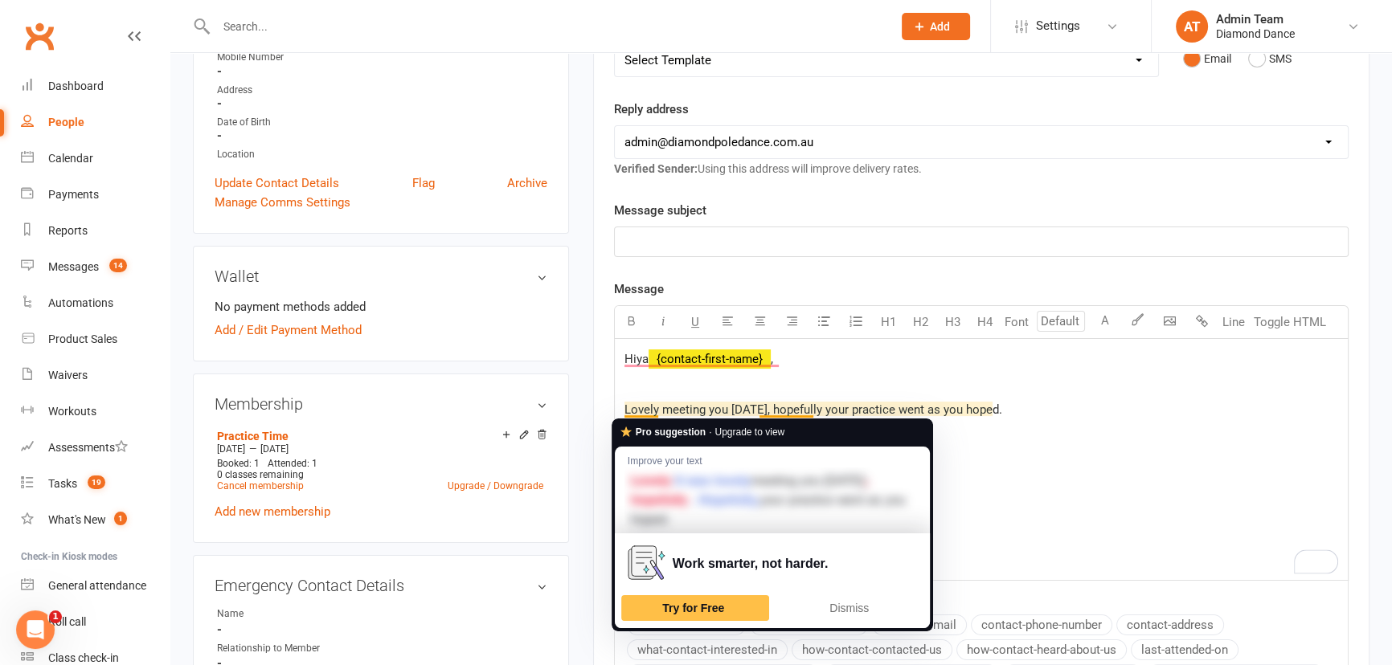
click at [1020, 431] on p "Here's the link to book an assessment date." at bounding box center [981, 435] width 714 height 19
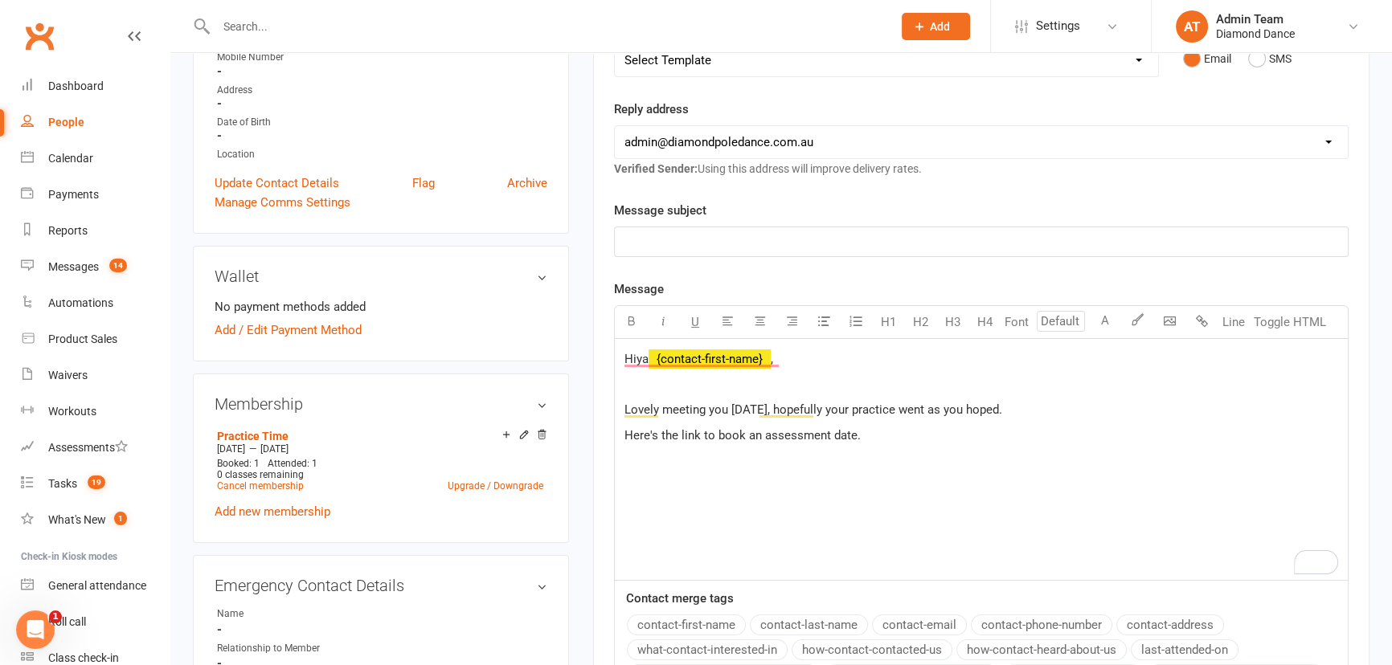
click at [885, 432] on p "Here's the link to book an assessment date." at bounding box center [981, 435] width 714 height 19
drag, startPoint x: 698, startPoint y: 434, endPoint x: 620, endPoint y: 433, distance: 78.0
click at [620, 433] on div "[PERSON_NAME] ﻿ {contact-first-name} , ﻿ Lovely meeting you [DATE], hopefully y…" at bounding box center [981, 459] width 733 height 241
click at [867, 432] on p "﻿ $ Here's the link $ to book an assessment date." at bounding box center [981, 435] width 714 height 19
click at [762, 490] on span "I'll send you another link you for you to download the app." at bounding box center [778, 486] width 309 height 14
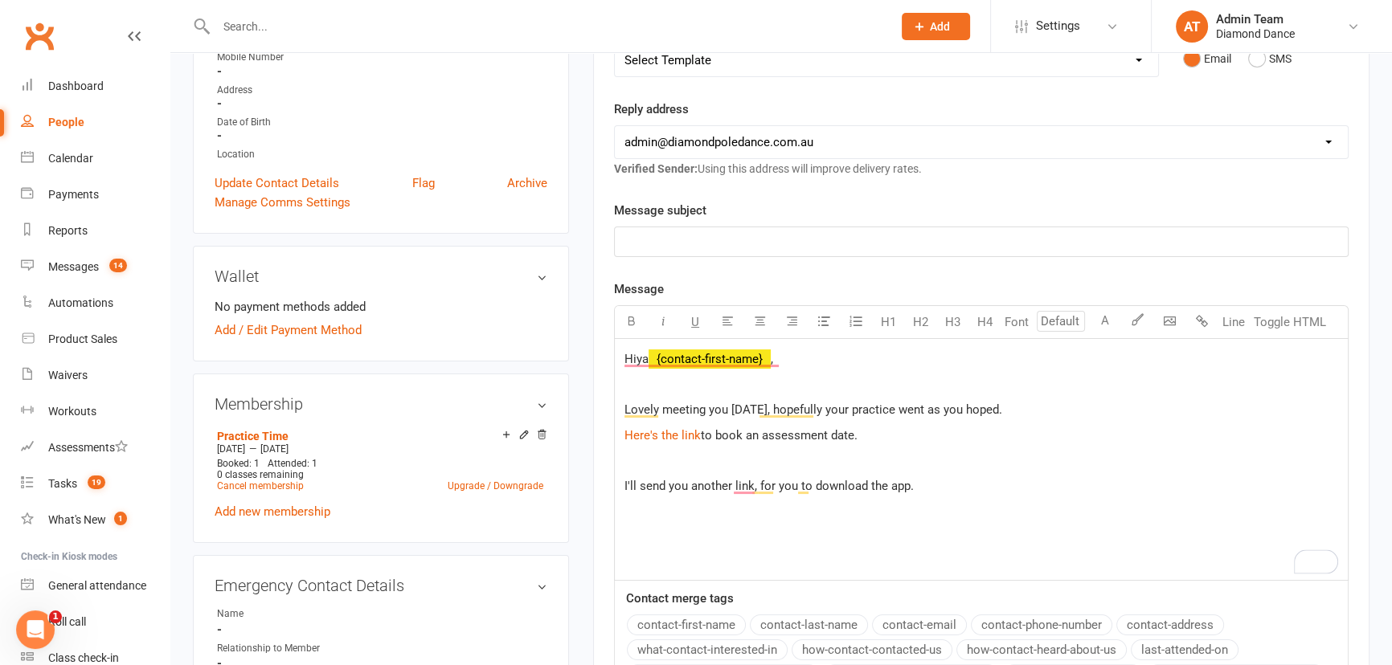
click at [919, 486] on p "I'll send you another link, for you to download the app." at bounding box center [981, 486] width 714 height 19
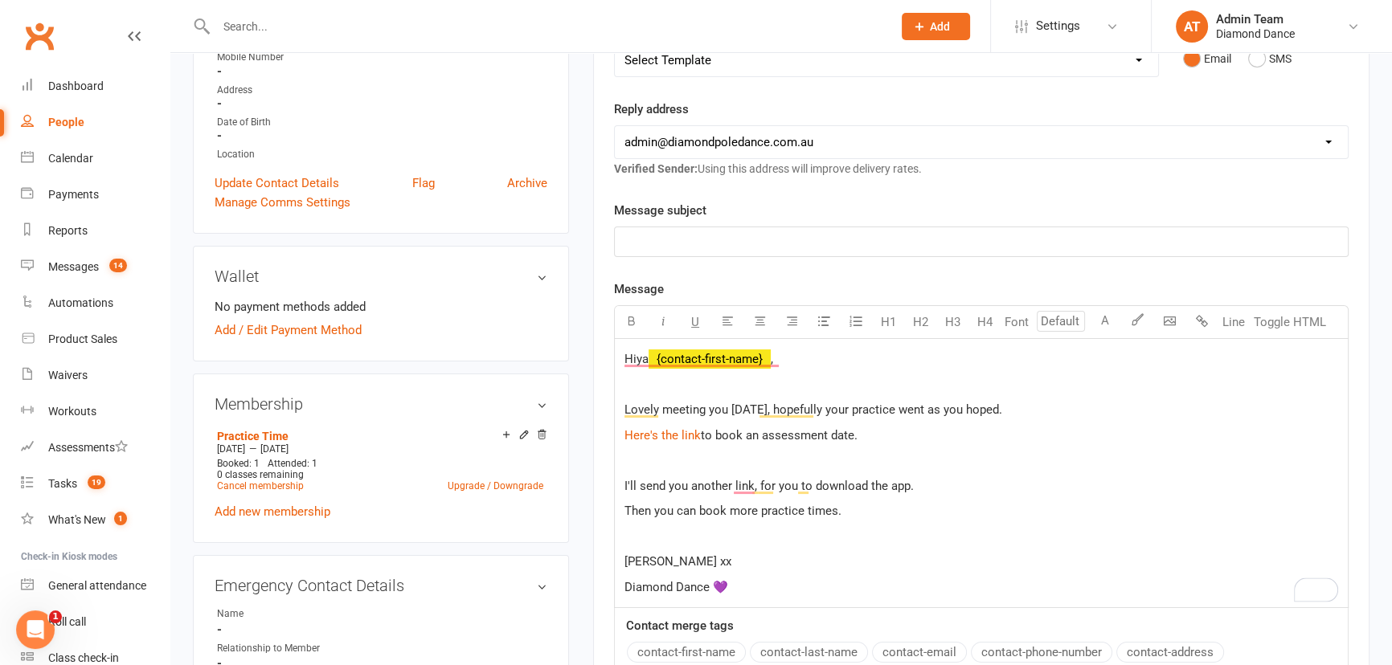
click at [956, 240] on p "﻿" at bounding box center [981, 241] width 714 height 19
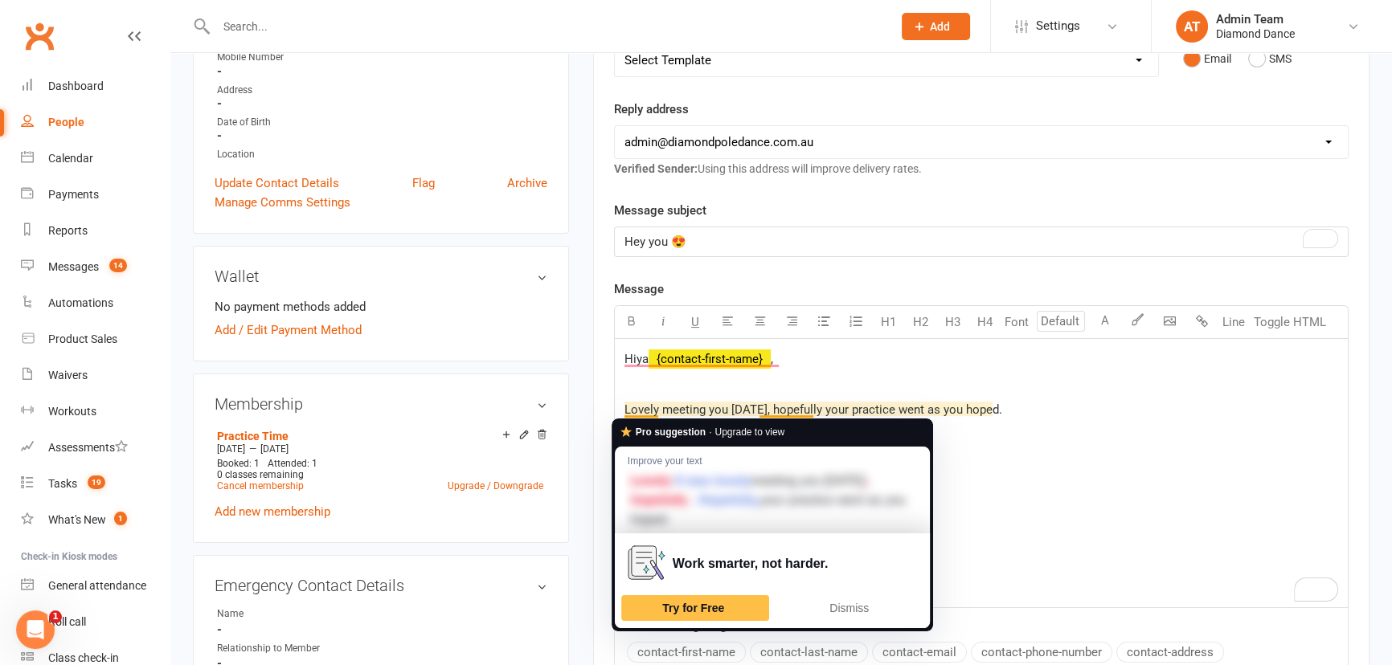
click at [987, 441] on p "﻿ $ Here's the link $ to book an assessment date." at bounding box center [981, 435] width 714 height 19
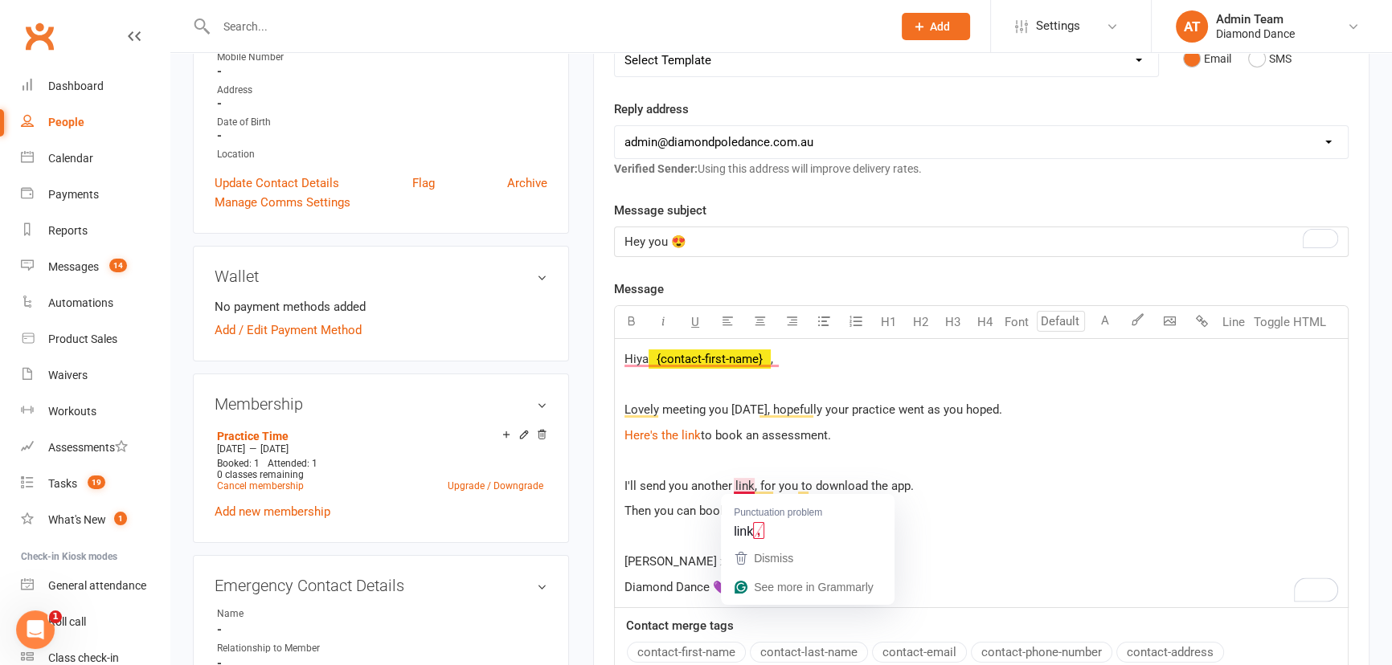
click at [752, 484] on span "I'll send you another link, for you to download the app." at bounding box center [768, 486] width 289 height 14
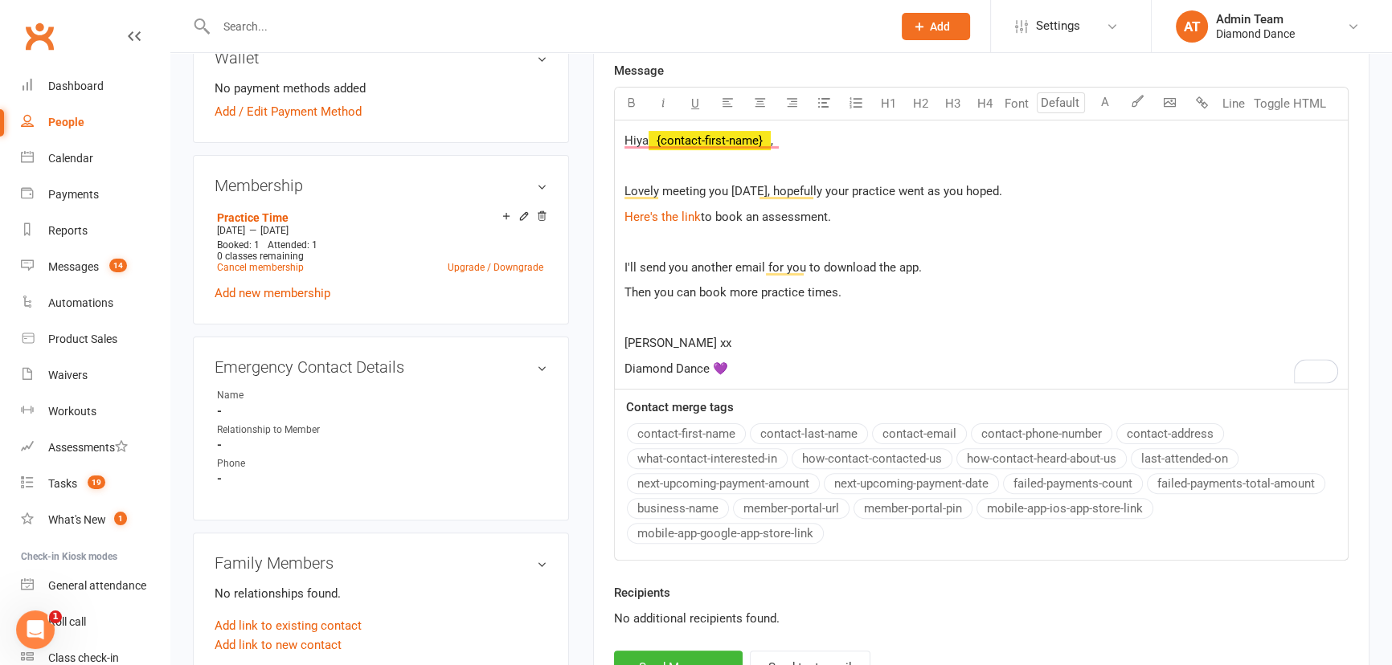
scroll to position [511, 0]
click at [714, 654] on button "Send Message" at bounding box center [678, 667] width 129 height 34
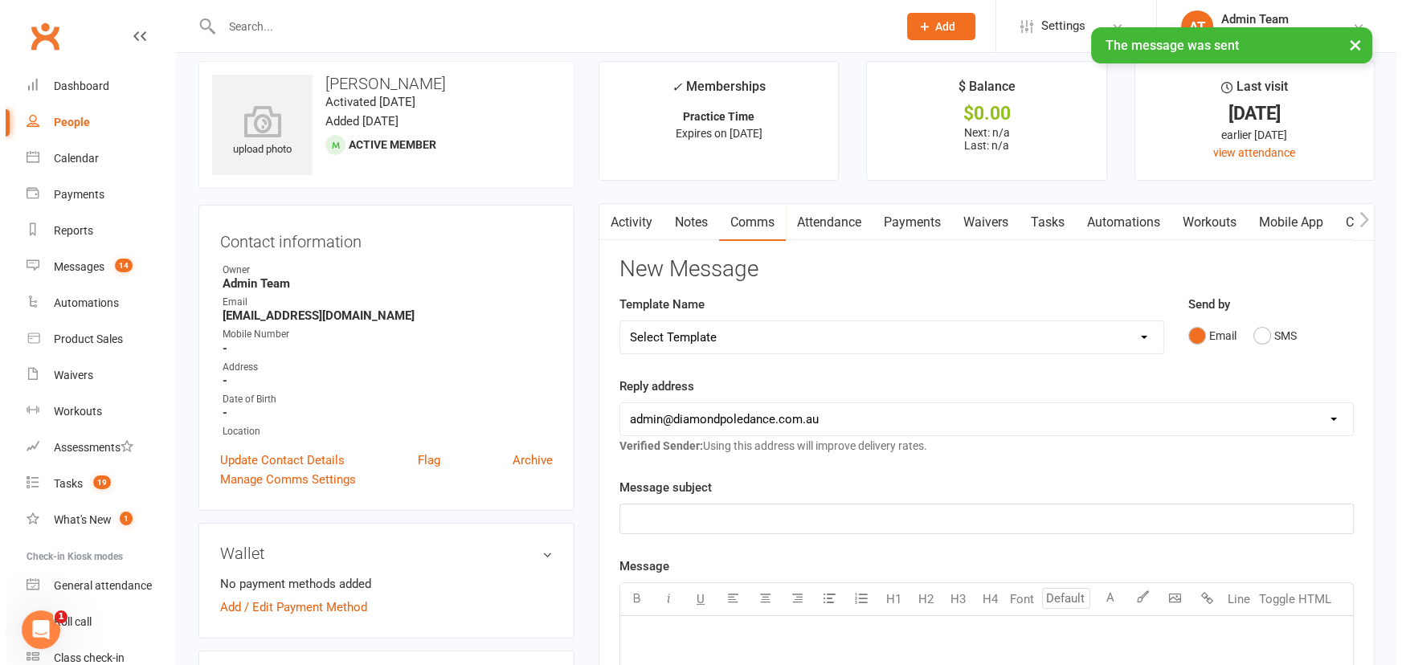
scroll to position [0, 0]
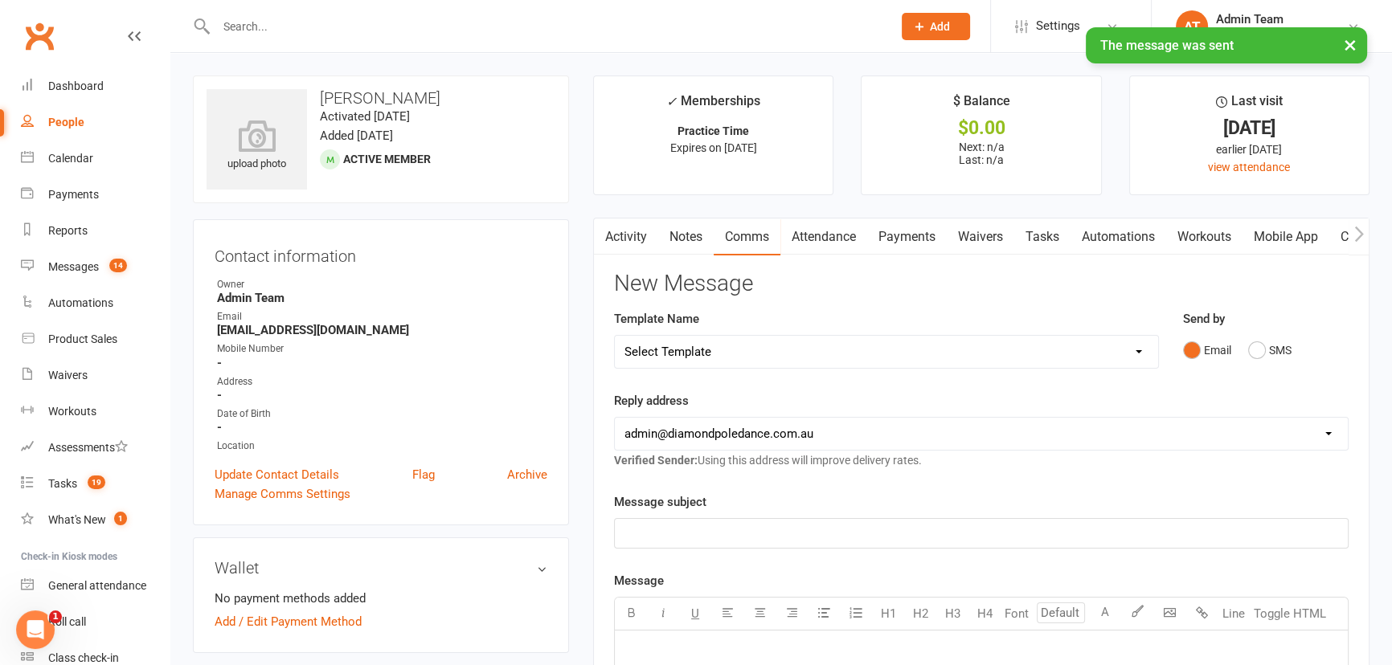
click at [1282, 235] on link "Mobile App" at bounding box center [1286, 237] width 87 height 37
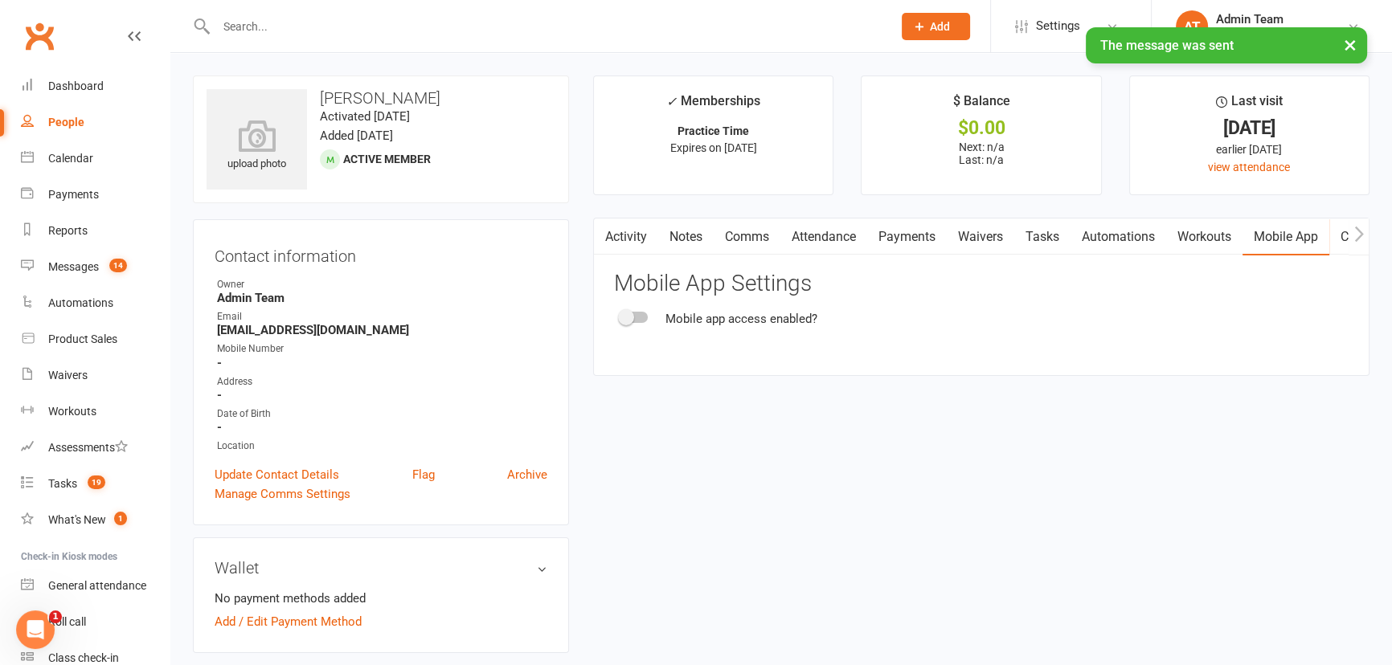
click at [639, 317] on div at bounding box center [633, 317] width 27 height 11
click at [620, 315] on input "checkbox" at bounding box center [620, 315] width 0 height 0
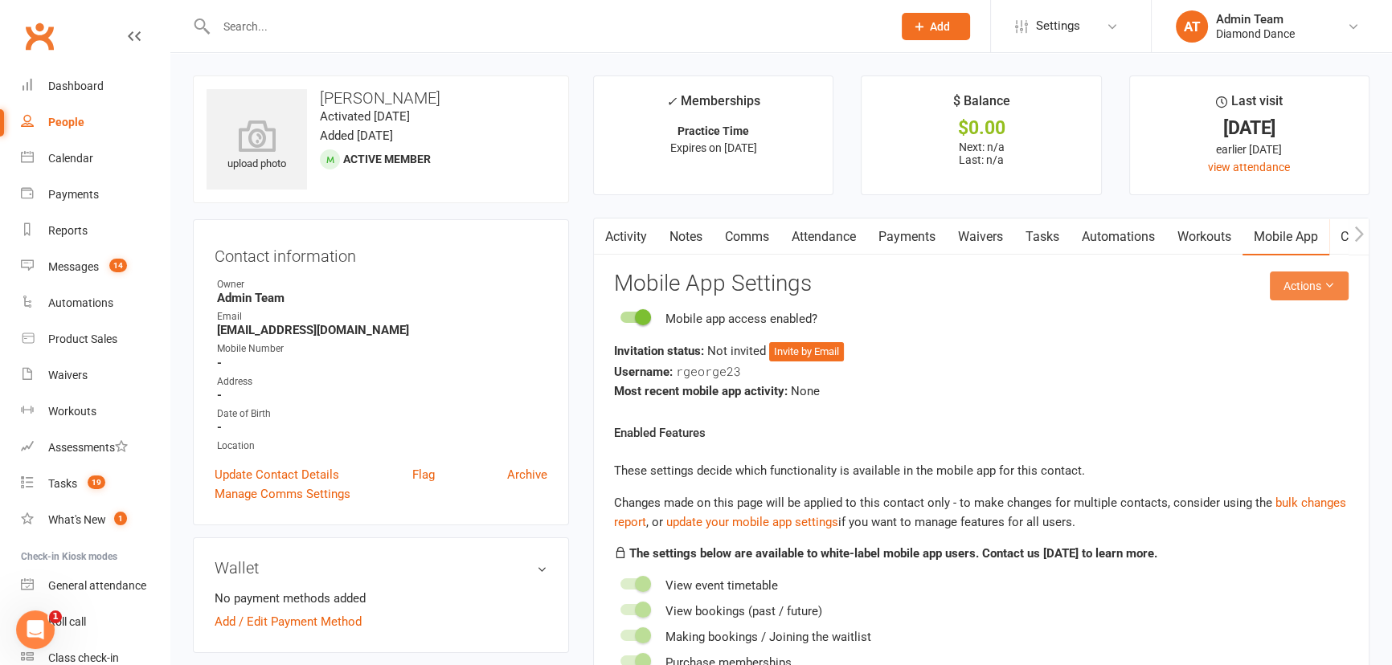
click at [1300, 290] on button "Actions" at bounding box center [1309, 286] width 79 height 29
click at [1312, 325] on link "Send invitation email" at bounding box center [1257, 322] width 159 height 32
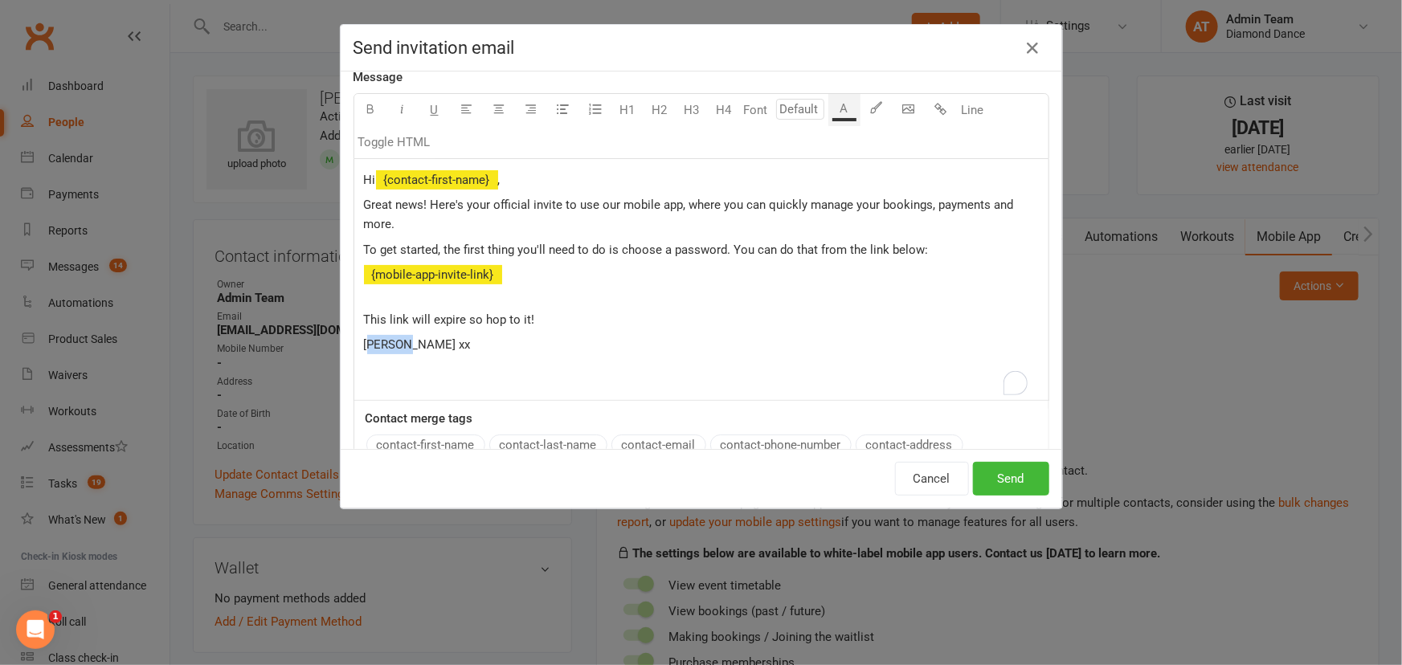
scroll to position [190, 0]
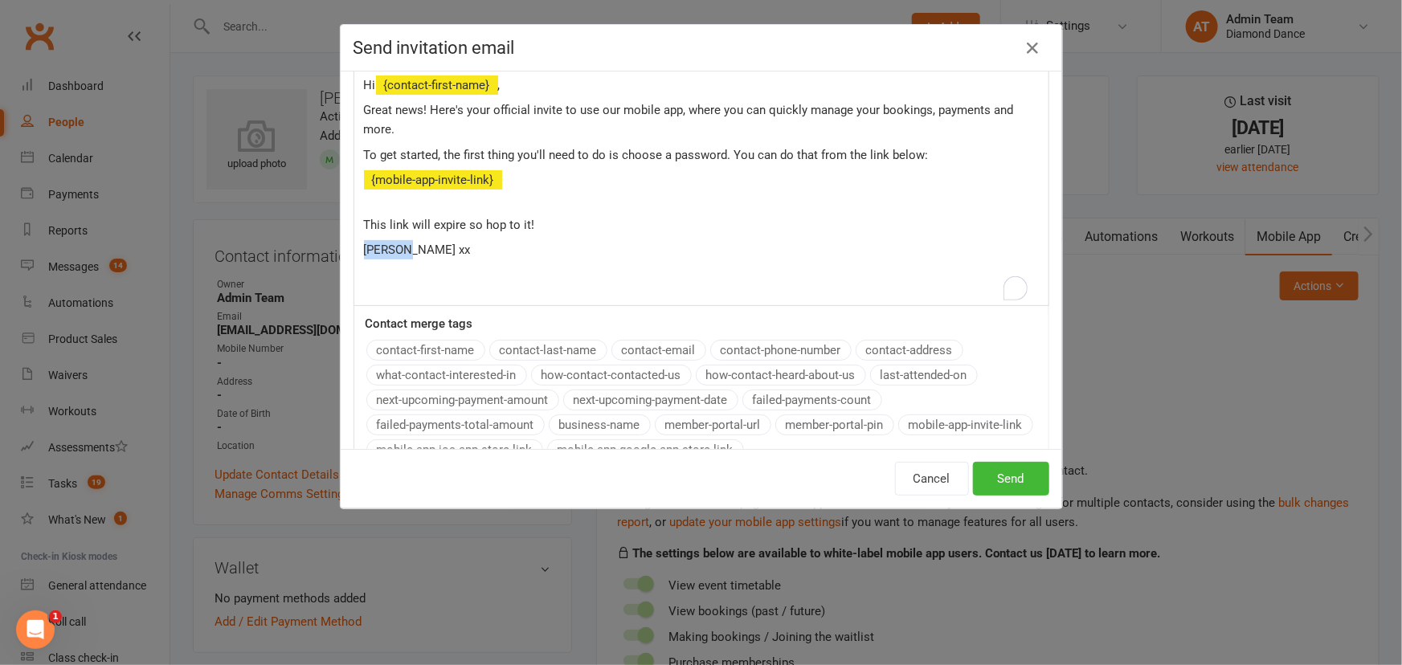
drag, startPoint x: 396, startPoint y: 439, endPoint x: 361, endPoint y: 441, distance: 35.4
click at [361, 441] on div "Message U H1 H2 H3 H4 Font A Line Toggle HTML Hi ﻿ {contact-first-name} , Great…" at bounding box center [702, 225] width 696 height 505
click at [1015, 477] on button "Send" at bounding box center [1011, 479] width 76 height 34
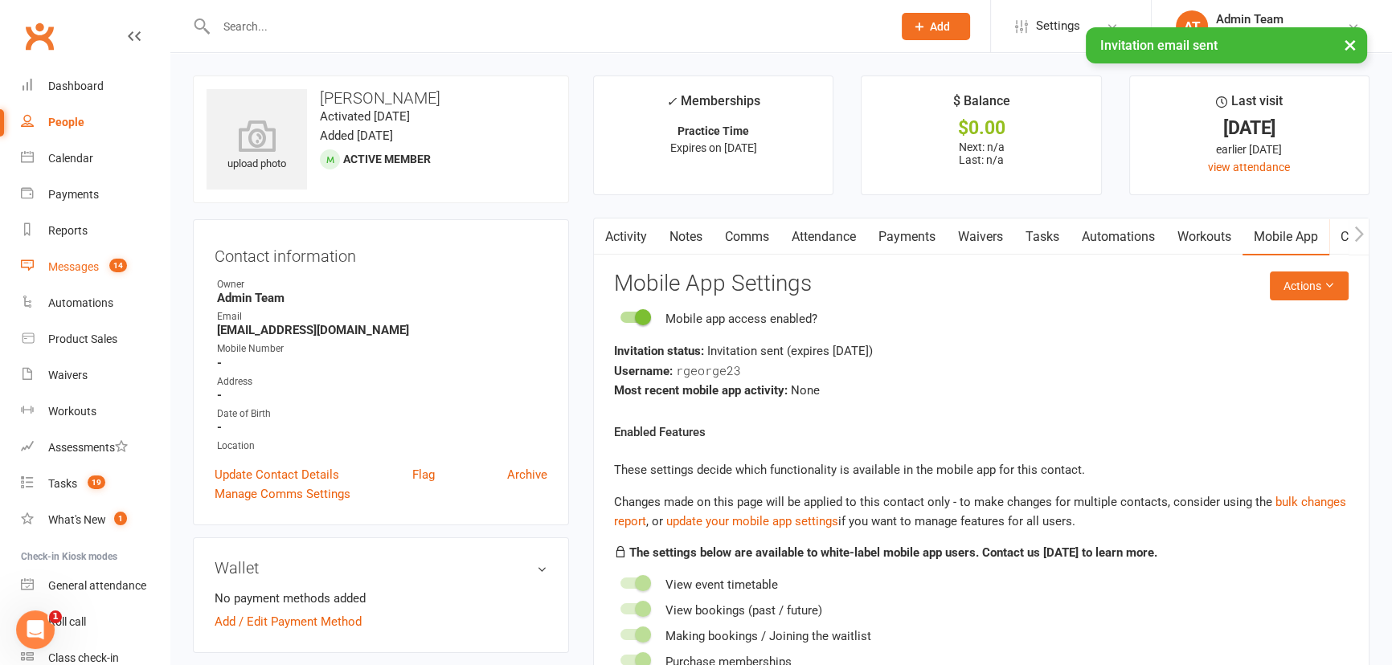
click at [70, 264] on div "Messages" at bounding box center [73, 266] width 51 height 13
